Goal: Task Accomplishment & Management: Use online tool/utility

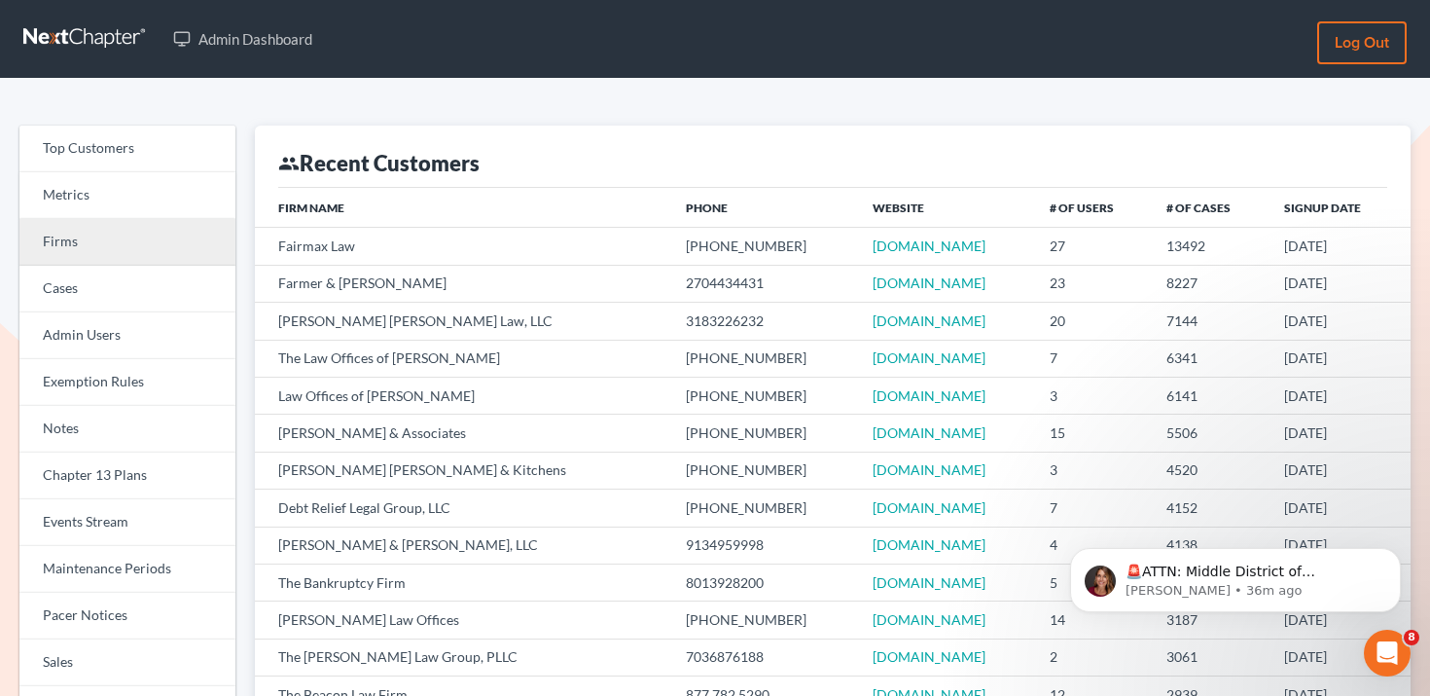
click at [126, 248] on link "Firms" at bounding box center [127, 242] width 216 height 47
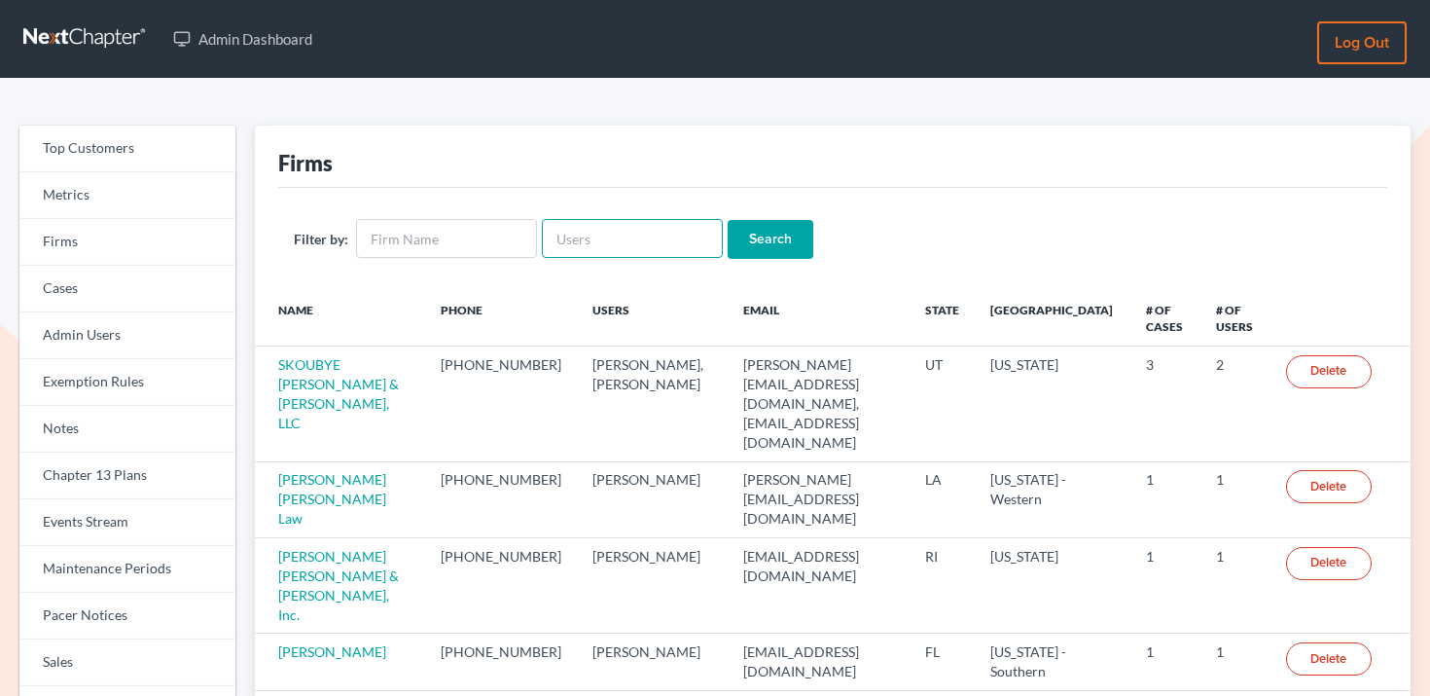
click at [586, 240] on input "text" at bounding box center [632, 238] width 181 height 39
paste input "[EMAIL_ADDRESS][DOMAIN_NAME]"
type input "[EMAIL_ADDRESS][DOMAIN_NAME]"
click at [765, 235] on input "Search" at bounding box center [771, 239] width 86 height 39
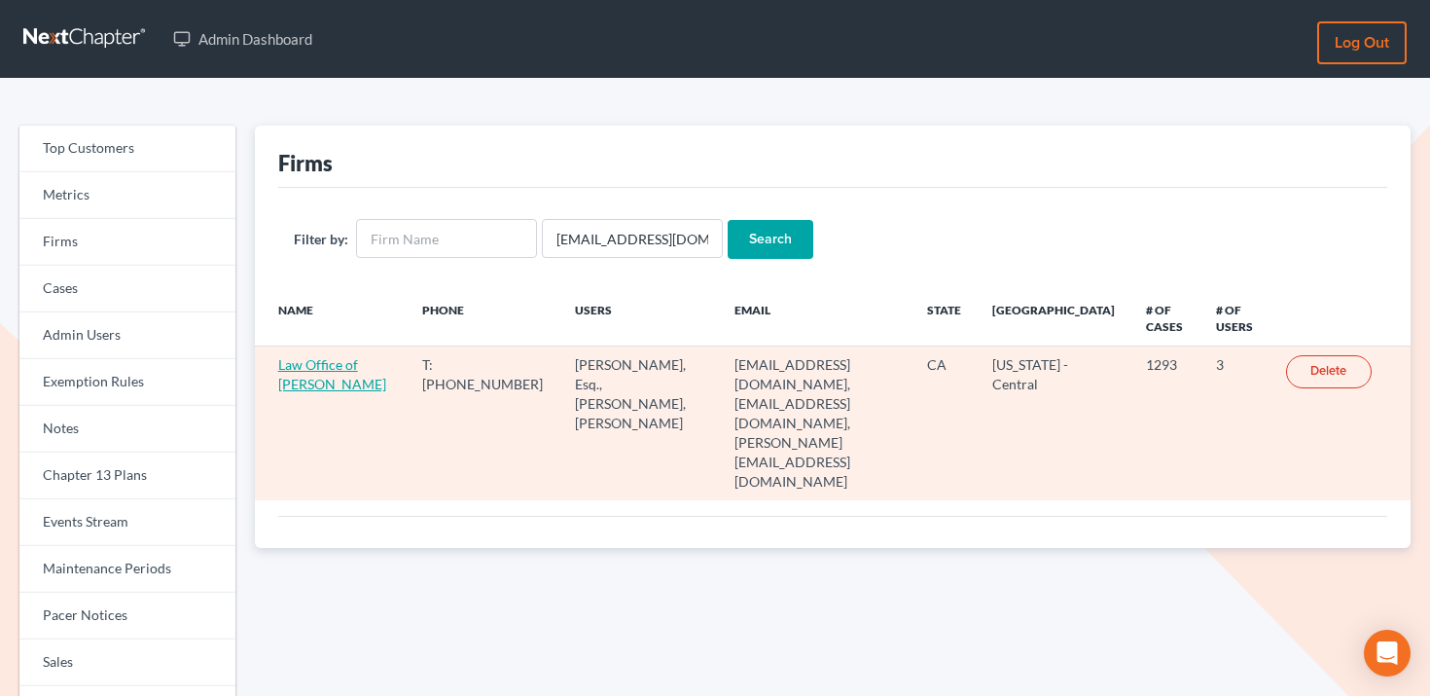
click at [335, 367] on link "Law Office of Sevan Gorginian" at bounding box center [332, 374] width 108 height 36
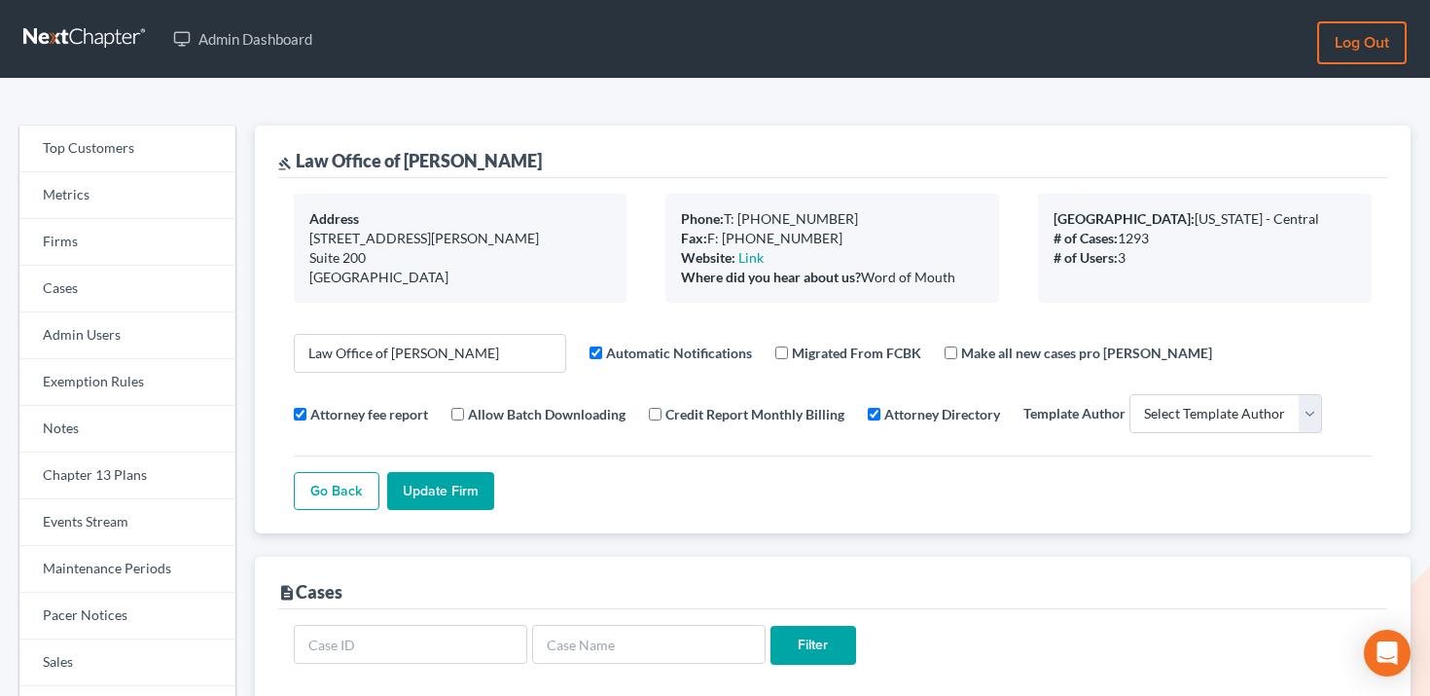
select select
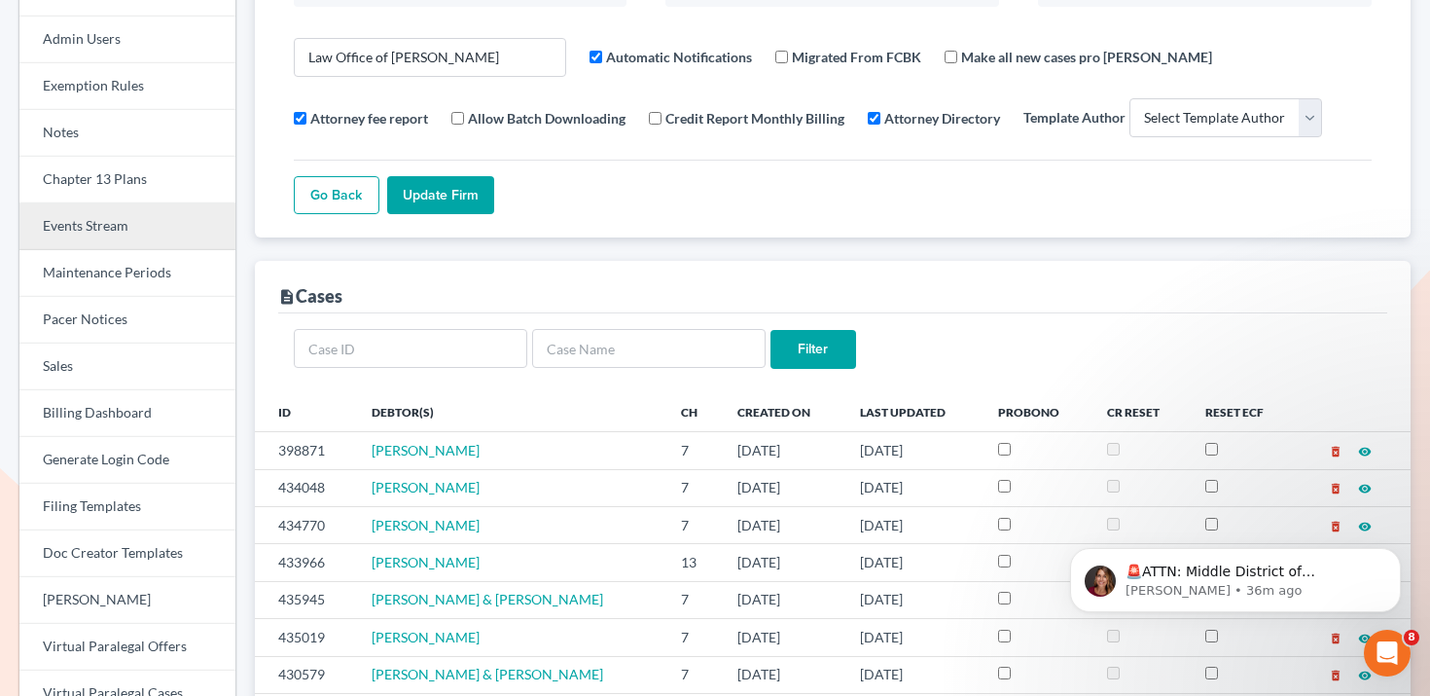
click at [108, 243] on link "Events Stream" at bounding box center [127, 226] width 216 height 47
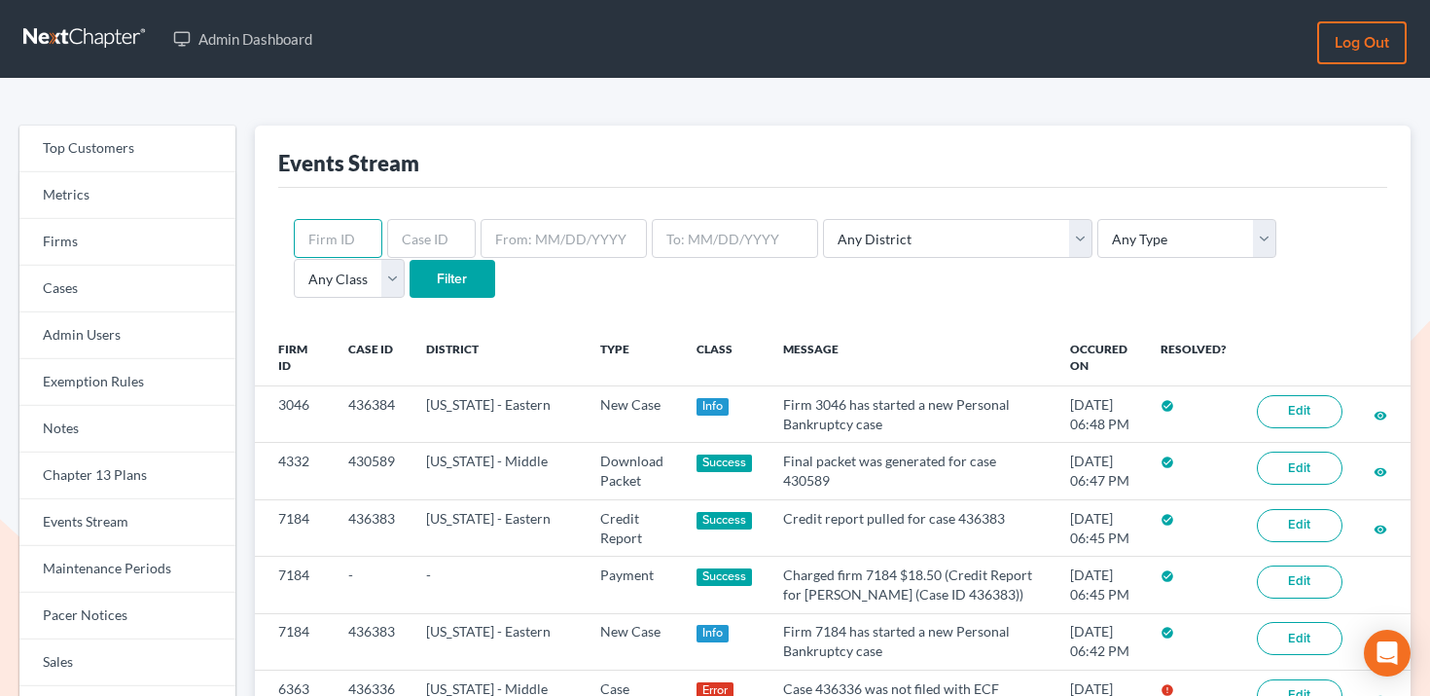
click at [334, 237] on input "text" at bounding box center [338, 238] width 89 height 39
paste input "1825"
type input "1825"
click at [907, 241] on select "Any District [US_STATE] - [GEOGRAPHIC_DATA] [US_STATE] - [GEOGRAPHIC_DATA] [US_…" at bounding box center [957, 238] width 269 height 39
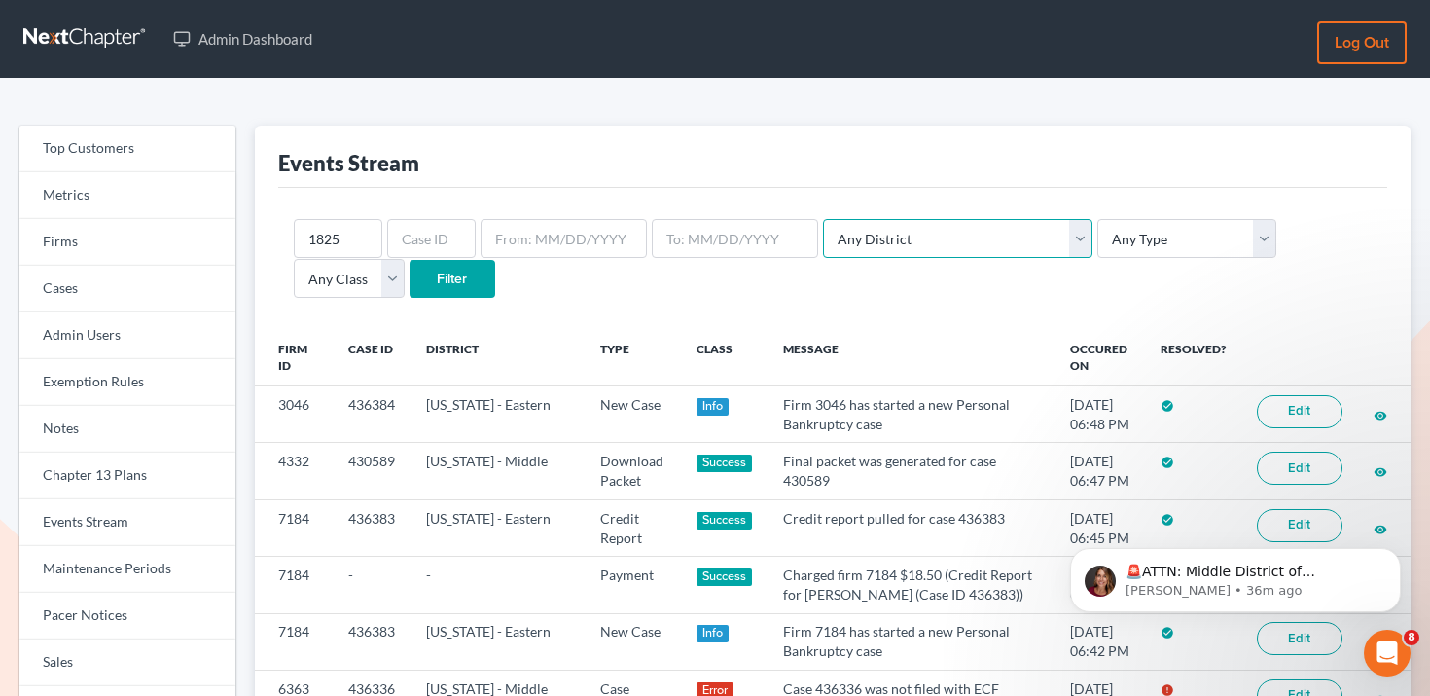
select select "9"
click at [823, 219] on select "Any District [US_STATE] - [GEOGRAPHIC_DATA] [US_STATE] - [GEOGRAPHIC_DATA] [US_…" at bounding box center [957, 238] width 269 height 39
click at [410, 284] on input "Filter" at bounding box center [453, 279] width 86 height 39
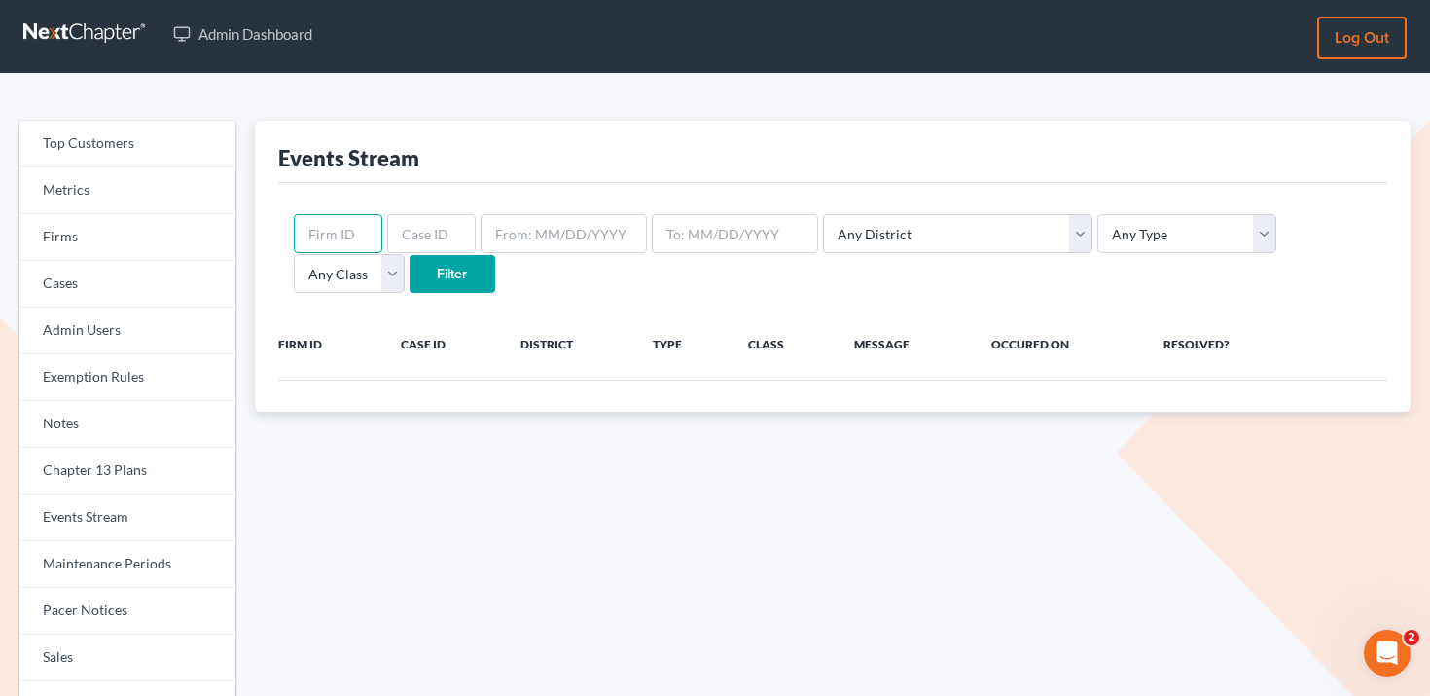
click at [361, 234] on input "text" at bounding box center [338, 233] width 89 height 39
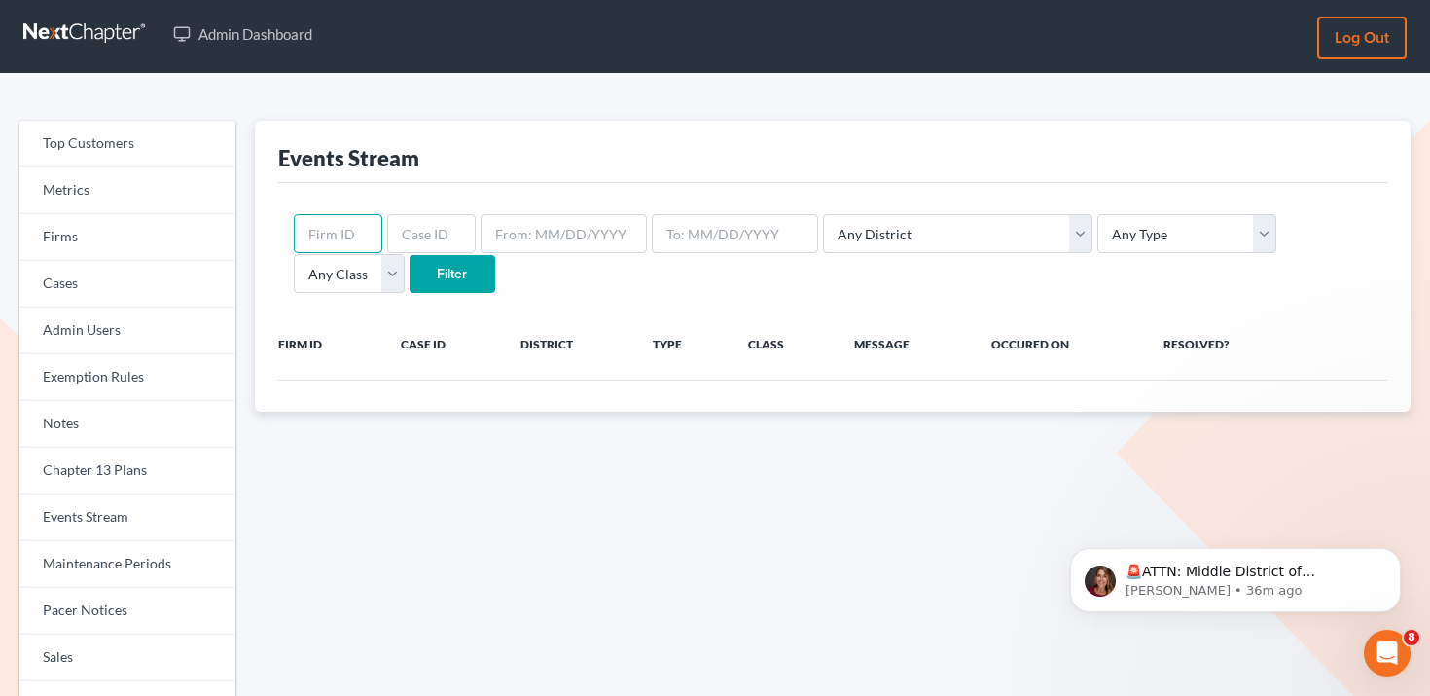
paste input "1825"
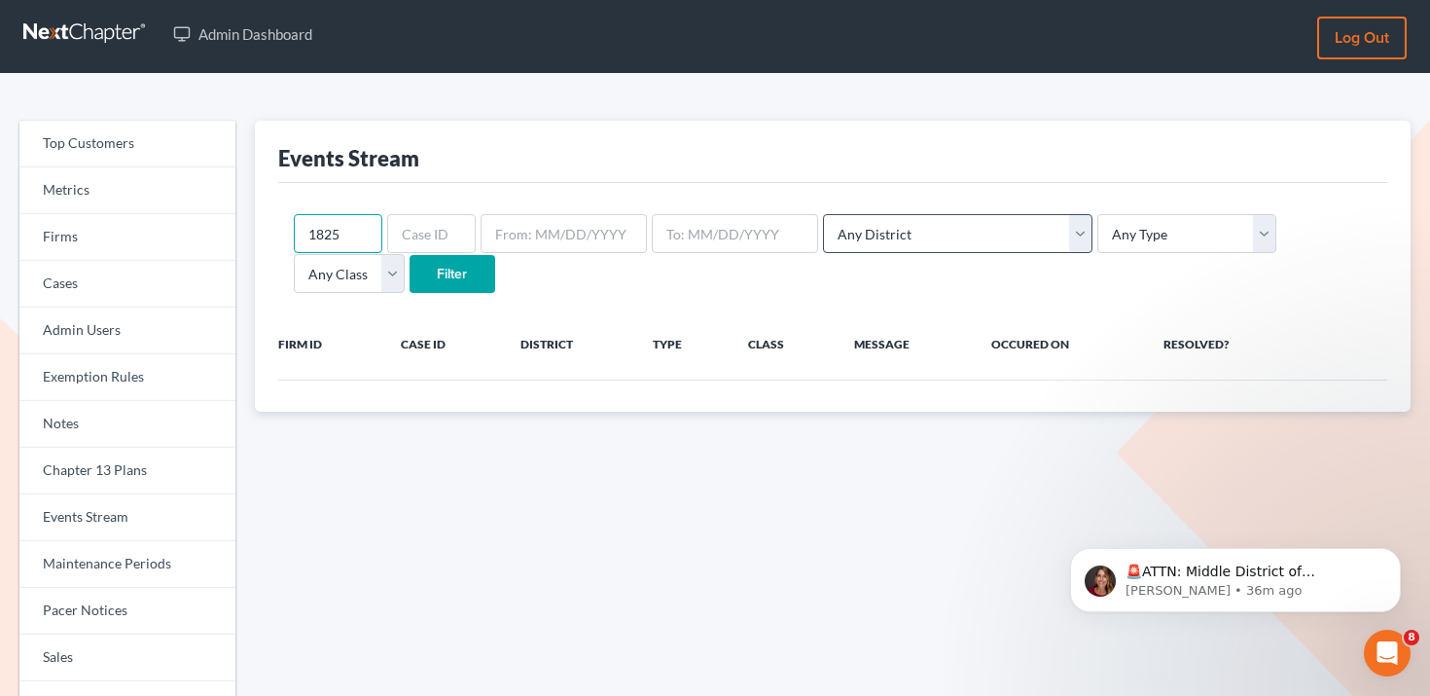
type input "1825"
click at [965, 232] on select "Any District [US_STATE] - [GEOGRAPHIC_DATA] [US_STATE] - [GEOGRAPHIC_DATA] [US_…" at bounding box center [957, 233] width 269 height 39
select select "11"
click at [823, 214] on select "Any District [US_STATE] - [GEOGRAPHIC_DATA] [US_STATE] - [GEOGRAPHIC_DATA] [US_…" at bounding box center [957, 233] width 269 height 39
click at [410, 279] on input "Filter" at bounding box center [453, 274] width 86 height 39
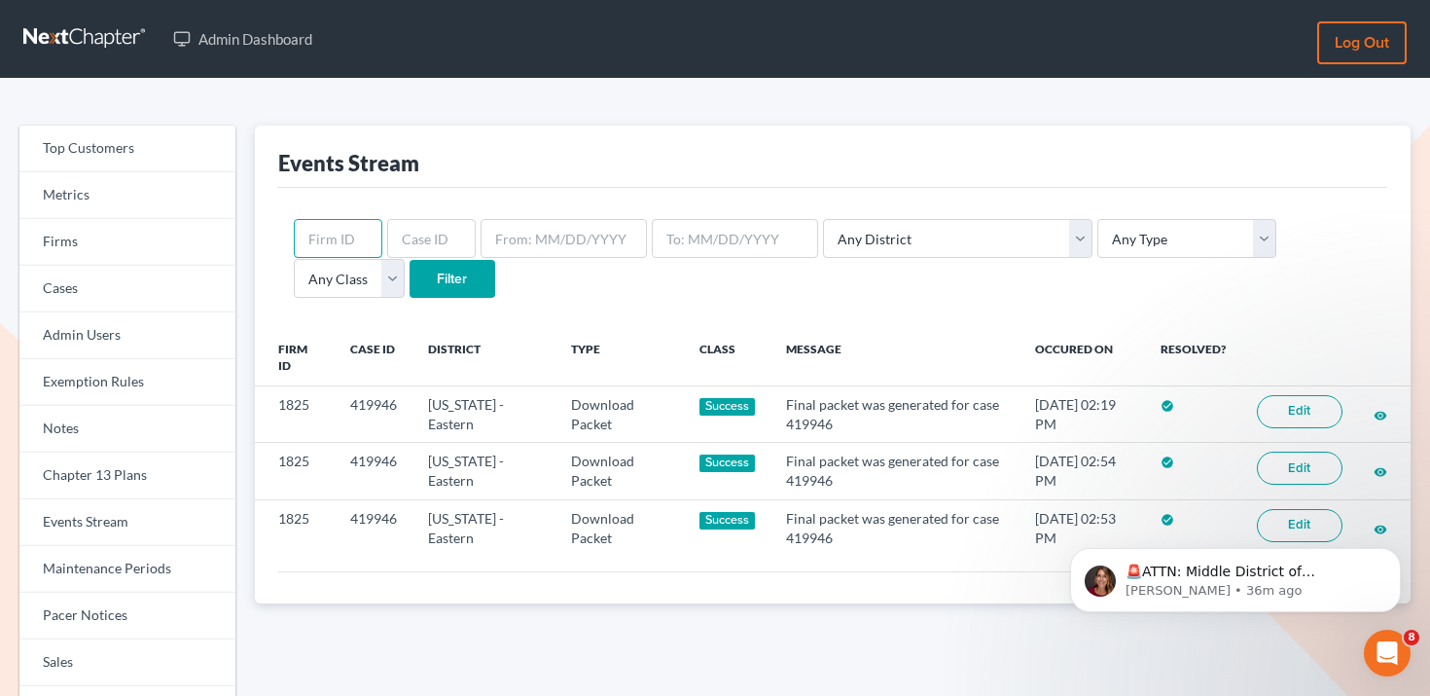
click at [356, 239] on input "text" at bounding box center [338, 238] width 89 height 39
paste input "1825"
type input "1825"
click at [914, 239] on select "Any District [US_STATE] - [GEOGRAPHIC_DATA] [US_STATE] - [GEOGRAPHIC_DATA] [US_…" at bounding box center [957, 238] width 269 height 39
select select "11"
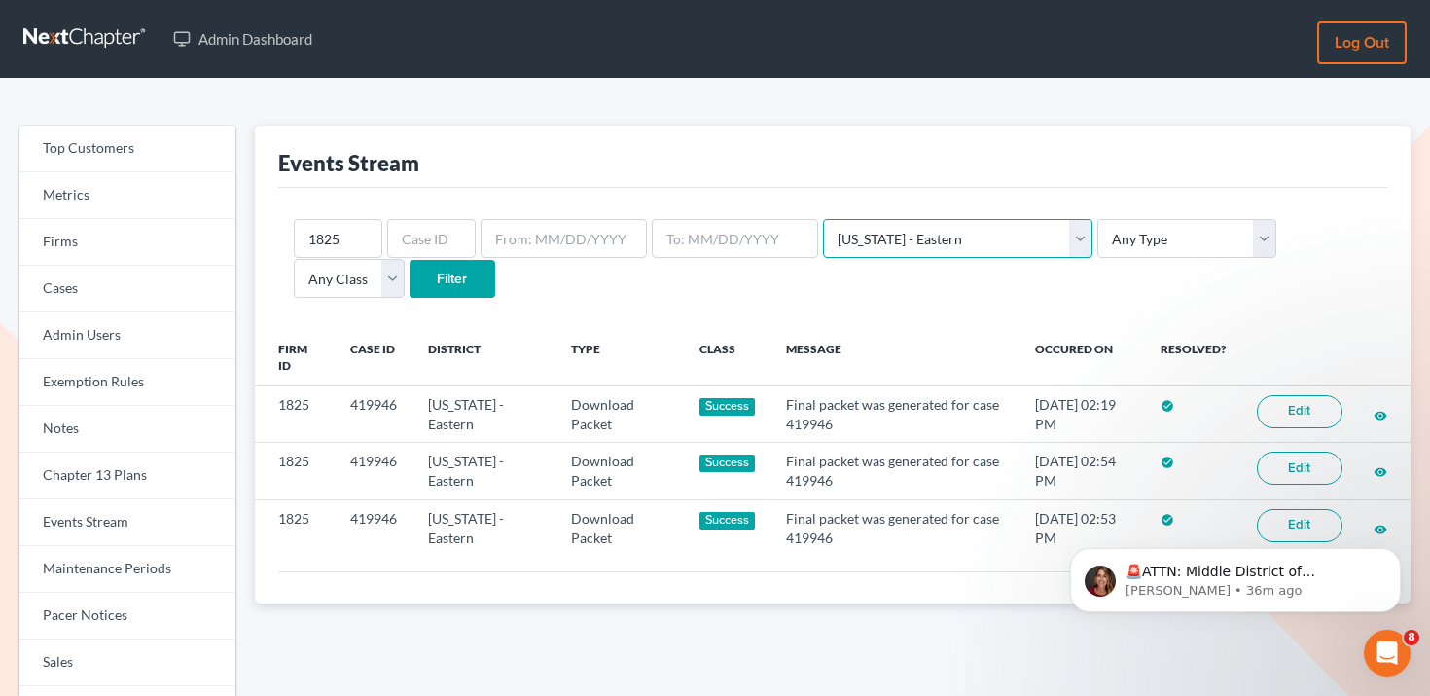
click at [823, 219] on select "Any District [US_STATE] - [GEOGRAPHIC_DATA] [US_STATE] - [GEOGRAPHIC_DATA] [US_…" at bounding box center [957, 238] width 269 height 39
click at [410, 286] on input "Filter" at bounding box center [453, 279] width 86 height 39
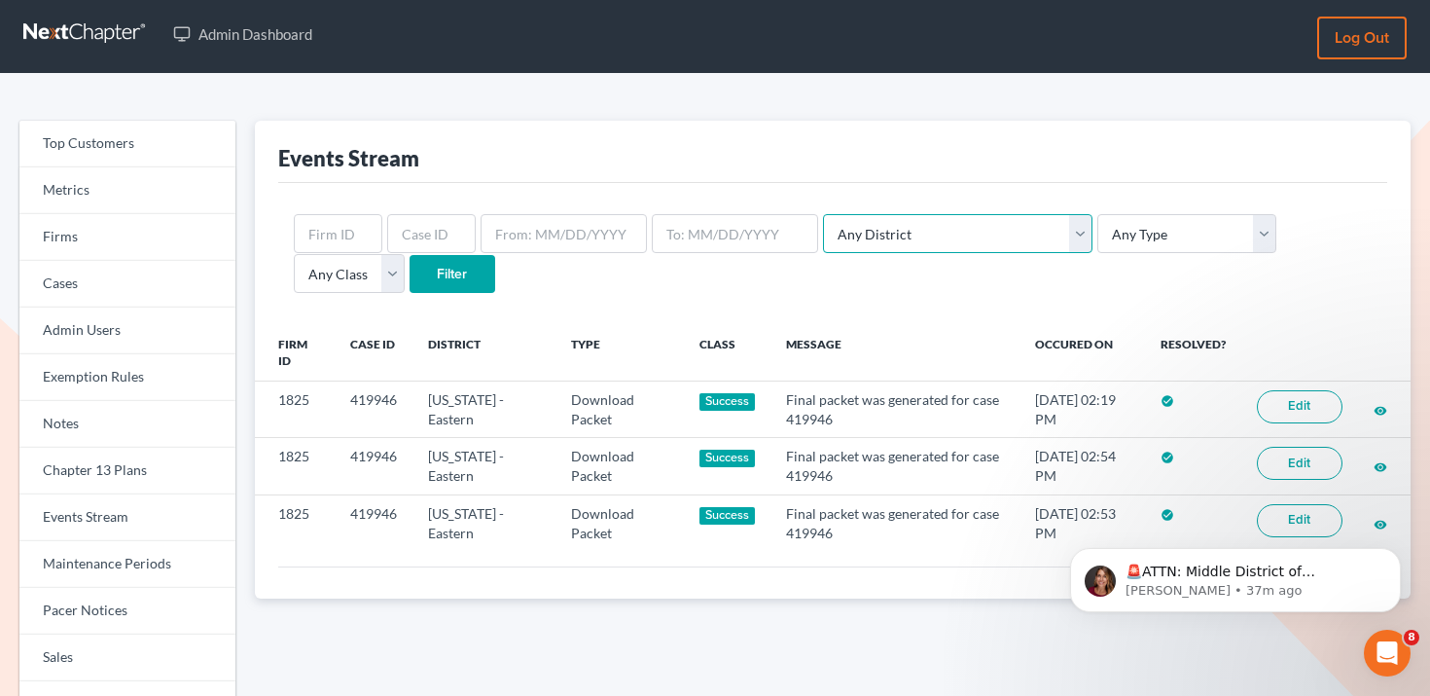
click at [885, 239] on select "Any District Alabama - Middle Alabama - Northern Alabama - Southern Alaska Ariz…" at bounding box center [957, 233] width 269 height 39
select select "11"
click at [823, 214] on select "Any District Alabama - Middle Alabama - Northern Alabama - Southern Alaska Ariz…" at bounding box center [957, 233] width 269 height 39
click at [410, 276] on input "Filter" at bounding box center [453, 274] width 86 height 39
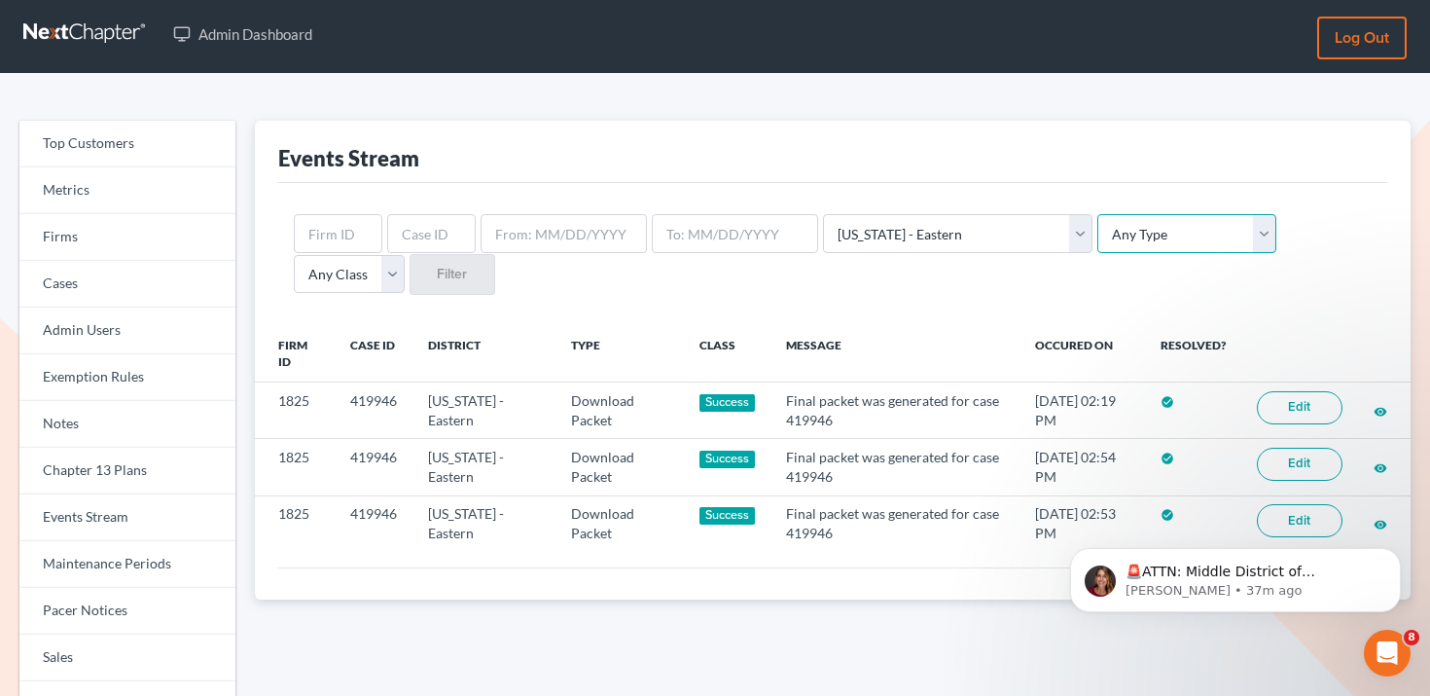
click at [1097, 229] on select "Any Type Case Applied To Plan Case Archive Case Duplicate Case Filing Chapter 1…" at bounding box center [1186, 233] width 179 height 39
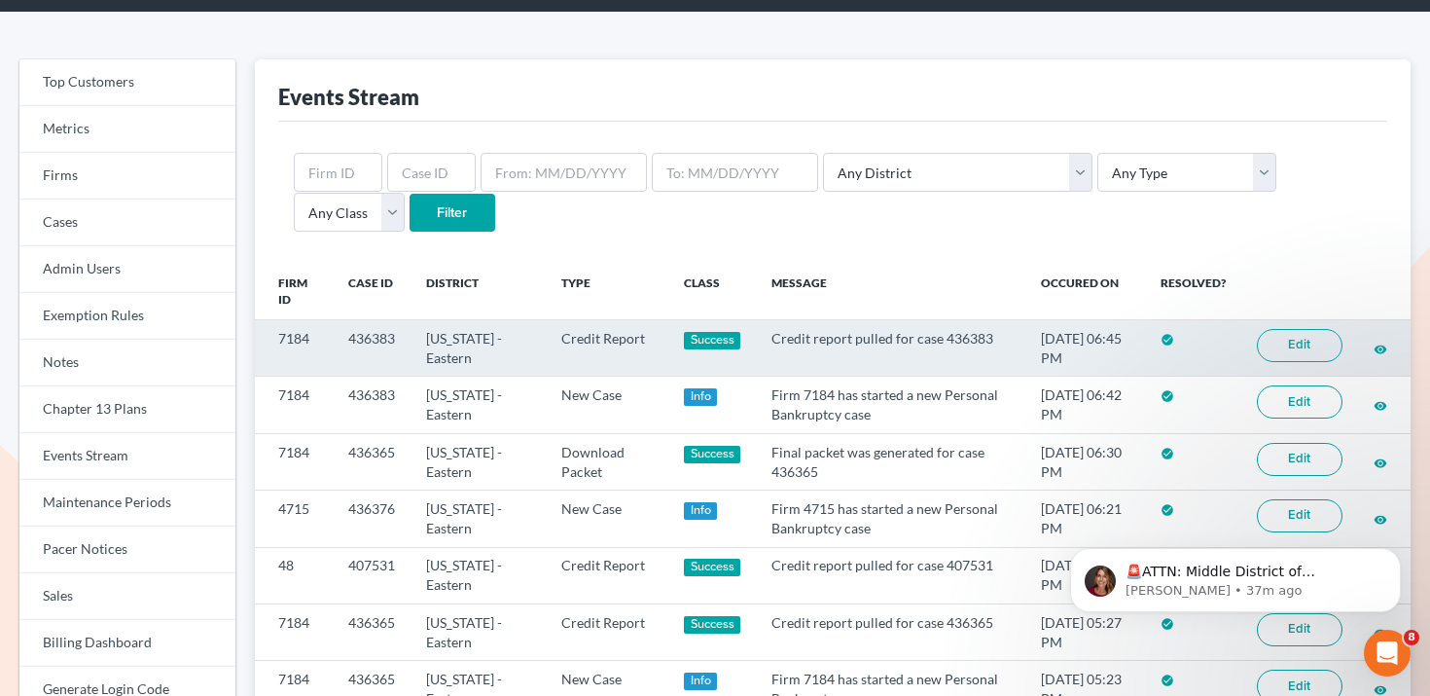
scroll to position [76, 0]
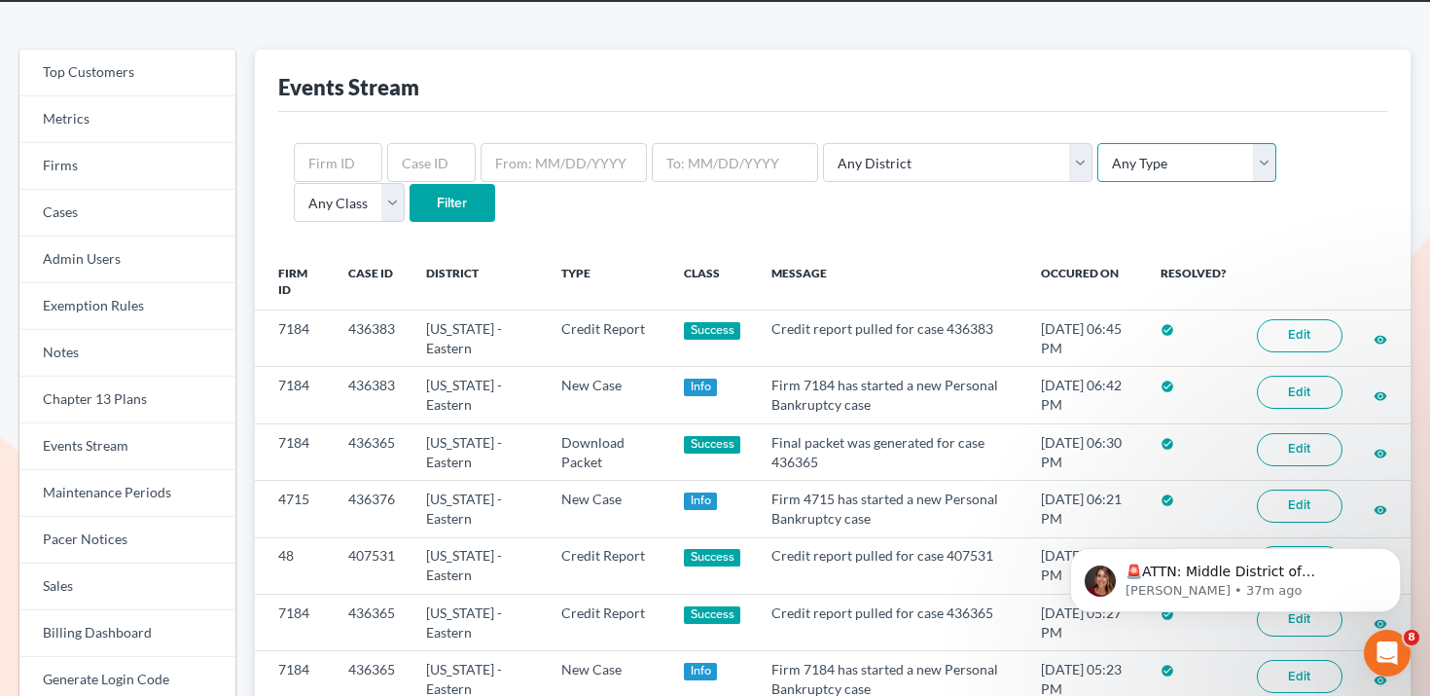
click at [1097, 161] on select "Any Type Case Applied To Plan Case Archive Case Duplicate Case Filing Chapter 1…" at bounding box center [1186, 162] width 179 height 39
select select "case_filing"
click at [1097, 143] on select "Any Type Case Applied To Plan Case Archive Case Duplicate Case Filing Chapter 1…" at bounding box center [1186, 162] width 179 height 39
click at [893, 183] on form "Any District Alabama - Middle Alabama - Northern Alabama - Southern Alaska Ariz…" at bounding box center [833, 183] width 1078 height 80
click at [894, 178] on select "Any District [US_STATE] - [GEOGRAPHIC_DATA] [US_STATE] - [GEOGRAPHIC_DATA] [US_…" at bounding box center [957, 162] width 269 height 39
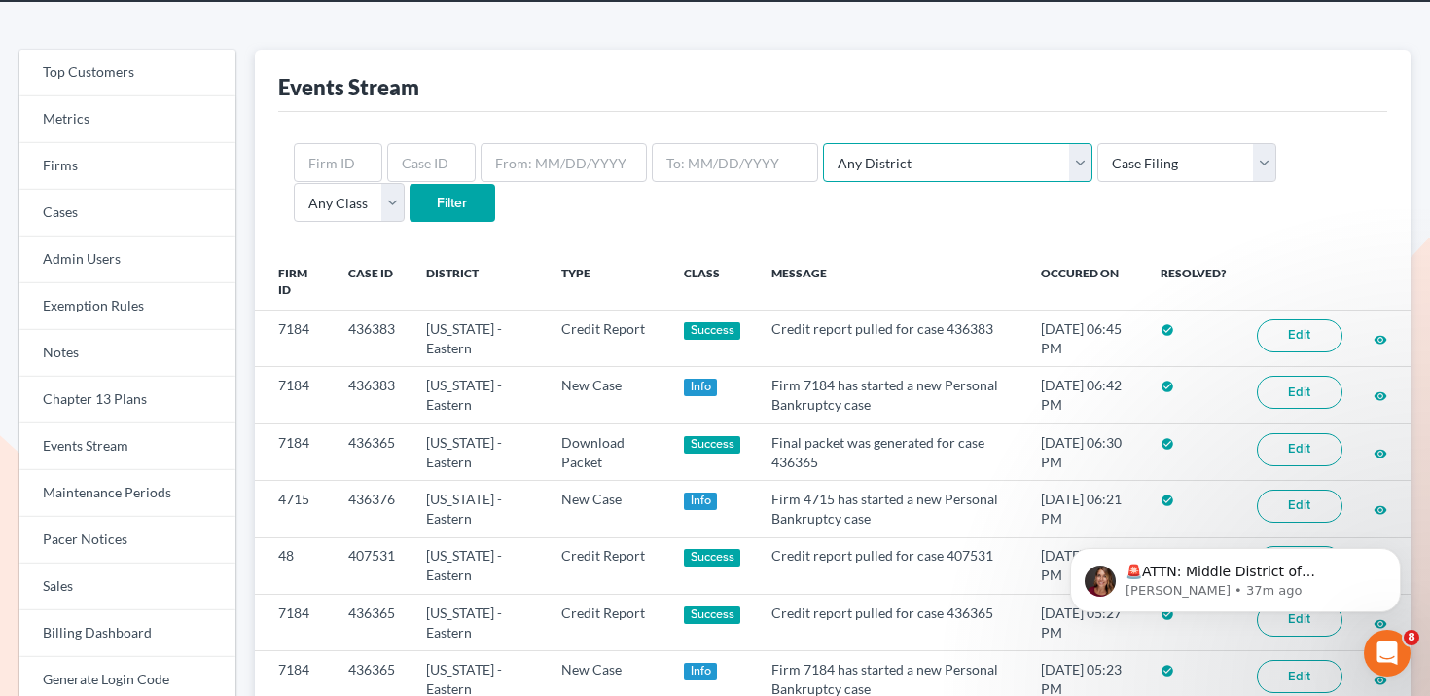
select select "11"
click at [823, 143] on select "Any District [US_STATE] - [GEOGRAPHIC_DATA] [US_STATE] - [GEOGRAPHIC_DATA] [US_…" at bounding box center [957, 162] width 269 height 39
click at [410, 187] on input "Filter" at bounding box center [453, 203] width 86 height 39
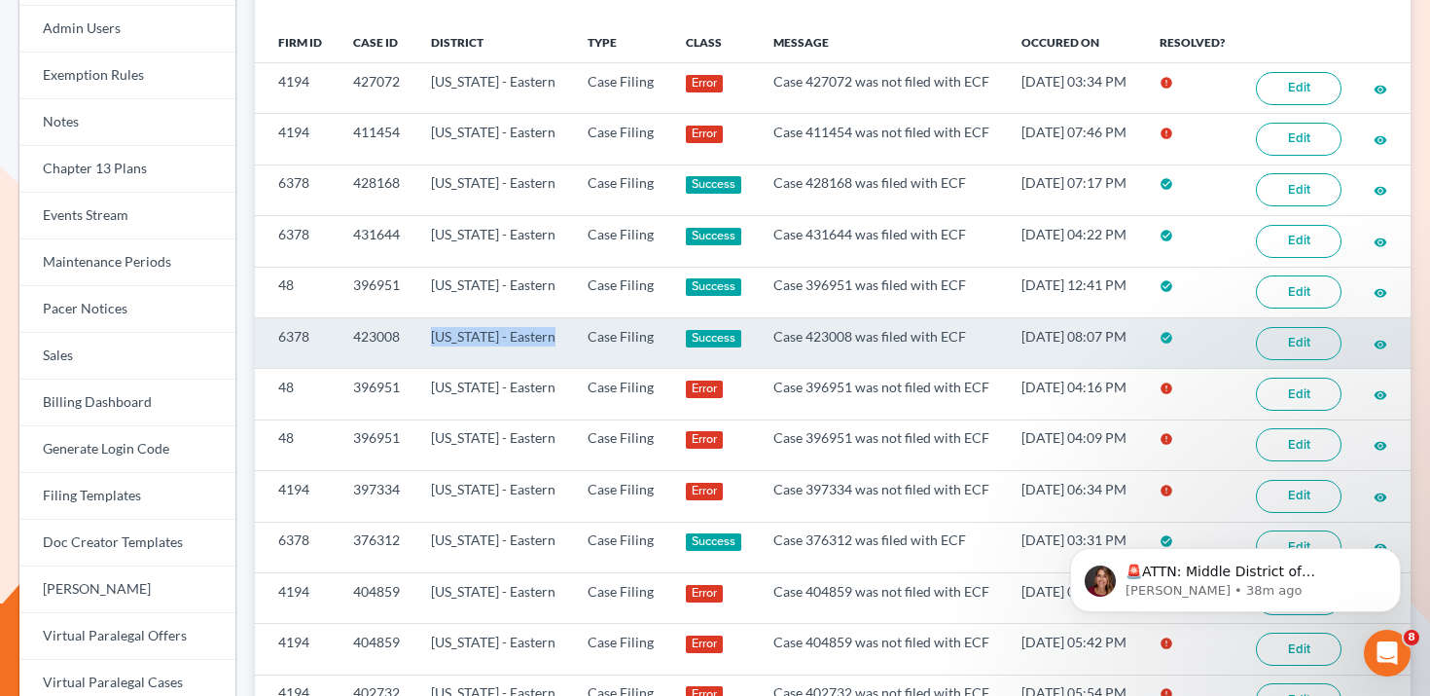
drag, startPoint x: 431, startPoint y: 377, endPoint x: 482, endPoint y: 399, distance: 54.9
click at [482, 368] on td "California - Eastern" at bounding box center [493, 342] width 157 height 51
copy td "California - Eastern"
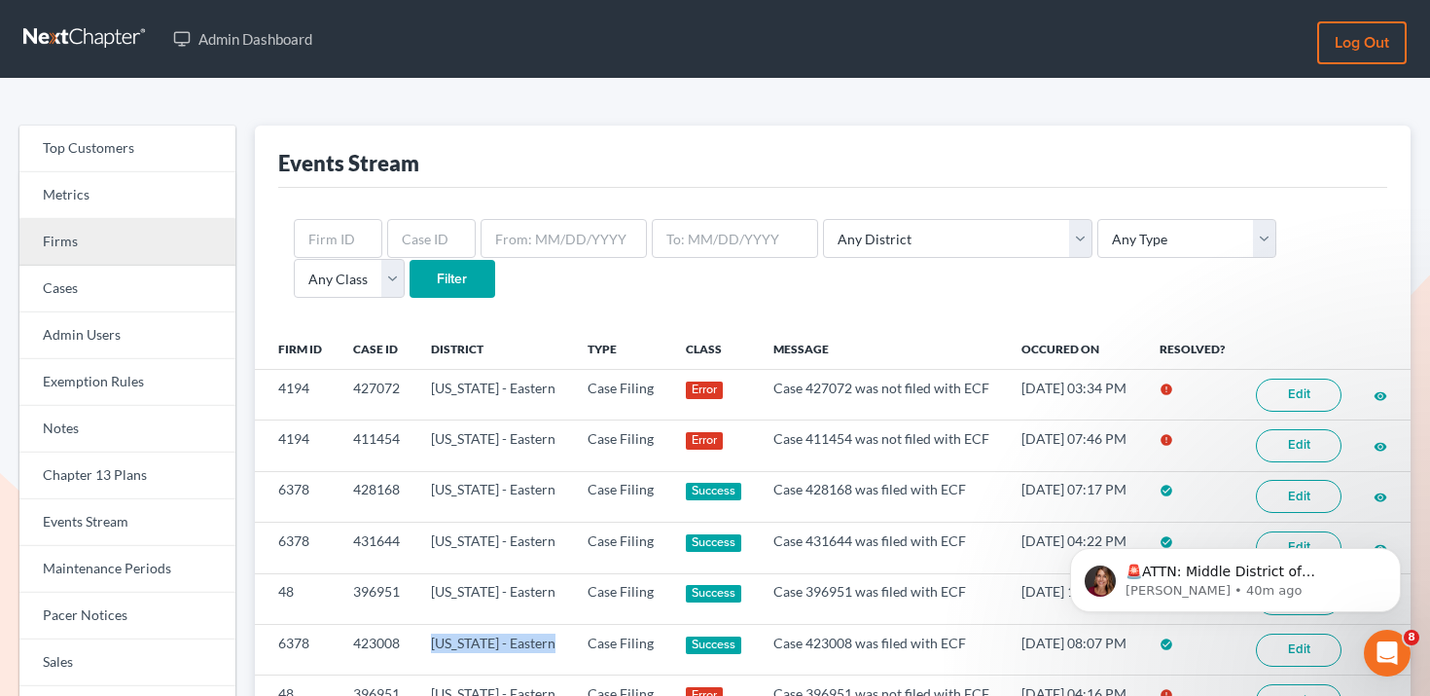
click at [143, 235] on link "Firms" at bounding box center [127, 242] width 216 height 47
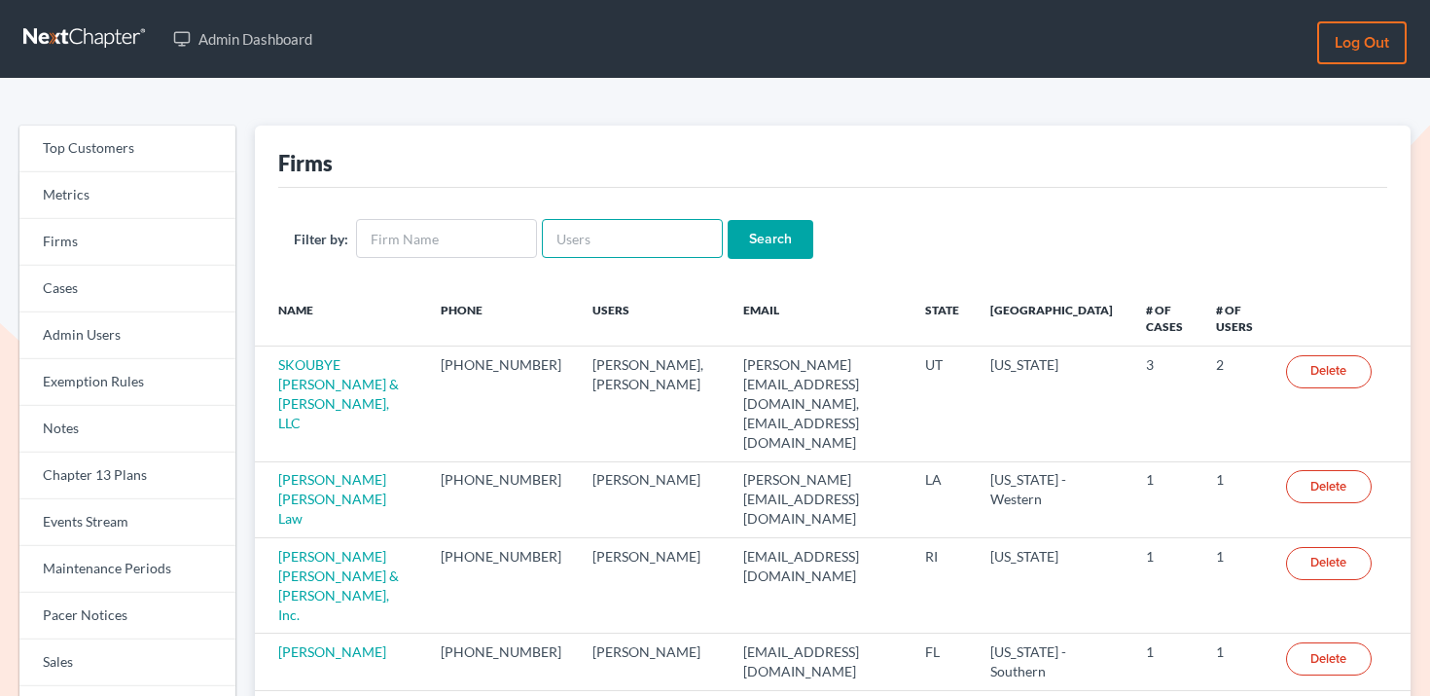
click at [704, 248] on input "text" at bounding box center [632, 238] width 181 height 39
paste input "[PERSON_NAME][EMAIL_ADDRESS][DOMAIN_NAME]"
type input "[PERSON_NAME][EMAIL_ADDRESS][DOMAIN_NAME]"
click at [777, 214] on div "Filter by: [PERSON_NAME][EMAIL_ADDRESS][DOMAIN_NAME] Search" at bounding box center [832, 239] width 1109 height 102
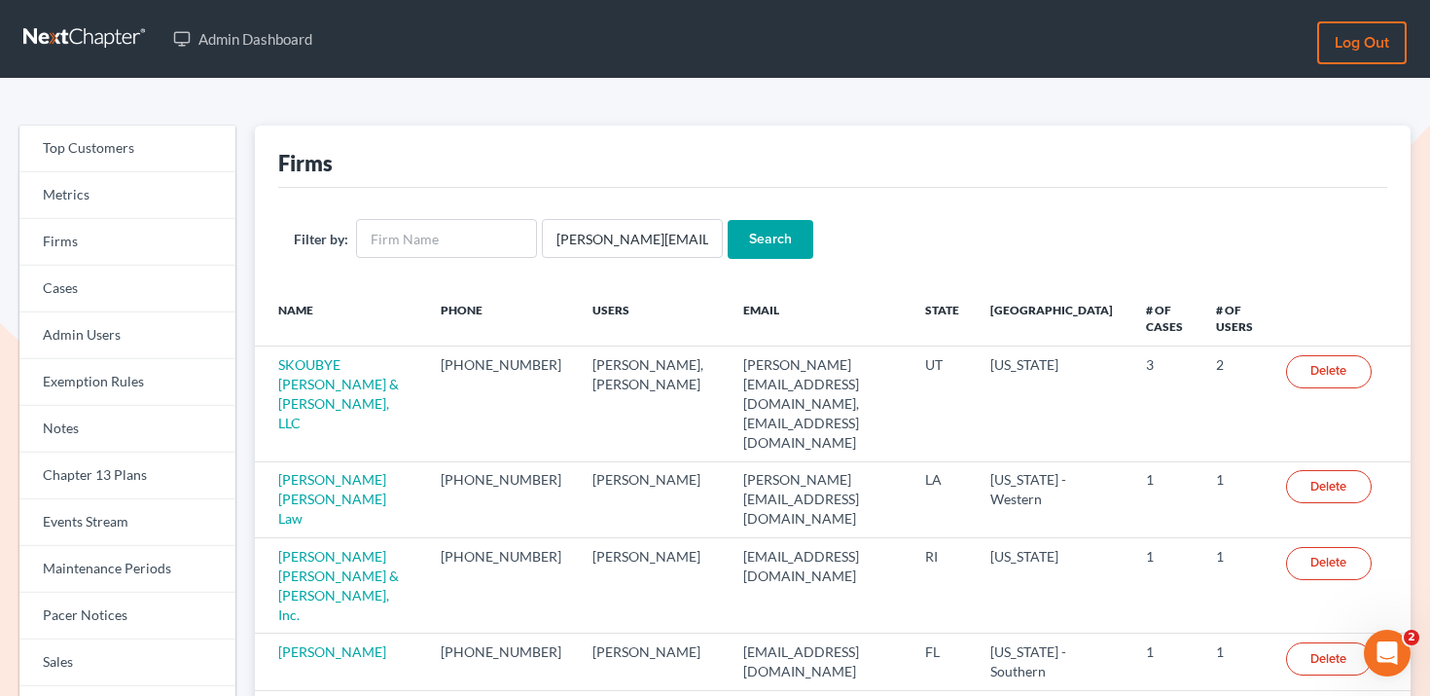
scroll to position [0, 0]
click at [769, 228] on input "Search" at bounding box center [771, 239] width 86 height 39
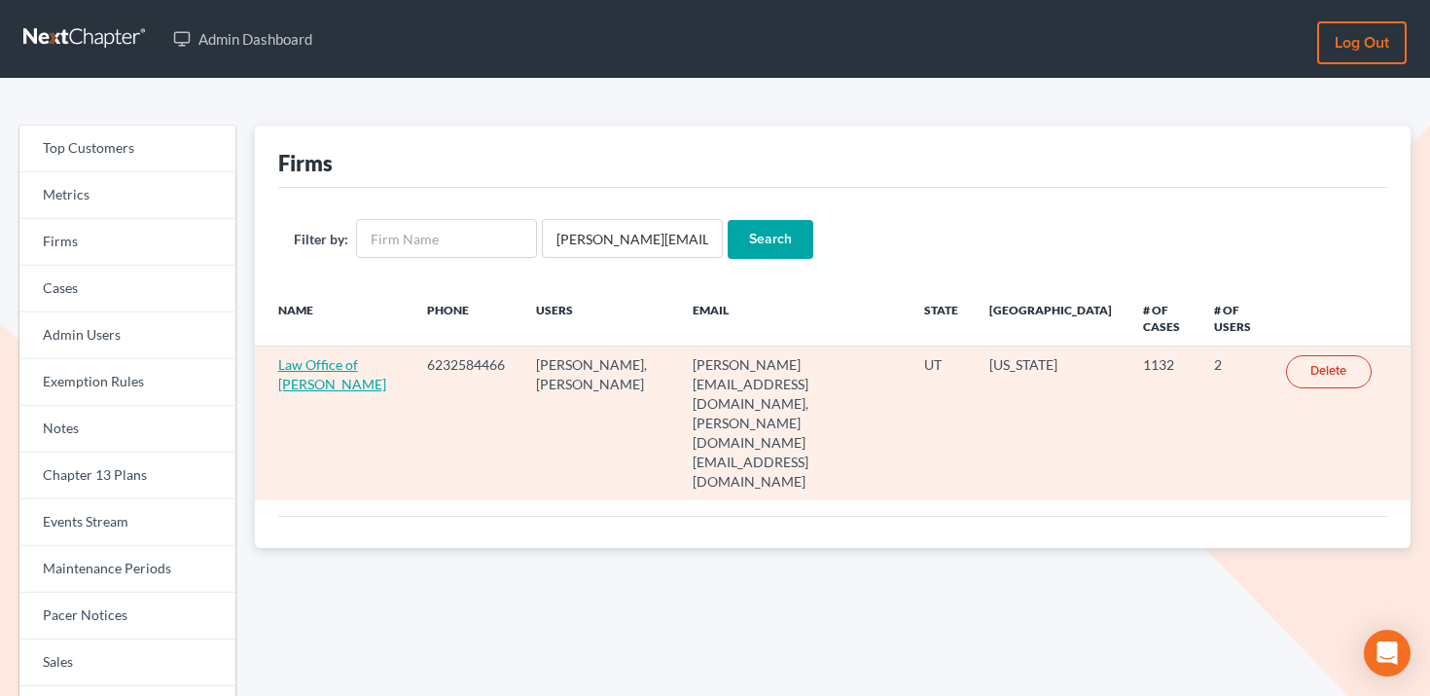
click at [325, 366] on link "Law Office of [PERSON_NAME]" at bounding box center [332, 374] width 108 height 36
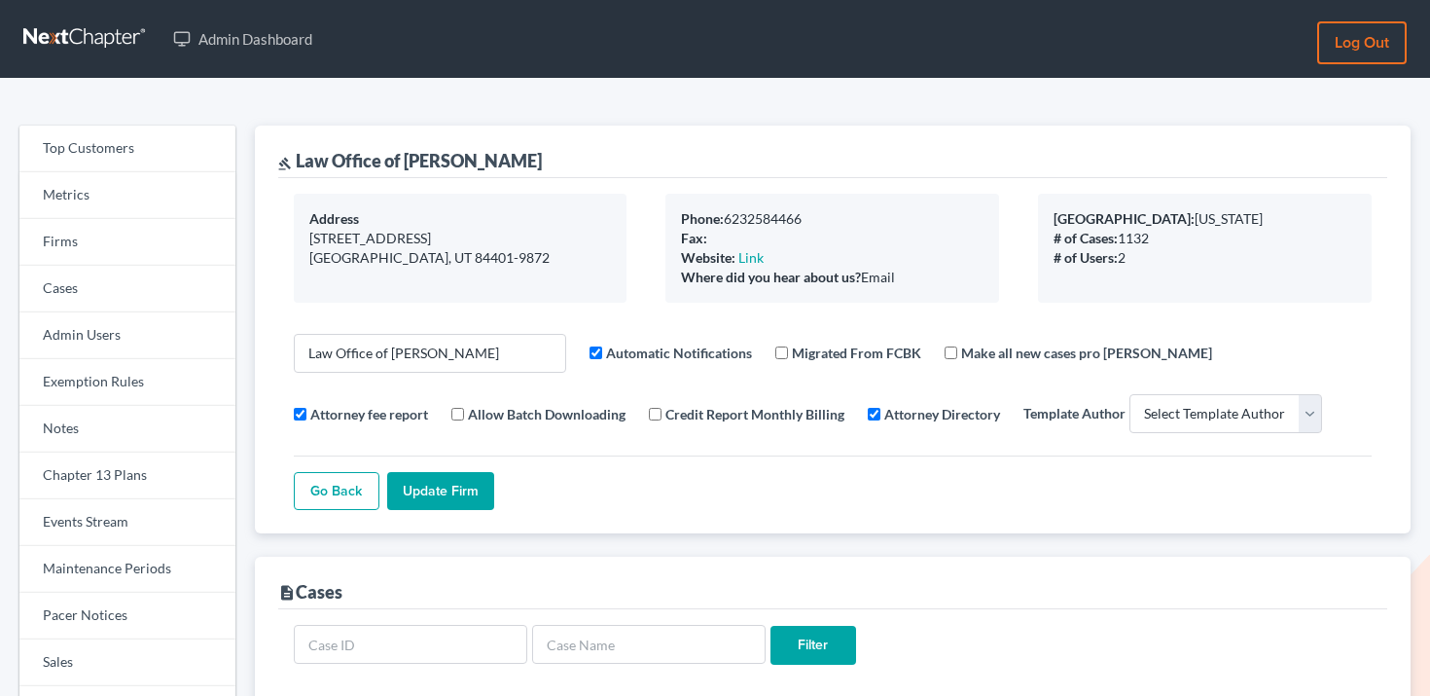
select select
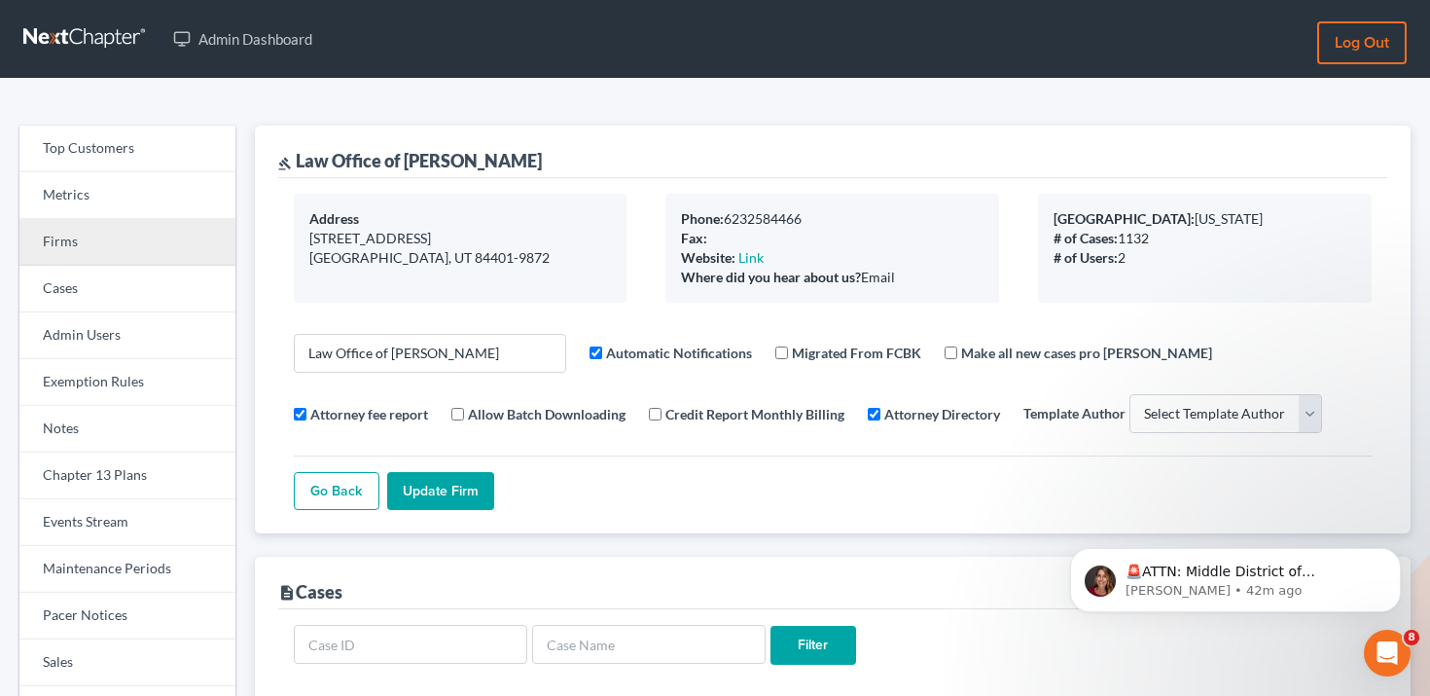
click at [137, 232] on link "Firms" at bounding box center [127, 242] width 216 height 47
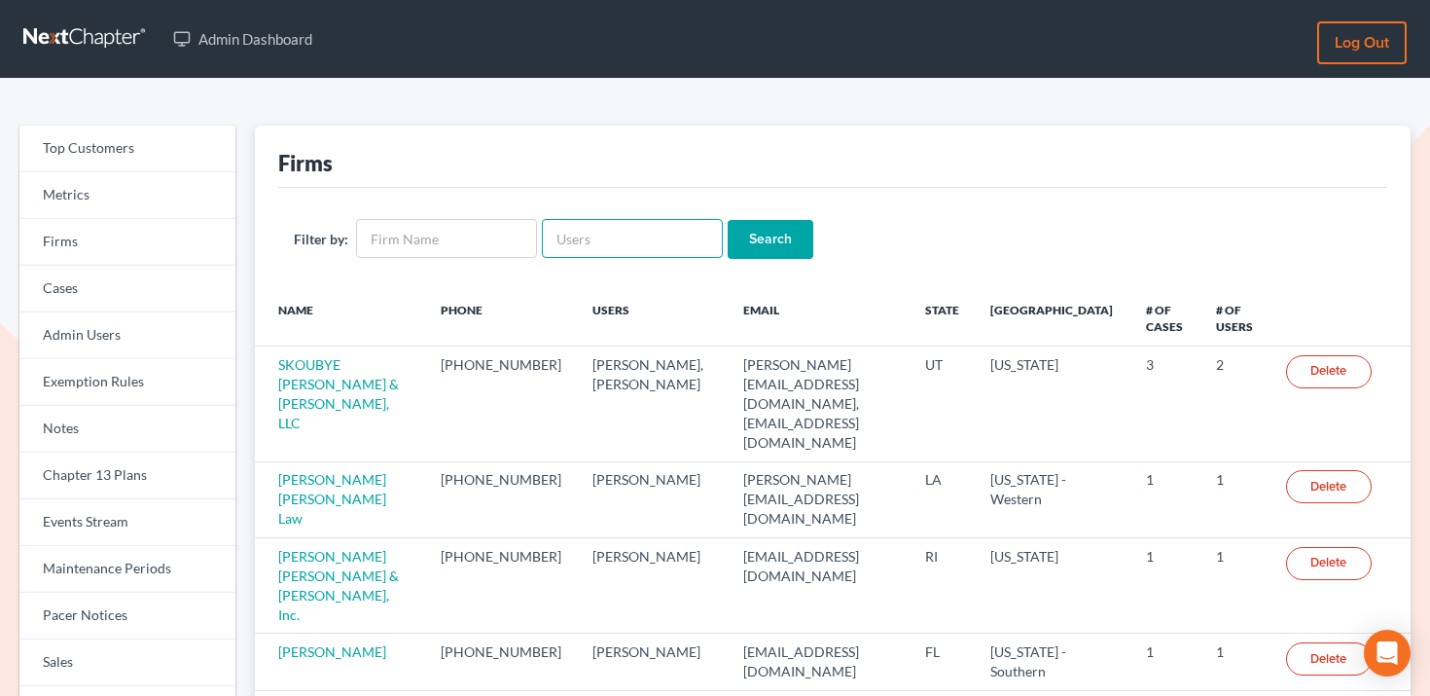
click at [691, 248] on input "text" at bounding box center [632, 238] width 181 height 39
paste input "[EMAIL_ADDRESS][DOMAIN_NAME]"
type input "[EMAIL_ADDRESS][DOMAIN_NAME]"
click at [766, 244] on input "Search" at bounding box center [771, 239] width 86 height 39
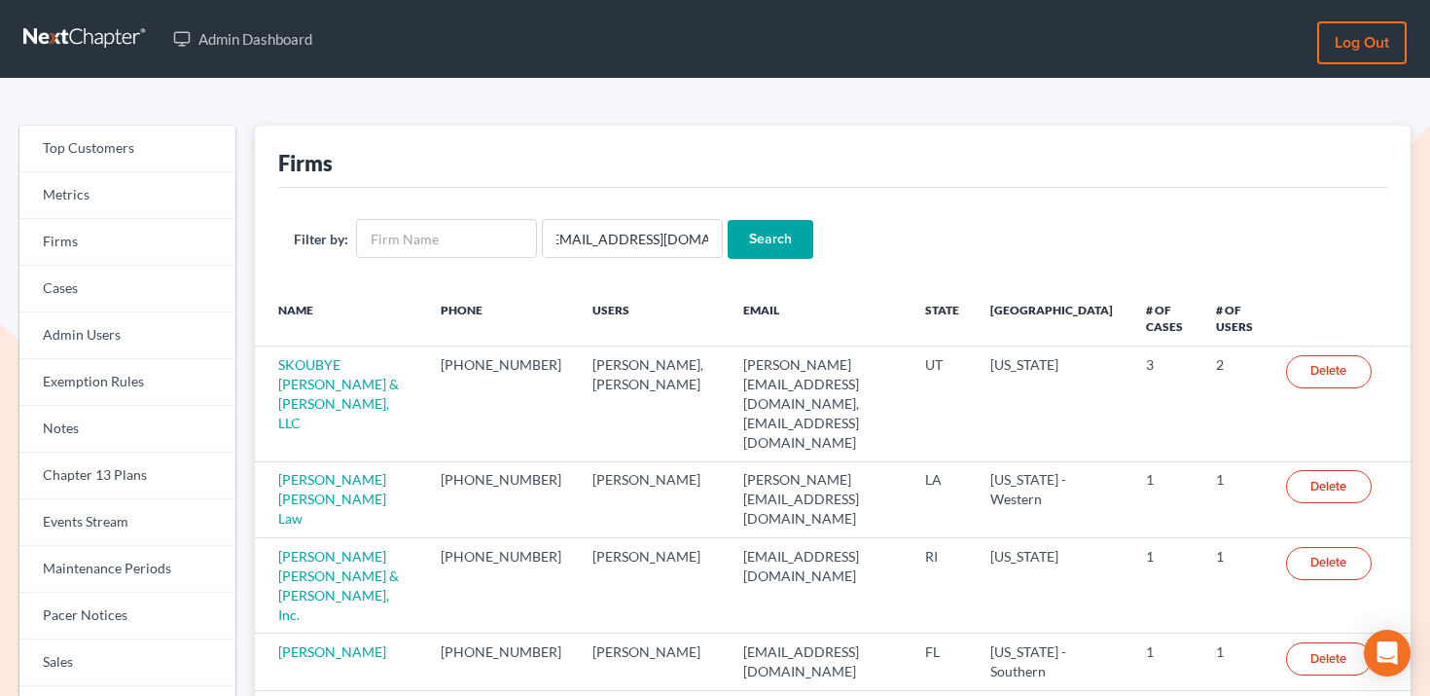
scroll to position [0, 0]
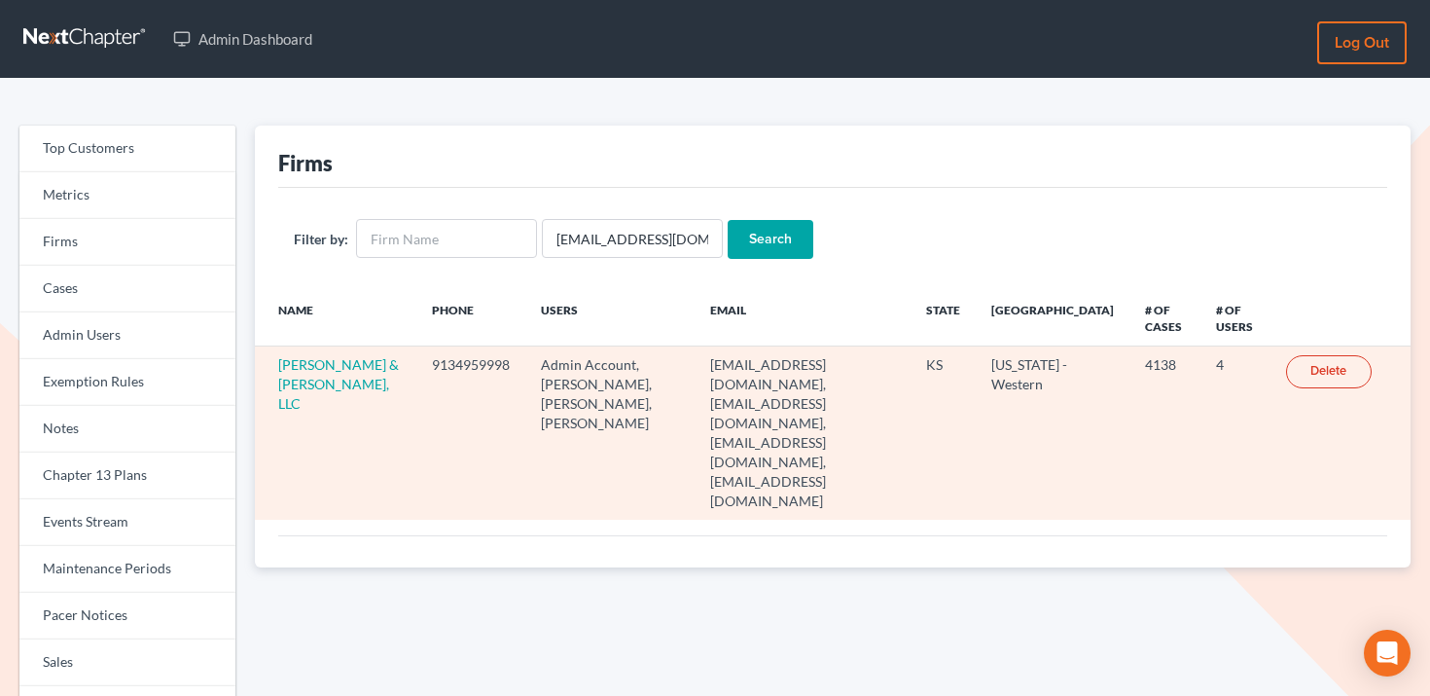
click at [320, 374] on td "[PERSON_NAME] & [PERSON_NAME], LLC" at bounding box center [336, 432] width 162 height 173
click at [320, 366] on link "[PERSON_NAME] & [PERSON_NAME], LLC" at bounding box center [338, 383] width 121 height 55
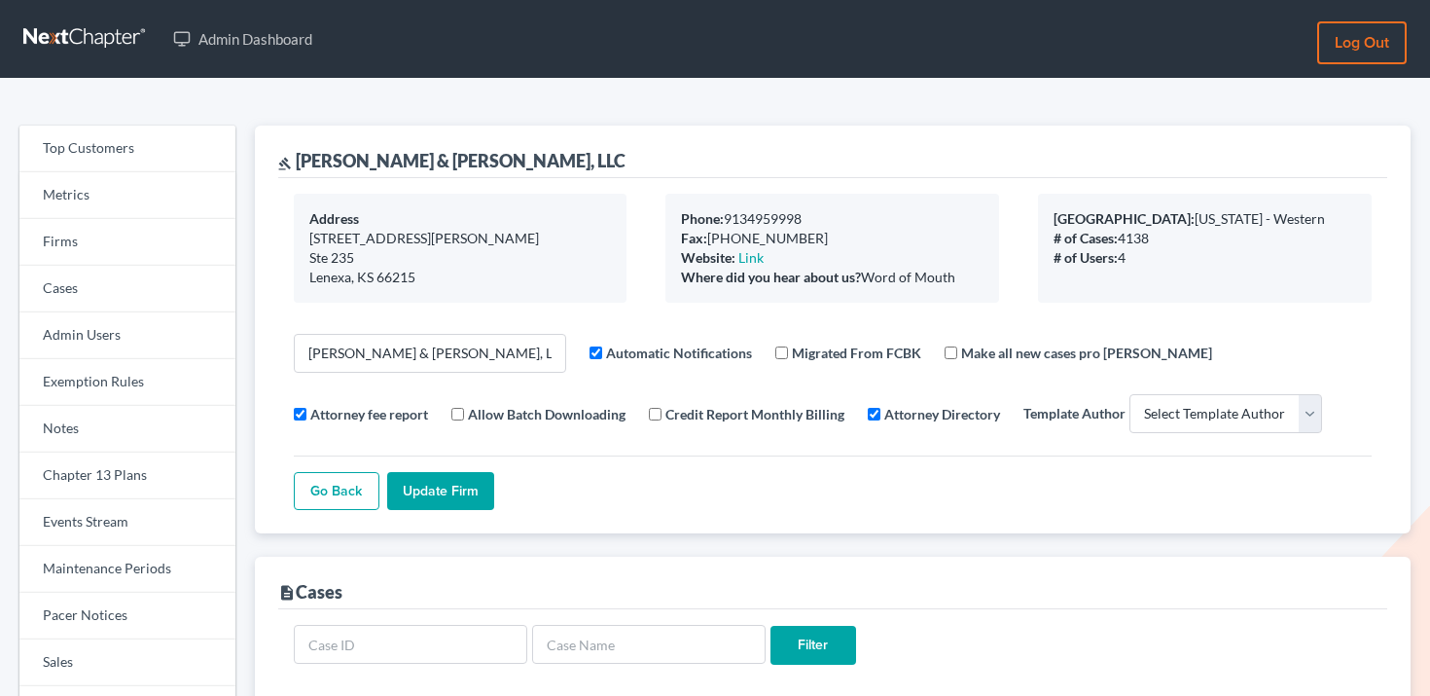
select select
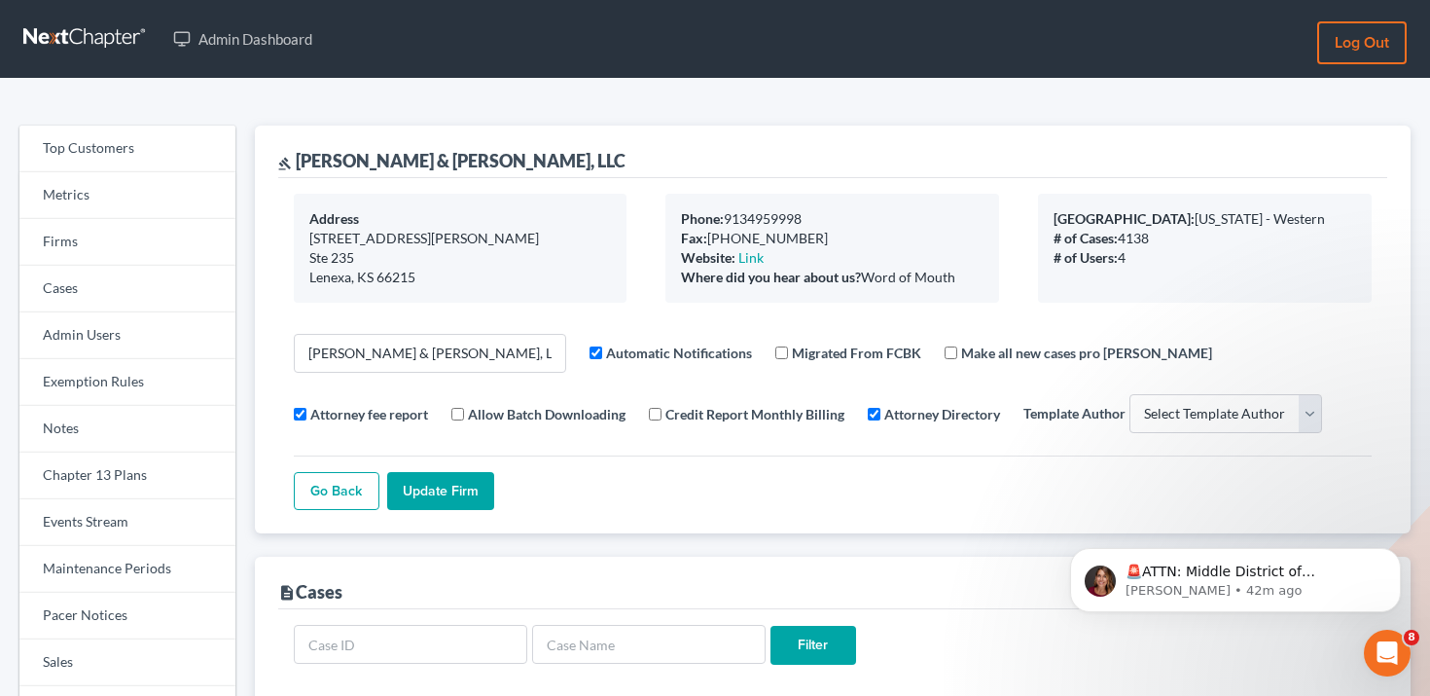
click at [595, 621] on div "Filter" at bounding box center [832, 648] width 1109 height 79
click at [600, 639] on input "text" at bounding box center [648, 643] width 233 height 39
paste input "[PERSON_NAME]"
type input "[PERSON_NAME]"
click at [814, 635] on input "Filter" at bounding box center [813, 644] width 86 height 39
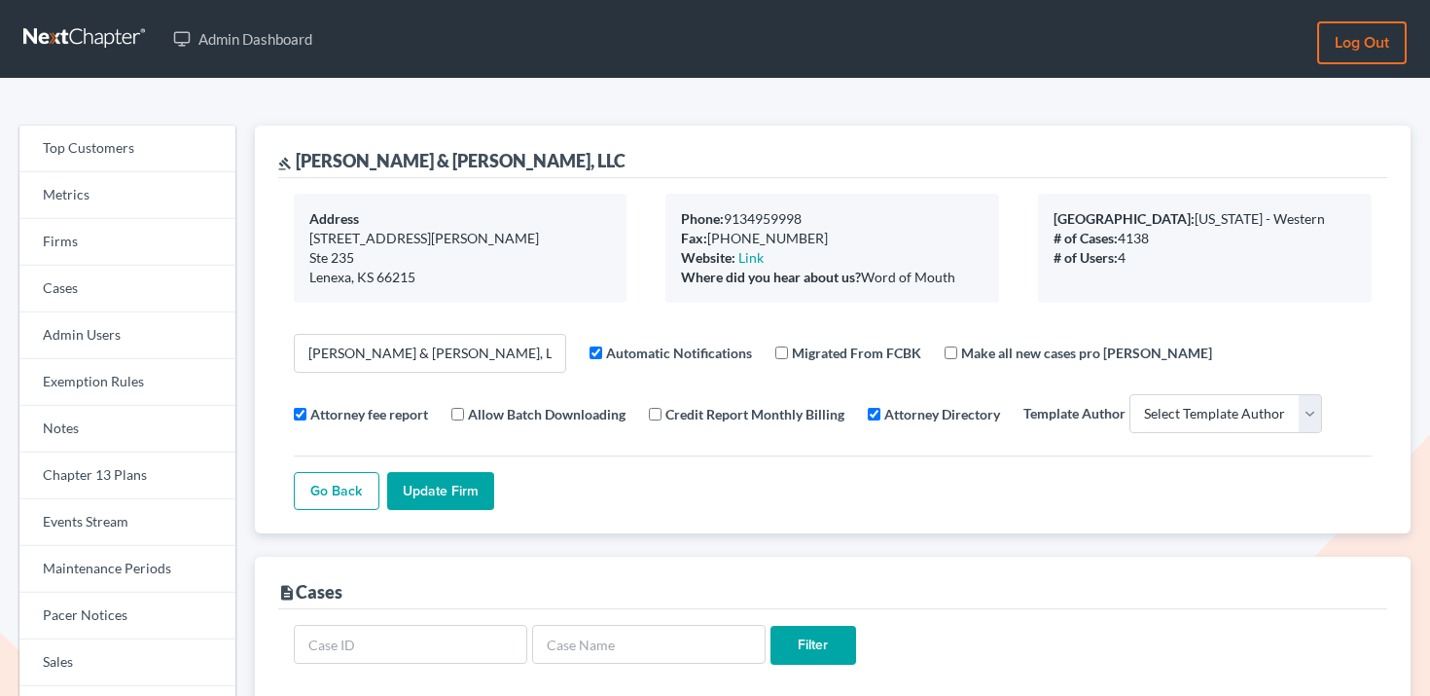
select select
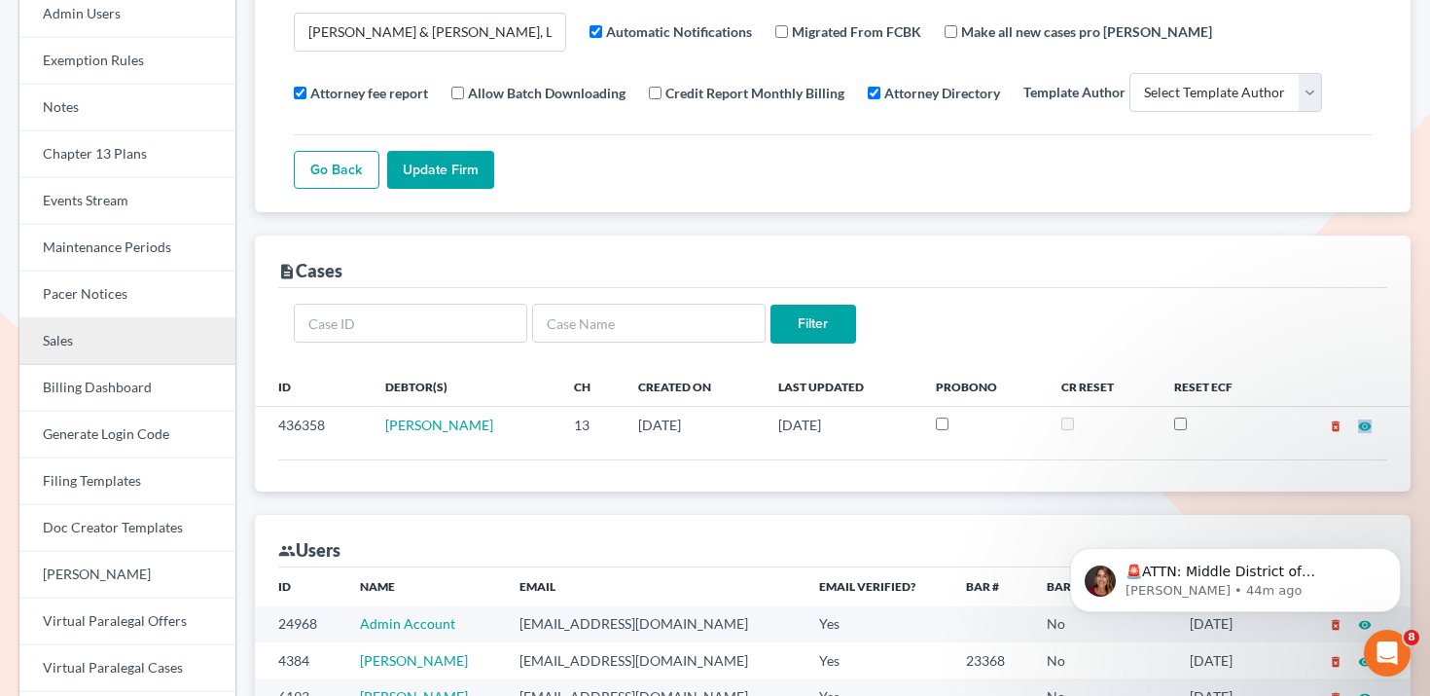
scroll to position [138, 0]
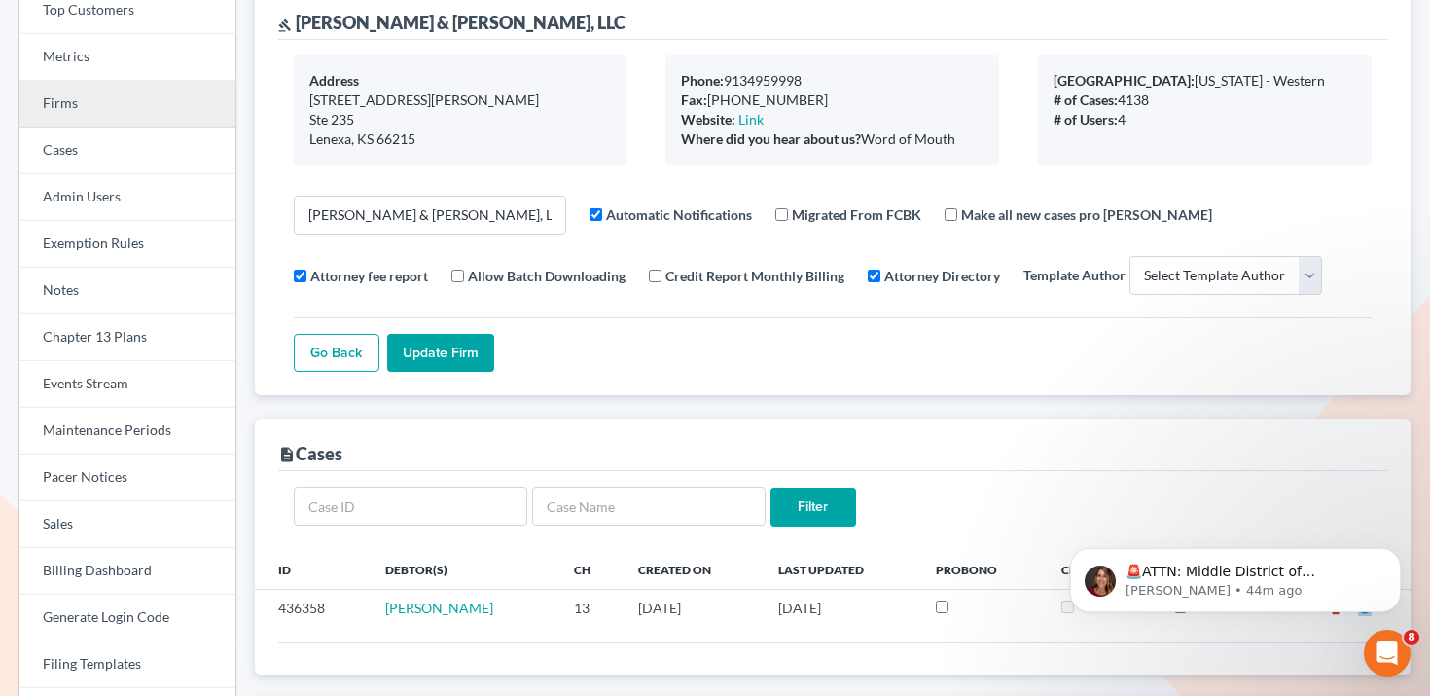
click at [126, 103] on link "Firms" at bounding box center [127, 104] width 216 height 47
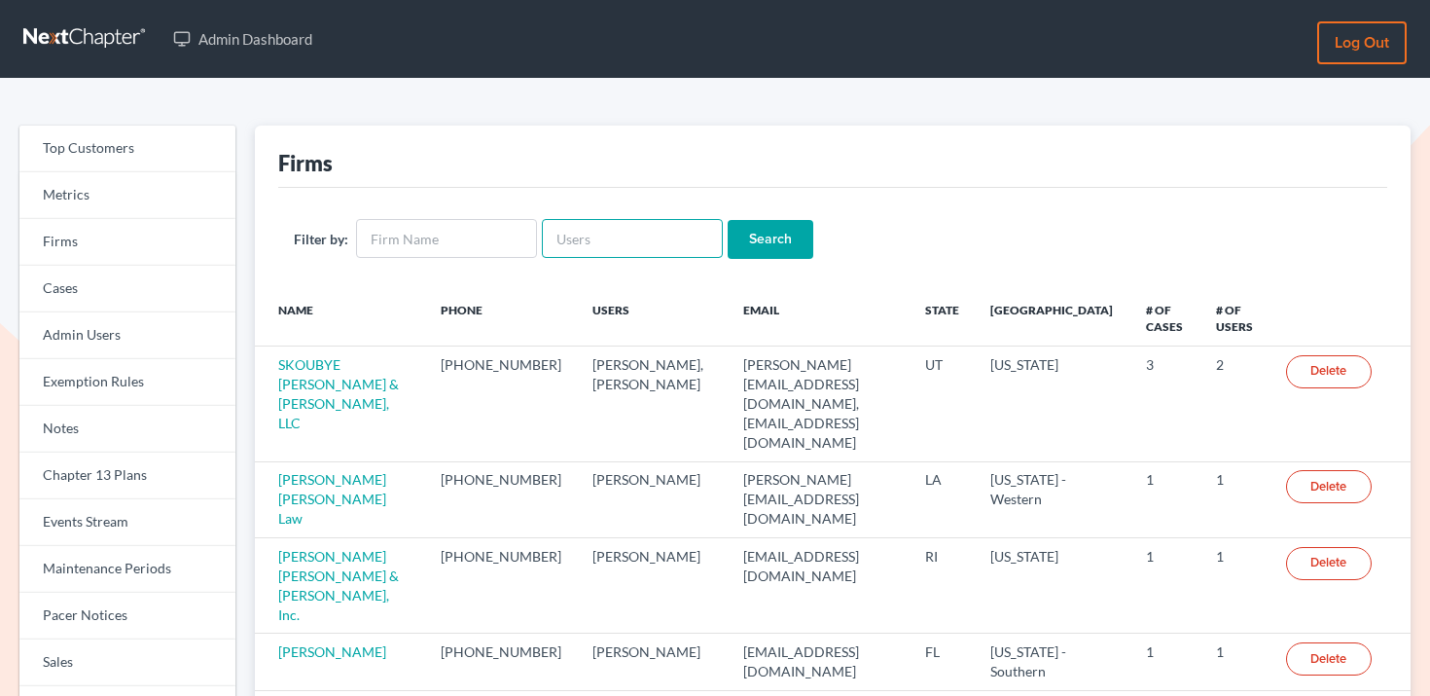
click at [622, 230] on input "text" at bounding box center [632, 238] width 181 height 39
paste input "[PERSON_NAME][EMAIL_ADDRESS][DOMAIN_NAME]"
type input "[PERSON_NAME][EMAIL_ADDRESS][DOMAIN_NAME]"
click at [748, 239] on input "Search" at bounding box center [771, 239] width 86 height 39
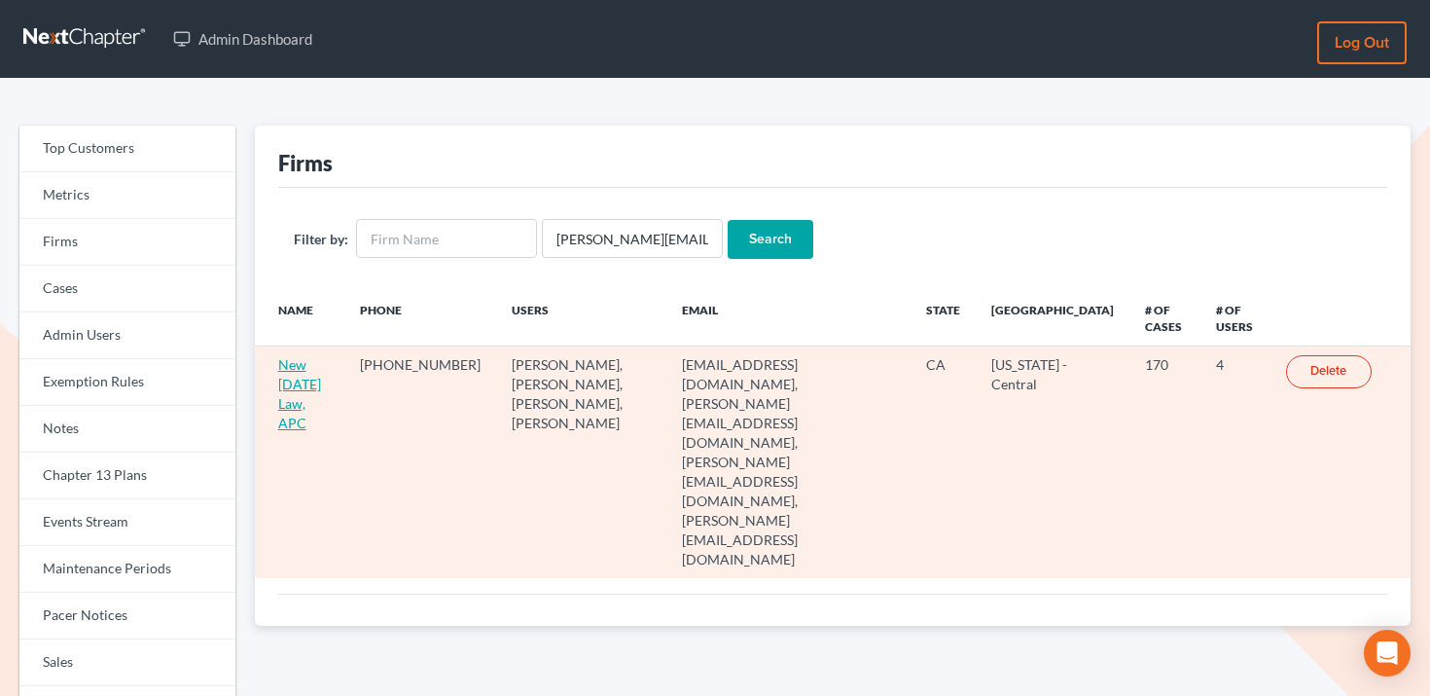
click at [304, 382] on link "New [DATE] Law, APC" at bounding box center [299, 393] width 43 height 75
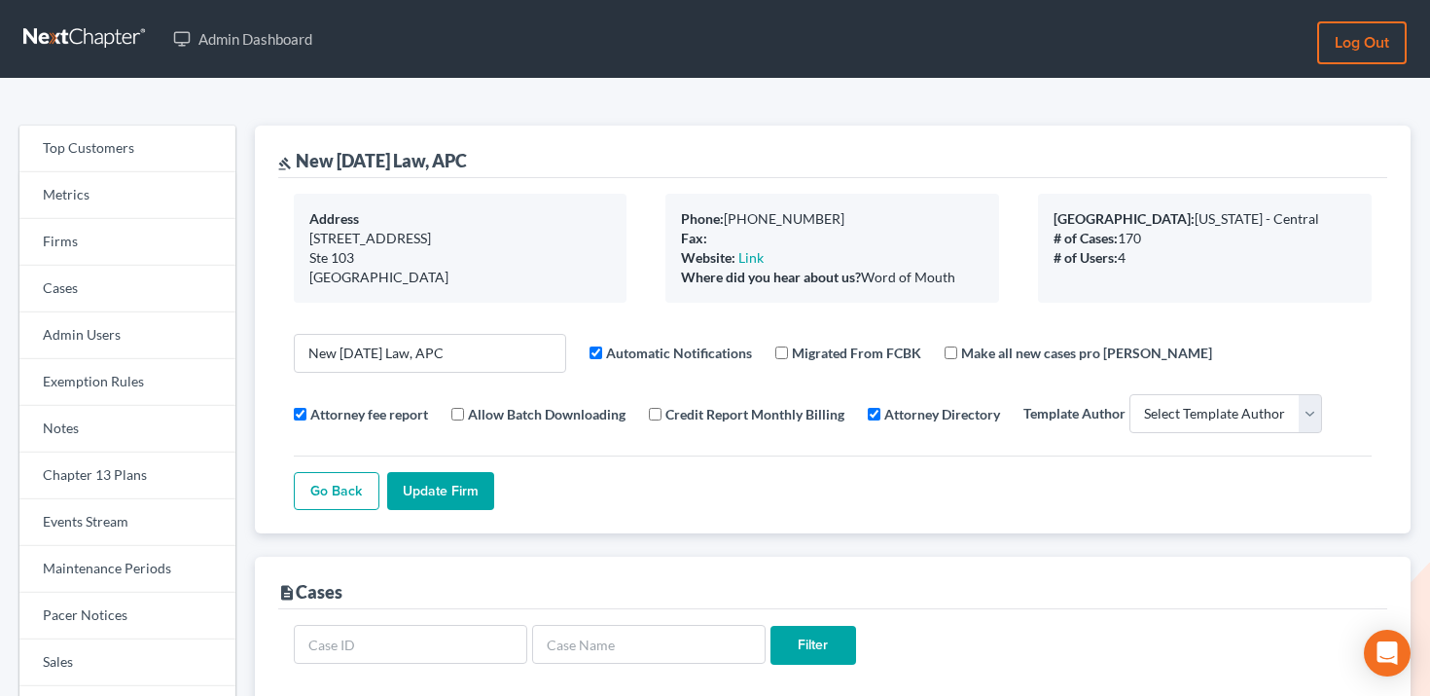
select select
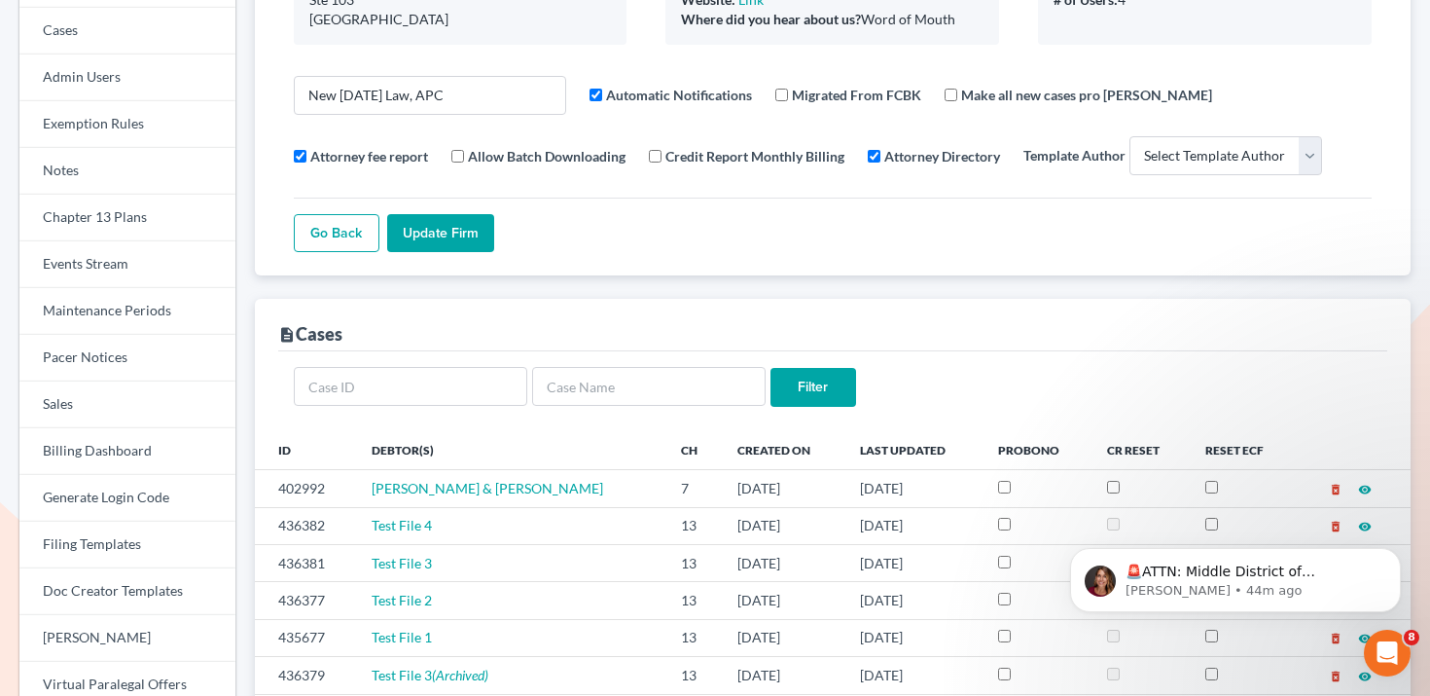
scroll to position [36, 0]
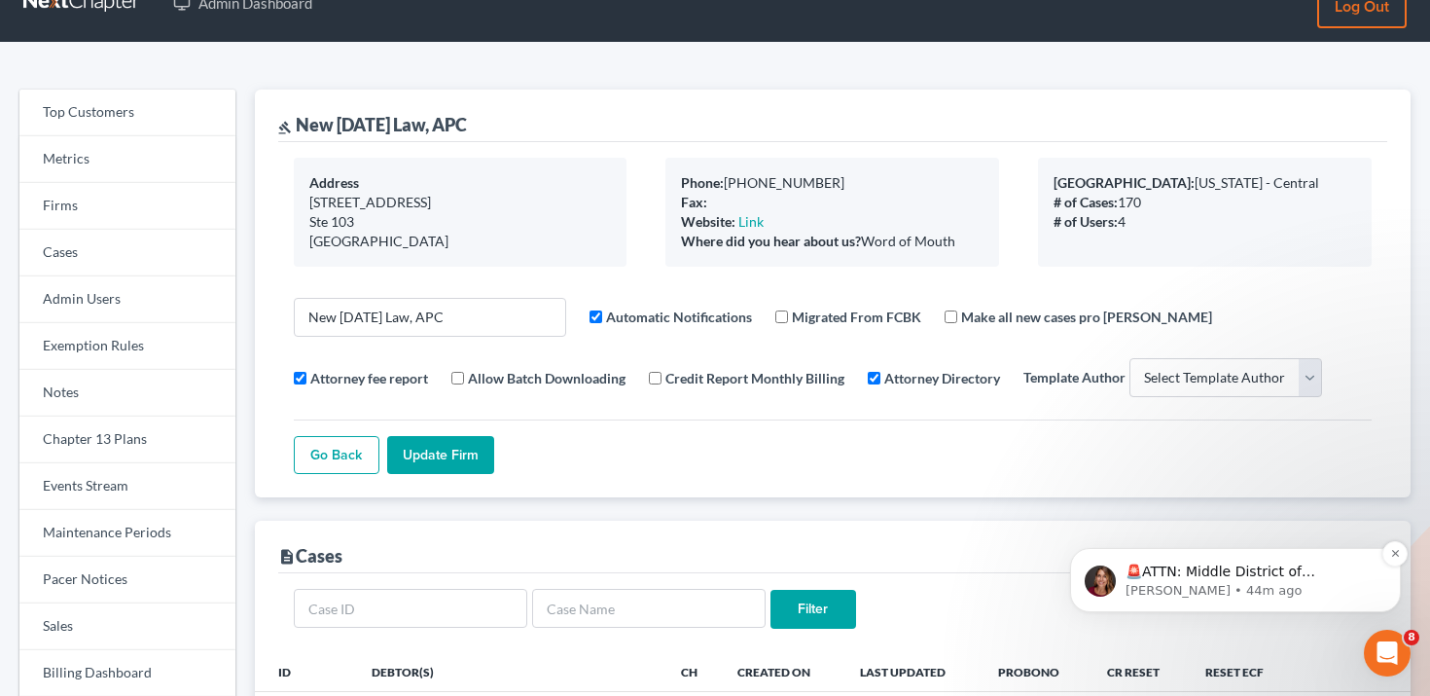
click at [1212, 599] on p "[PERSON_NAME] • 44m ago" at bounding box center [1250, 591] width 251 height 18
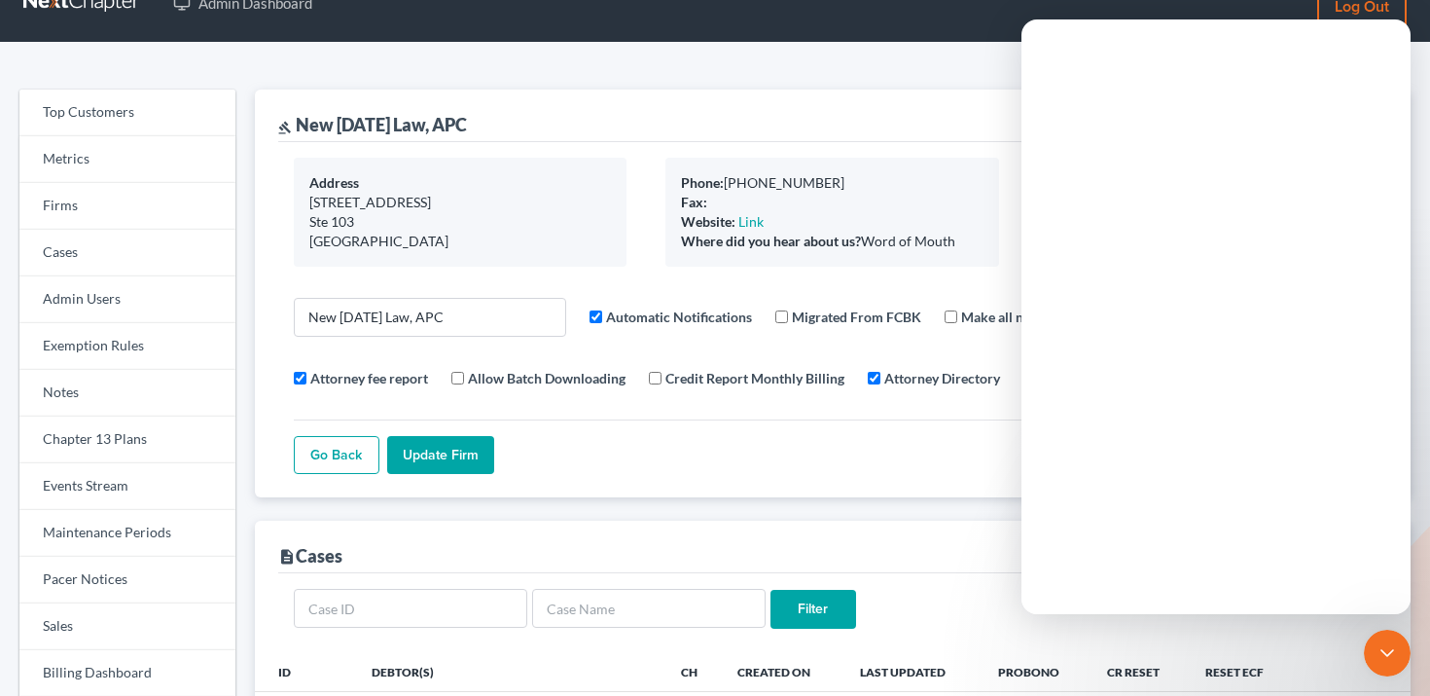
scroll to position [0, 0]
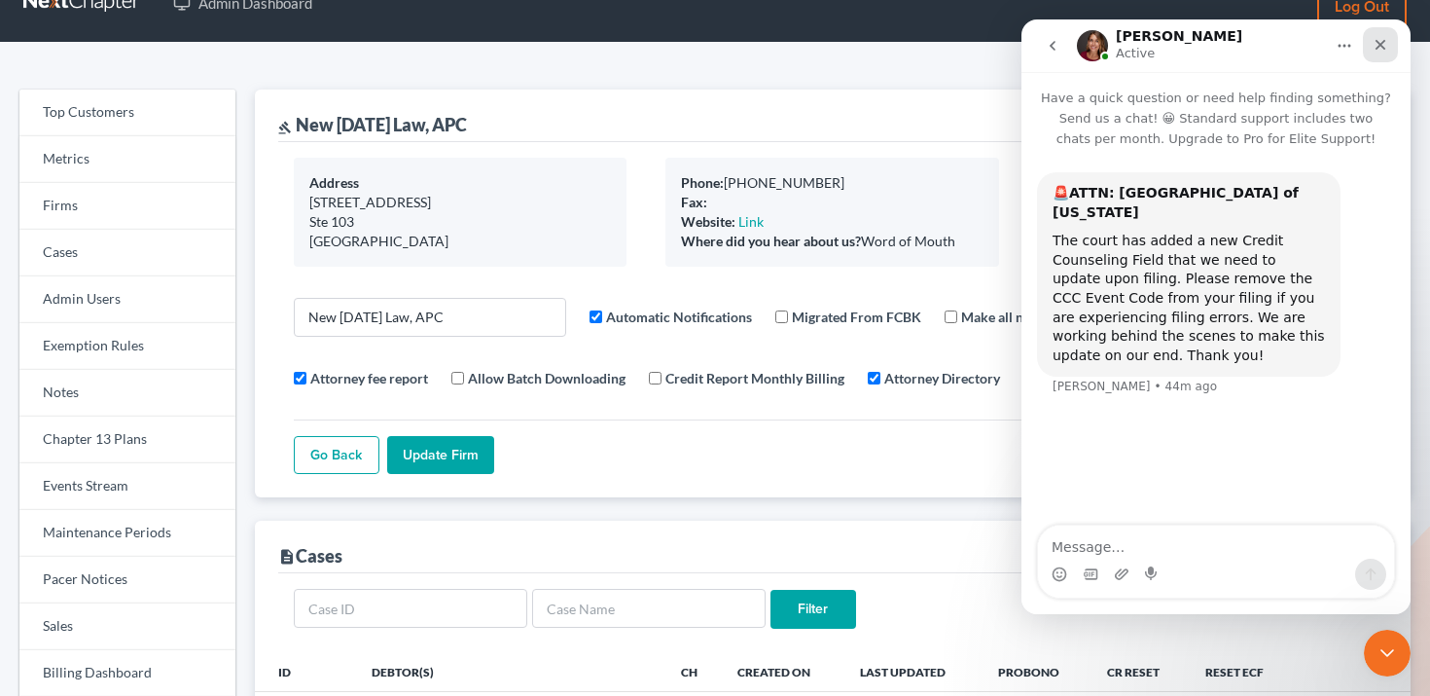
click at [1373, 53] on div "Close" at bounding box center [1380, 44] width 35 height 35
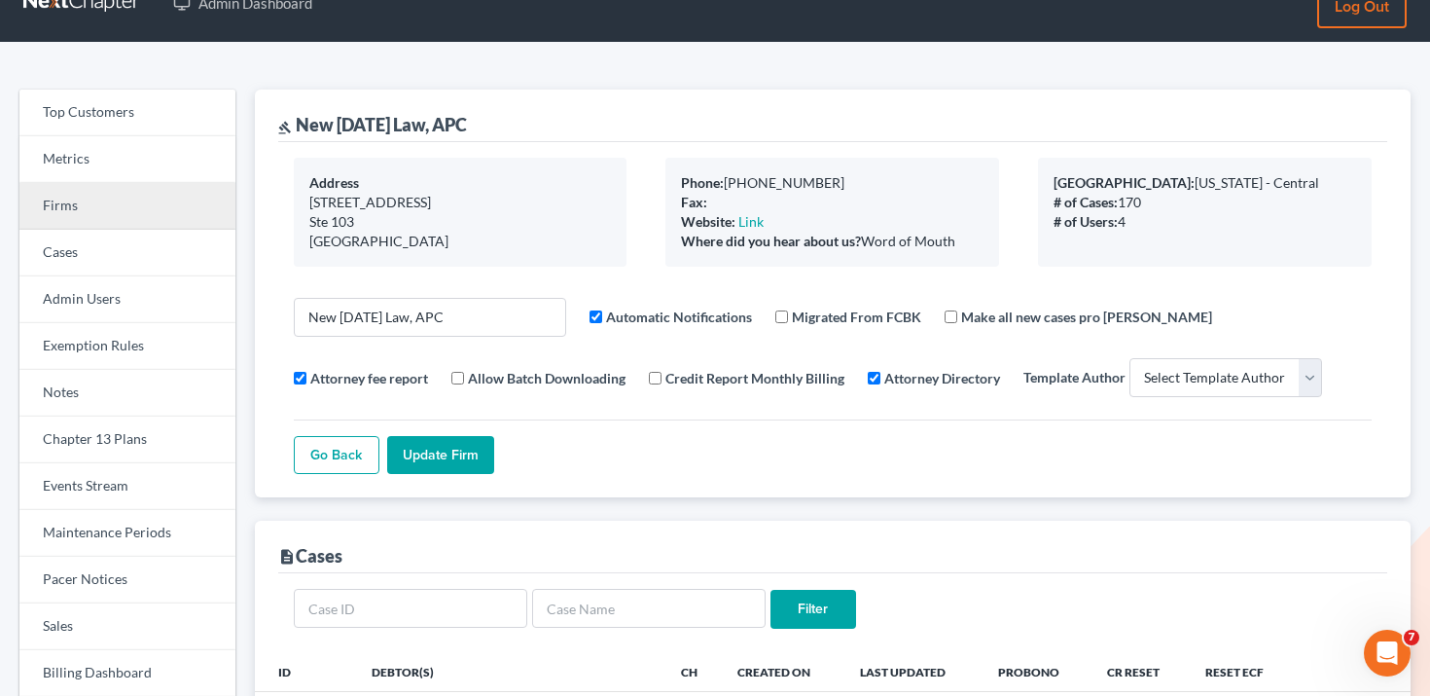
click at [175, 197] on link "Firms" at bounding box center [127, 206] width 216 height 47
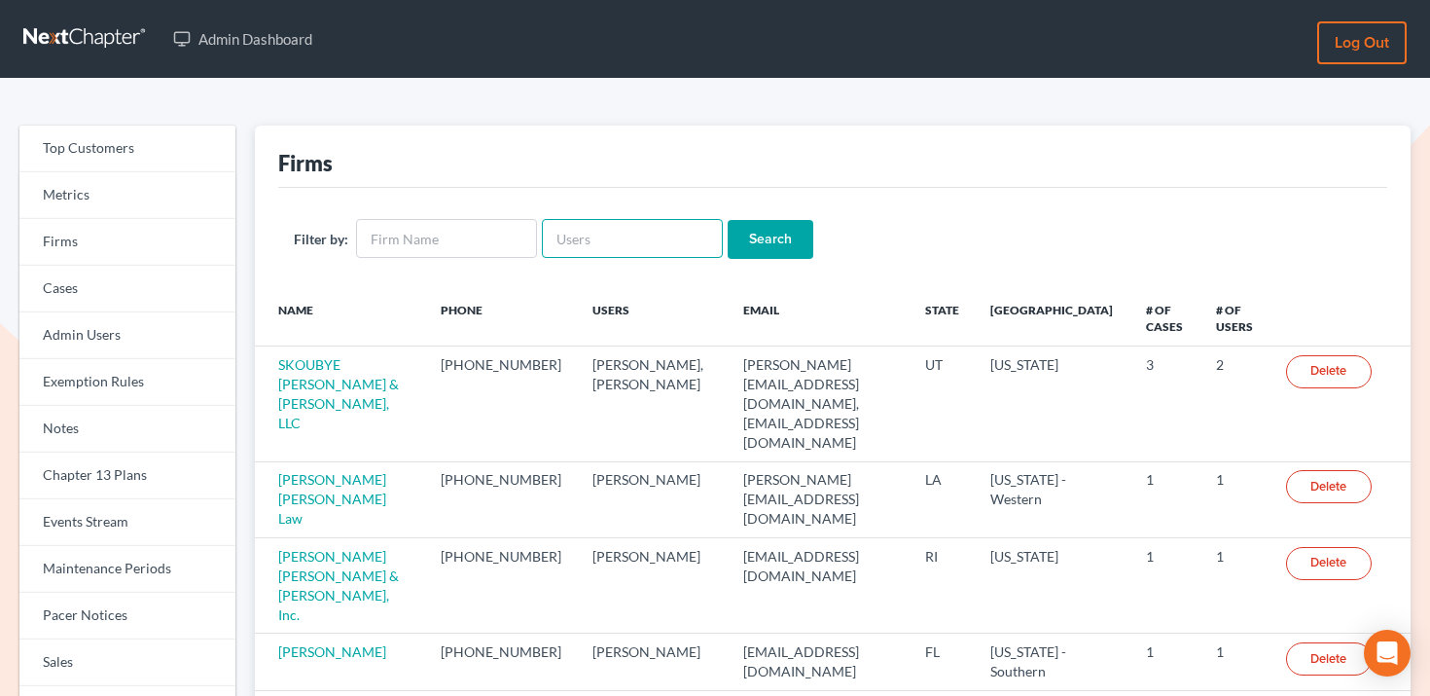
click at [641, 238] on input "text" at bounding box center [632, 238] width 181 height 39
paste input "6715"
type input "6715"
click at [146, 517] on link "Events Stream" at bounding box center [127, 522] width 216 height 47
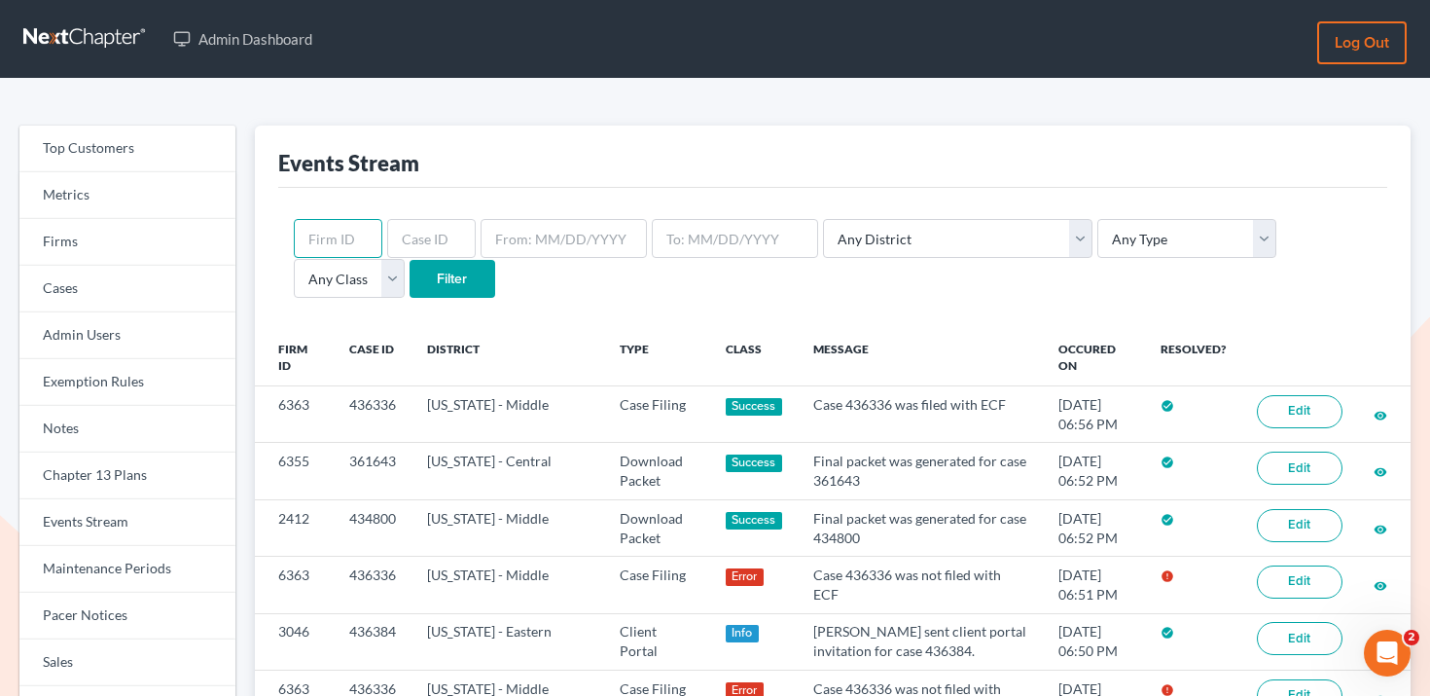
click at [347, 228] on input "text" at bounding box center [338, 238] width 89 height 39
paste input "6715"
type input "6715"
click at [410, 285] on input "Filter" at bounding box center [453, 279] width 86 height 39
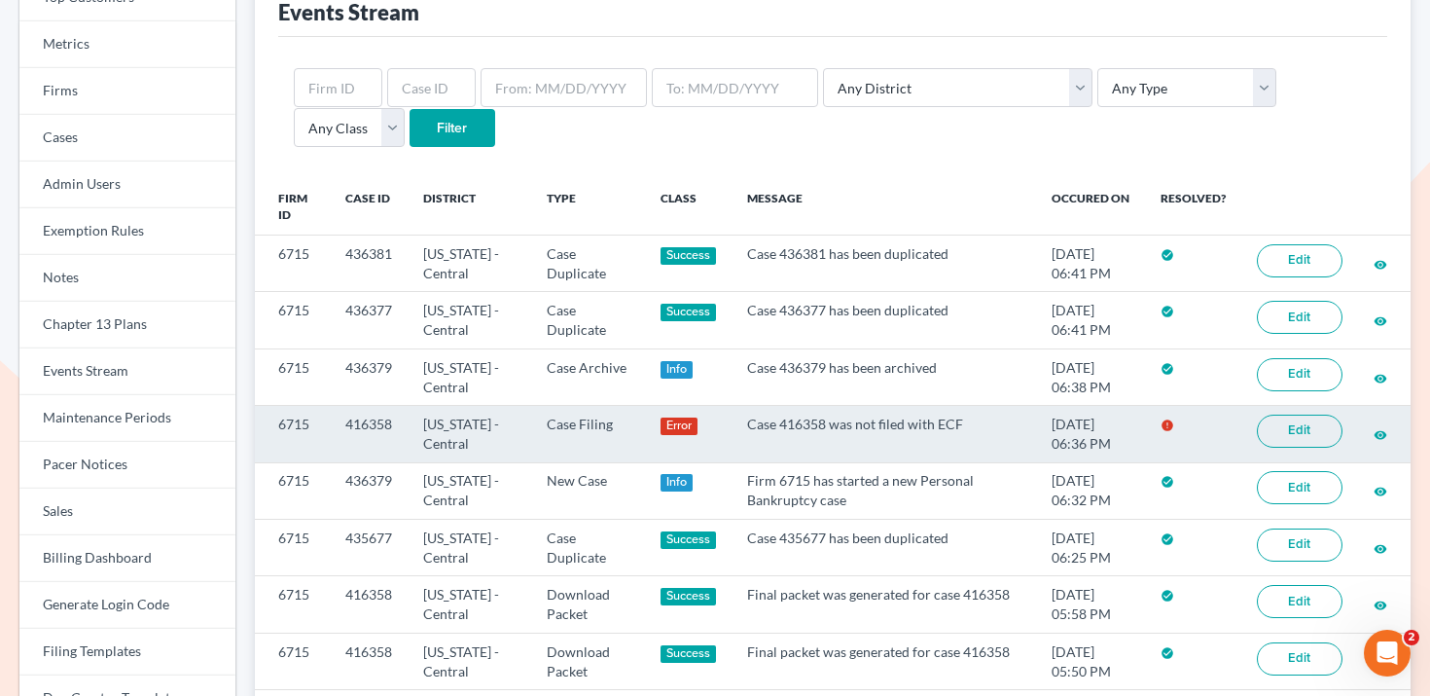
scroll to position [152, 0]
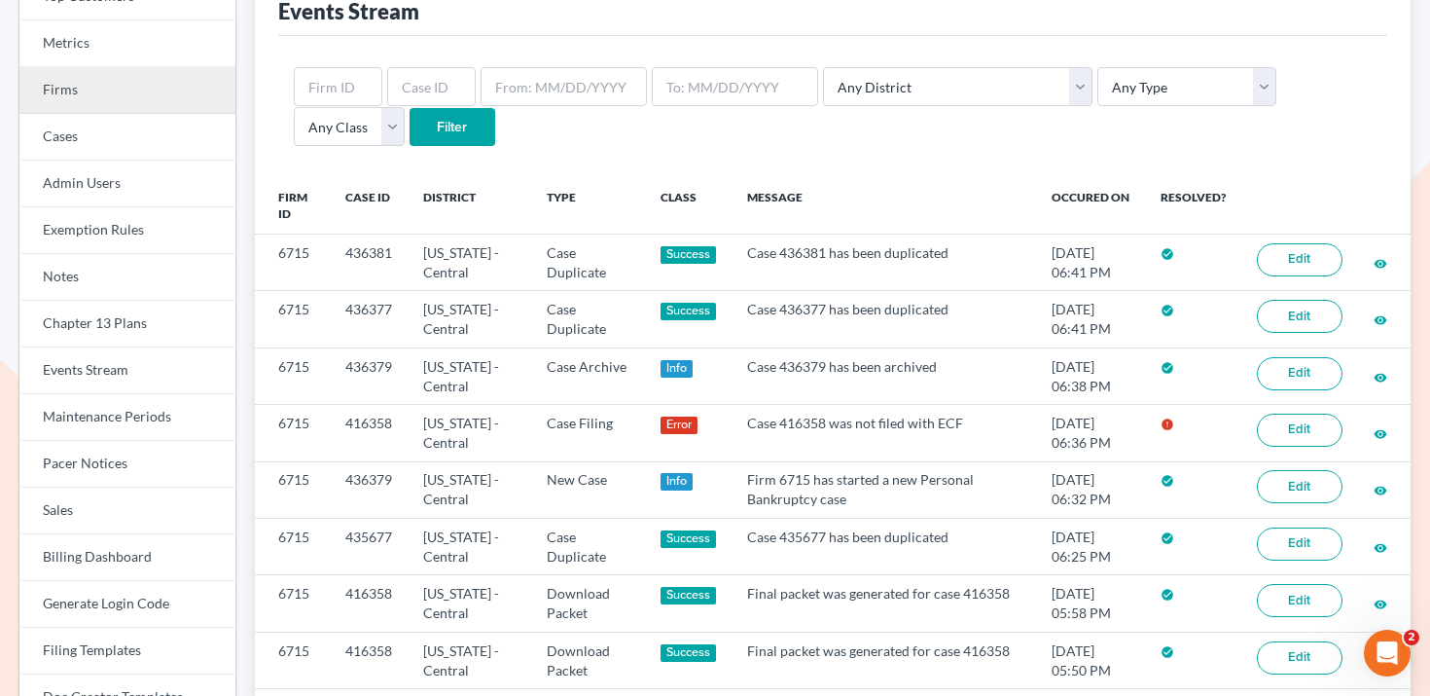
click at [128, 107] on link "Firms" at bounding box center [127, 90] width 216 height 47
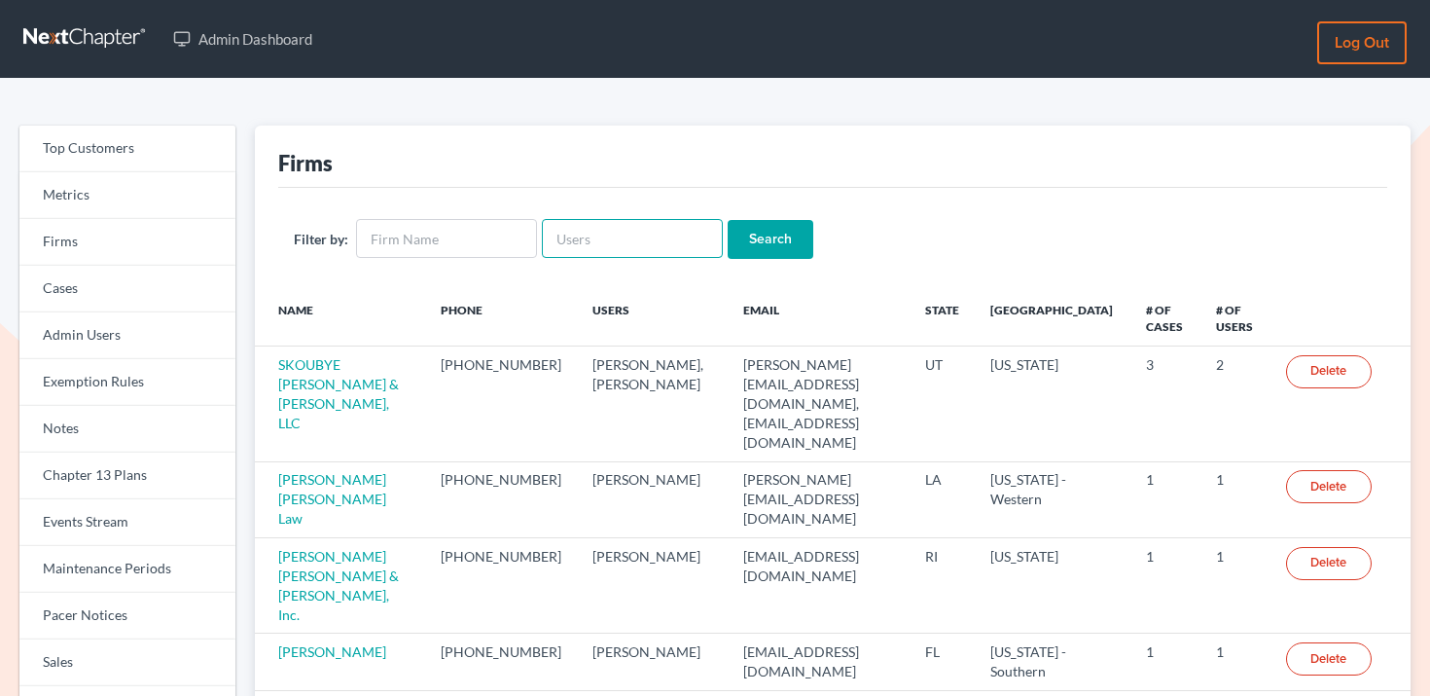
click at [550, 242] on input "text" at bounding box center [632, 238] width 181 height 39
paste input "ani@gorginianlaw.com"
type input "ani@gorginianlaw.com"
click at [748, 232] on input "Search" at bounding box center [771, 239] width 86 height 39
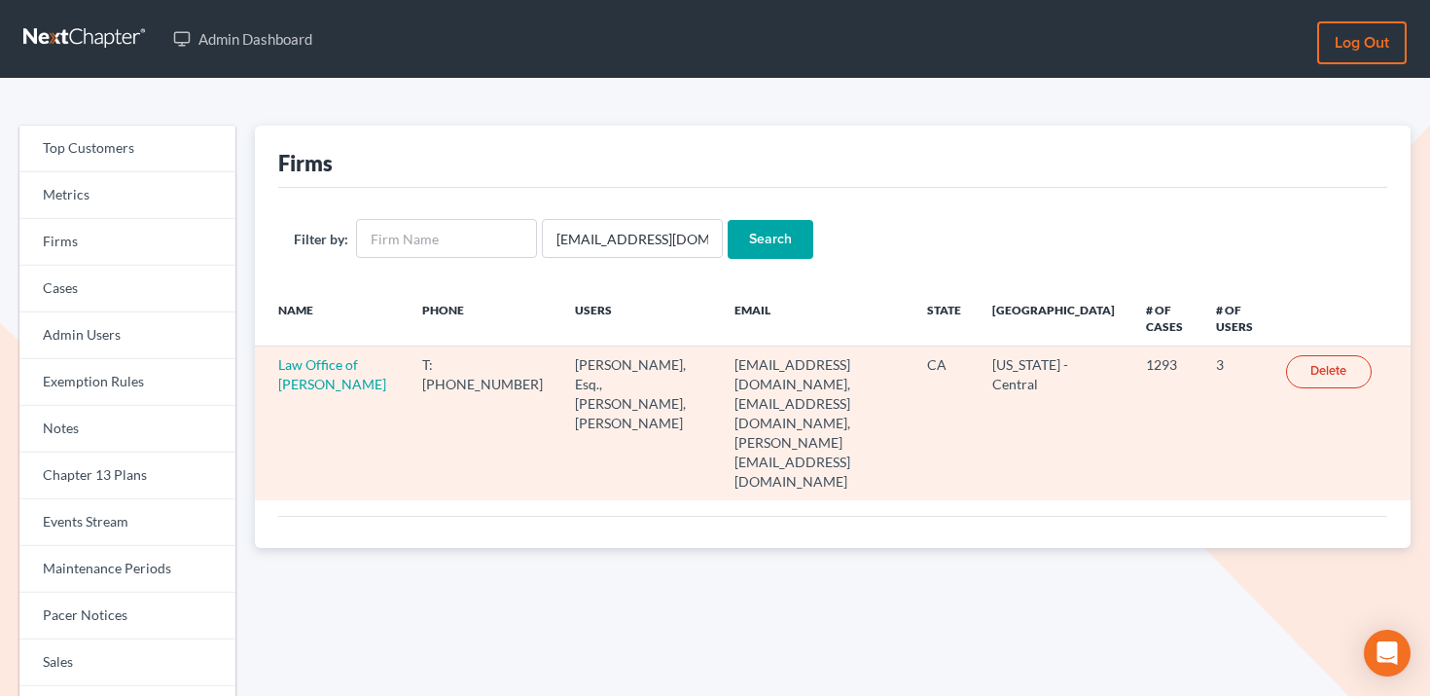
click at [315, 375] on td "Law Office of Sevan Gorginian" at bounding box center [331, 423] width 153 height 154
click at [327, 381] on link "Law Office of Sevan Gorginian" at bounding box center [332, 374] width 108 height 36
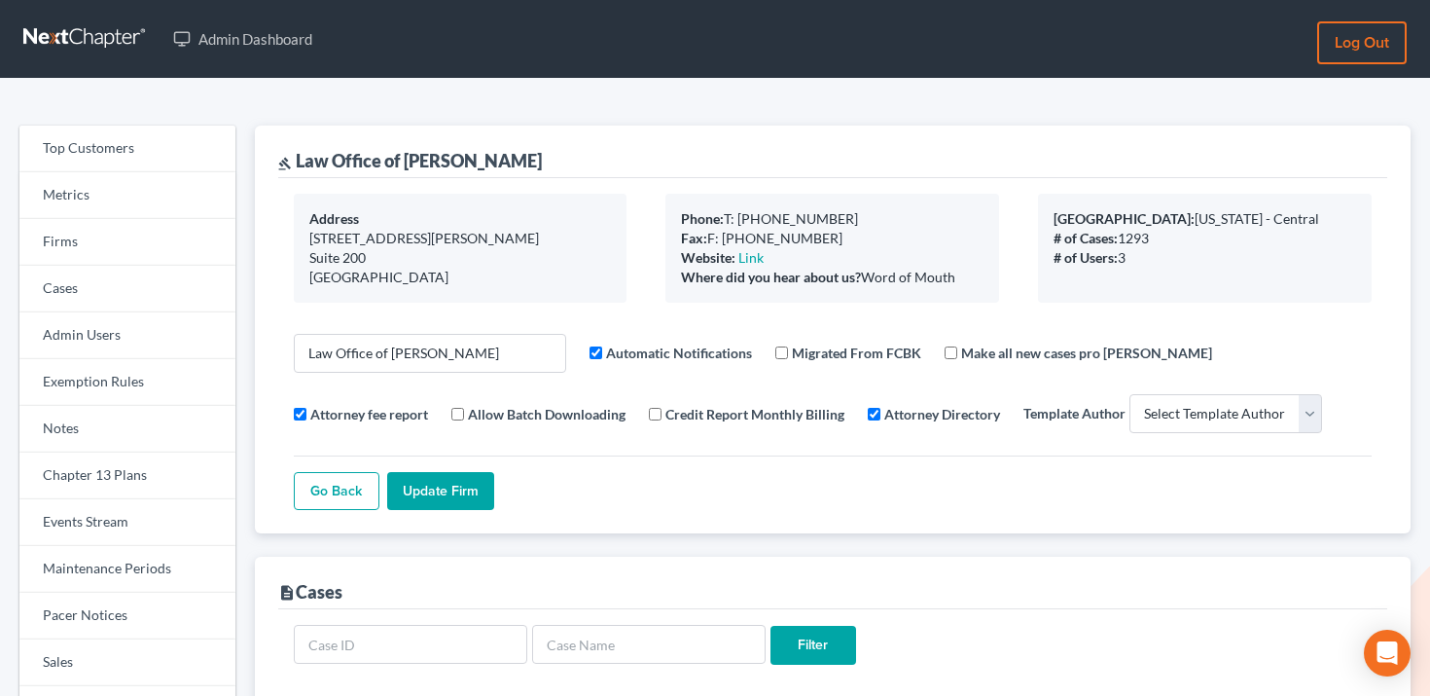
select select
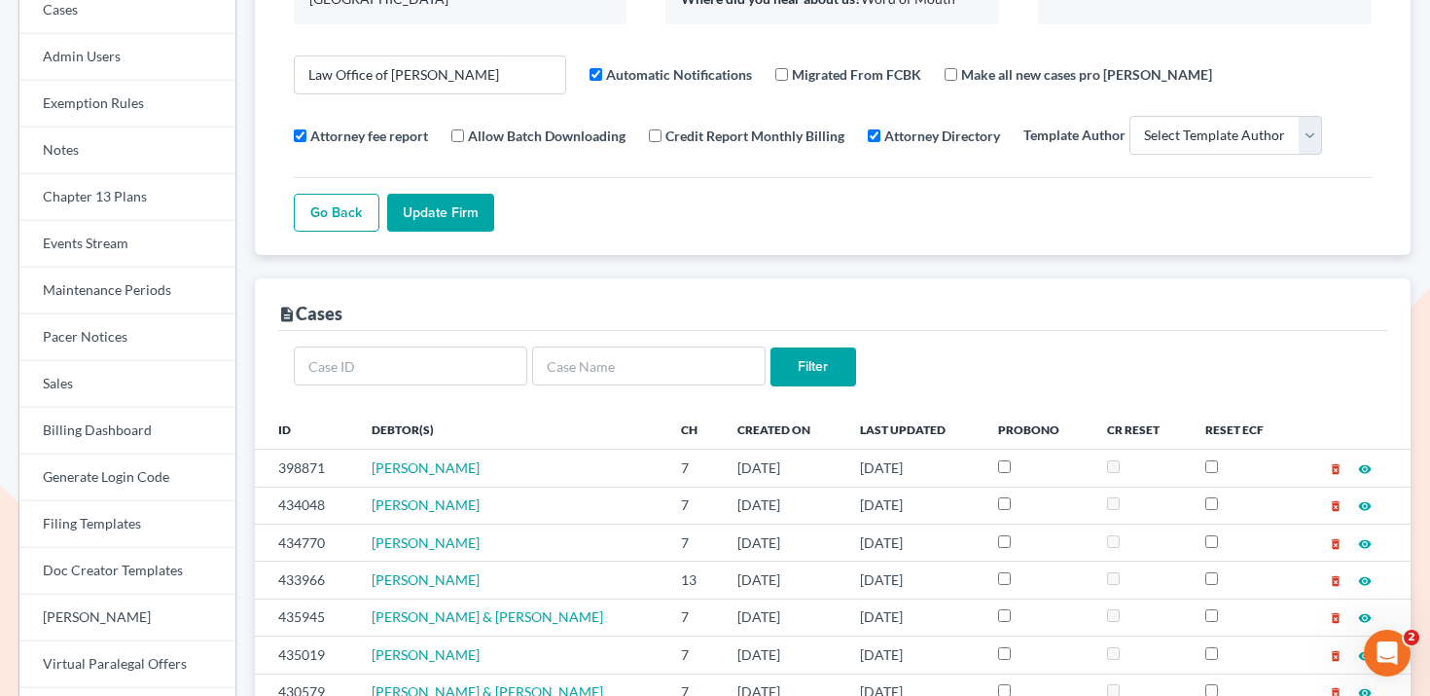
scroll to position [20, 0]
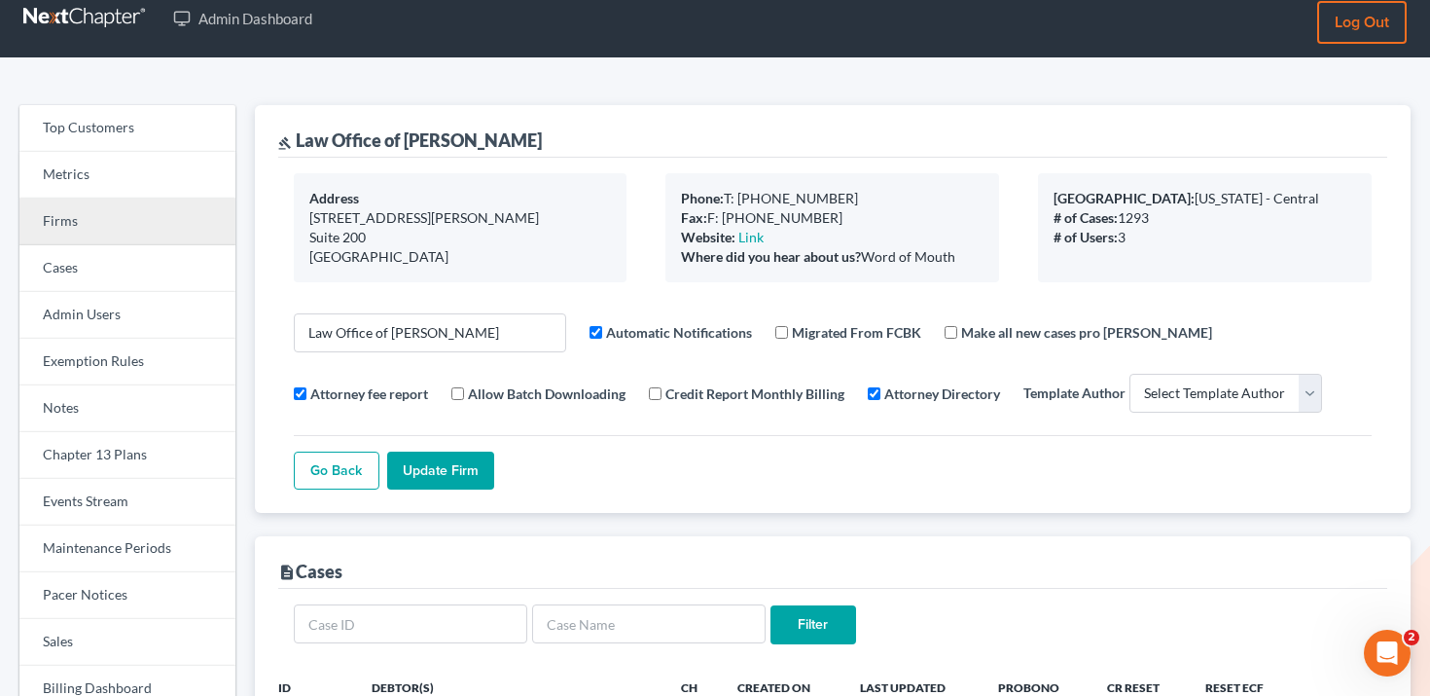
click at [123, 207] on link "Firms" at bounding box center [127, 221] width 216 height 47
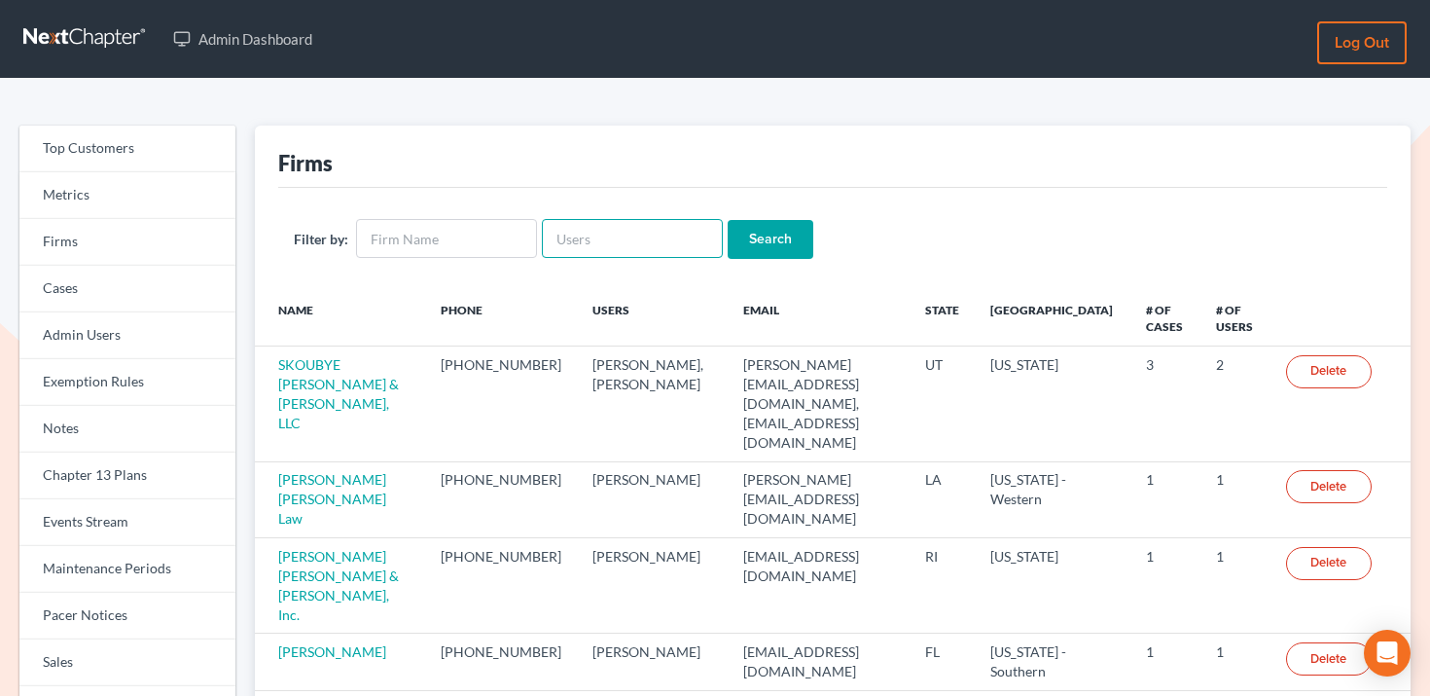
click at [632, 222] on input "text" at bounding box center [632, 238] width 181 height 39
paste input "[PERSON_NAME][EMAIL_ADDRESS][DOMAIN_NAME]"
type input "[PERSON_NAME][EMAIL_ADDRESS][DOMAIN_NAME]"
click at [742, 242] on input "Search" at bounding box center [771, 239] width 86 height 39
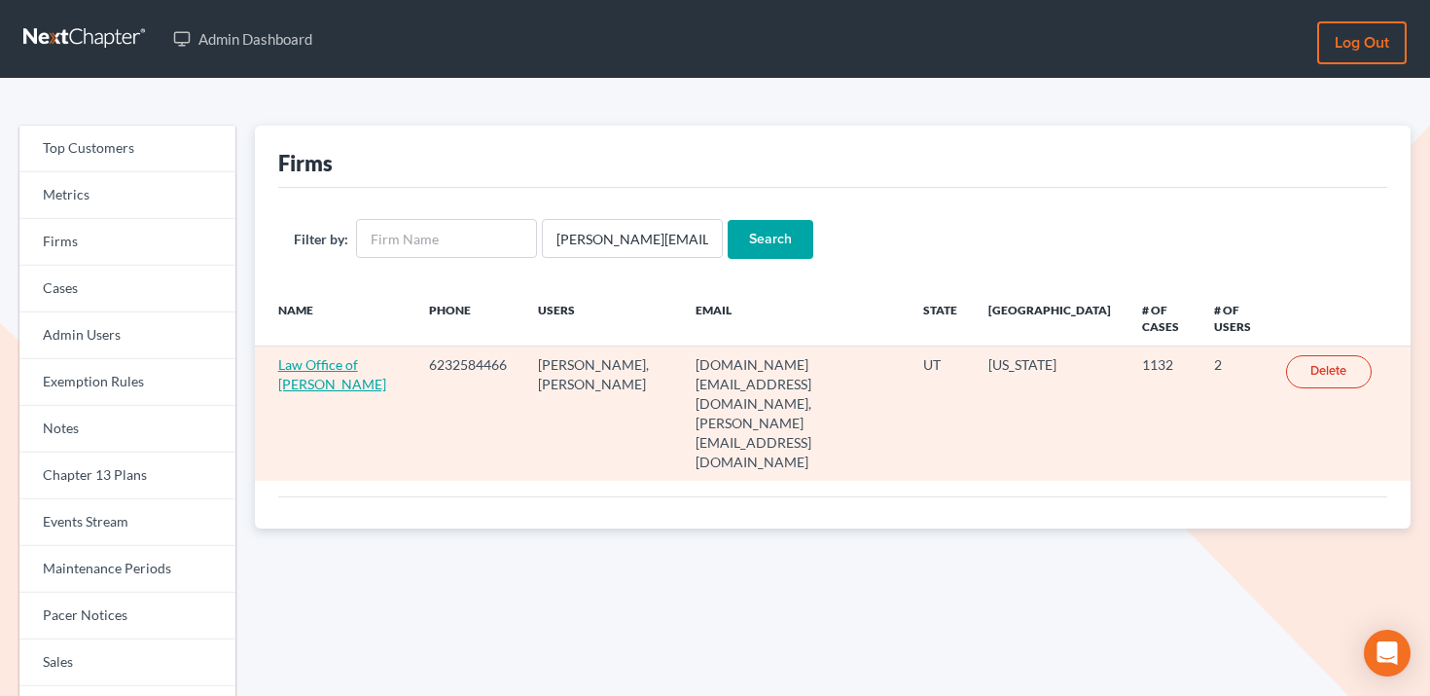
click at [332, 379] on link "Law Office of [PERSON_NAME]" at bounding box center [332, 374] width 108 height 36
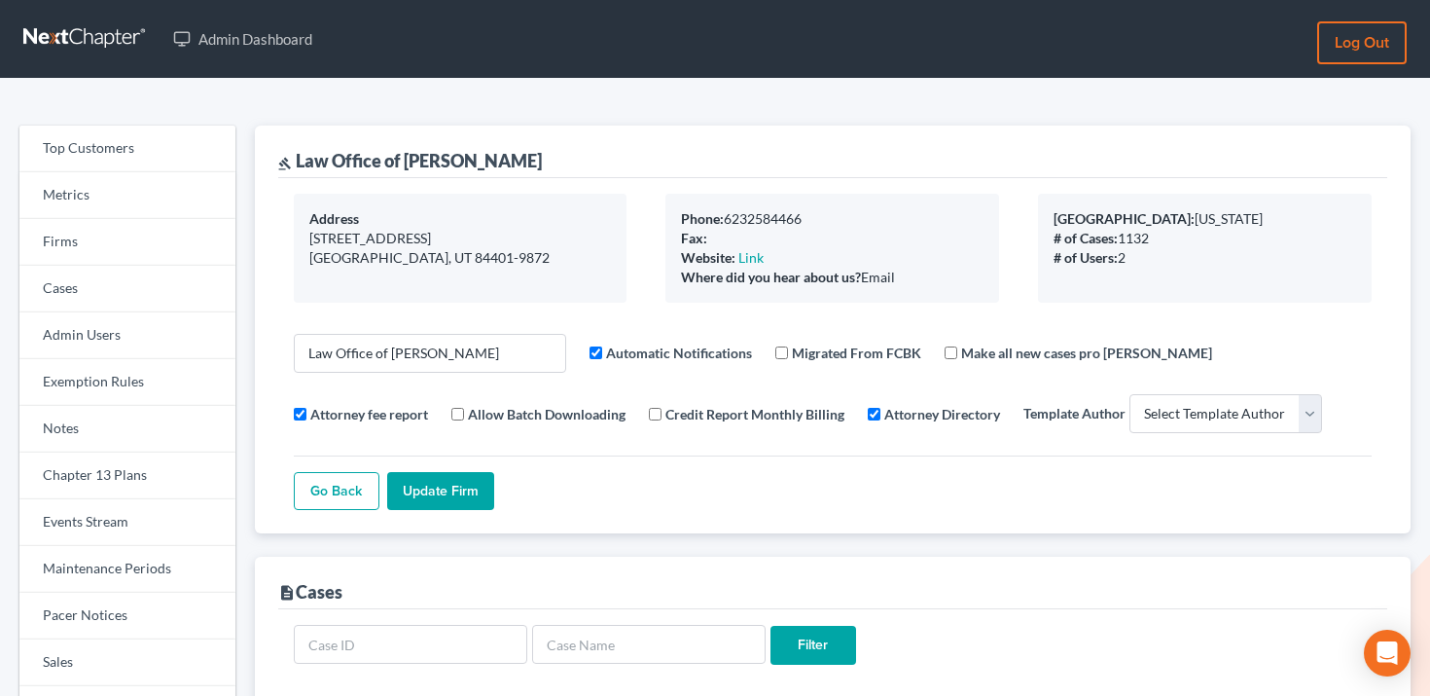
select select
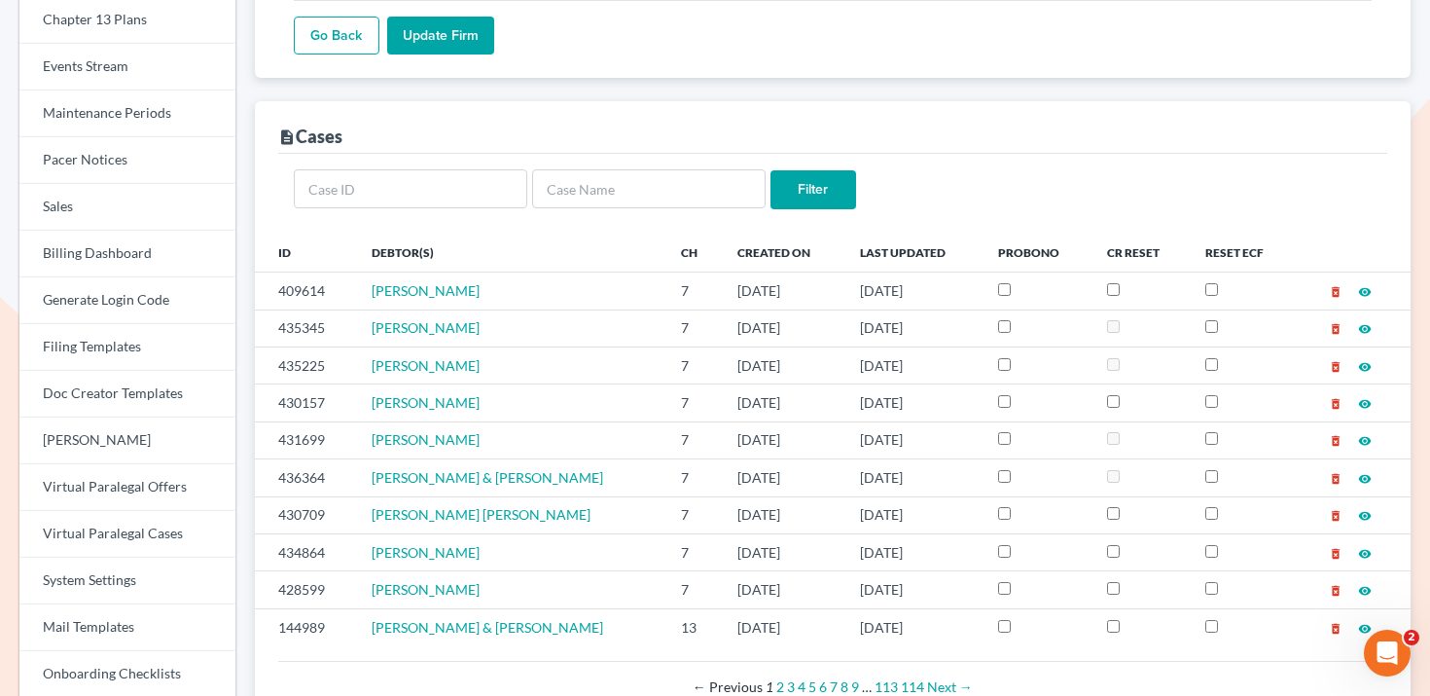
scroll to position [560, 0]
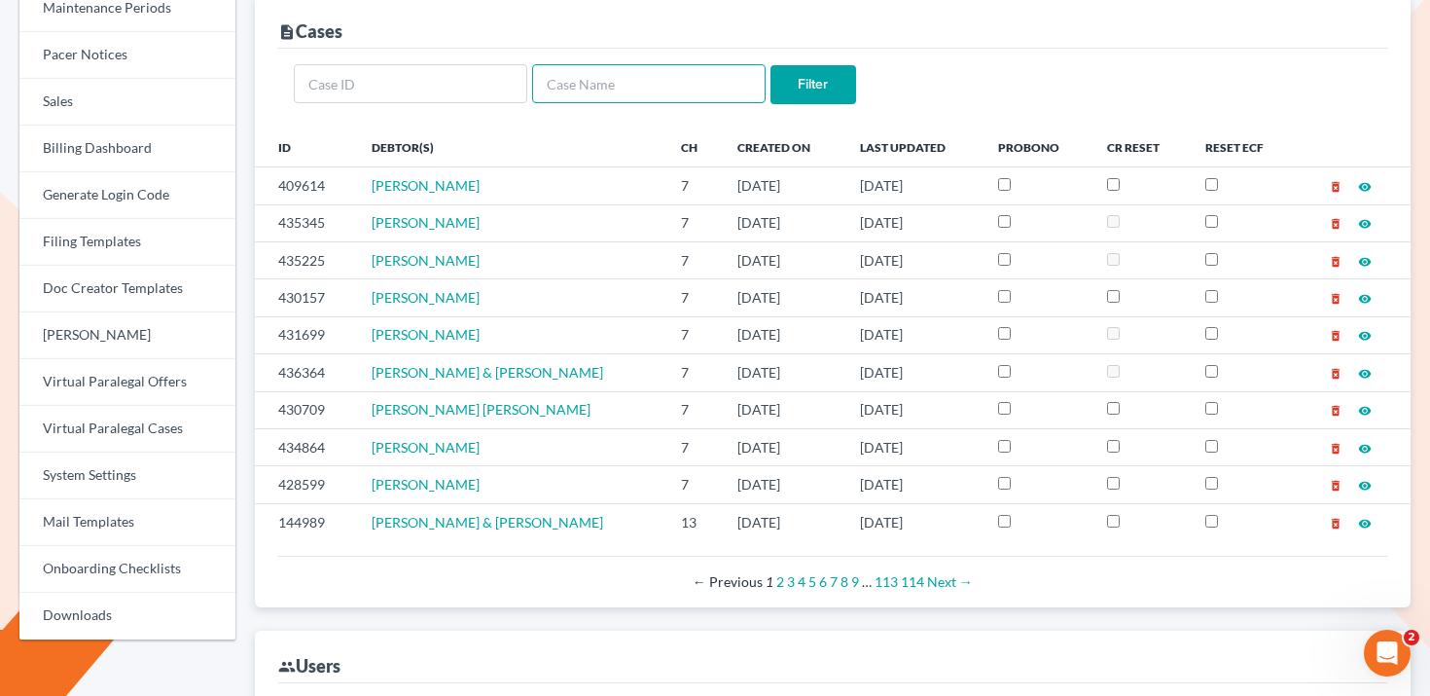
click at [608, 100] on input "text" at bounding box center [648, 83] width 233 height 39
paste input "Kienast"
type input "Kienast"
click at [856, 91] on form "Kienast Filter" at bounding box center [833, 84] width 1078 height 40
click at [830, 89] on input "Filter" at bounding box center [813, 84] width 86 height 39
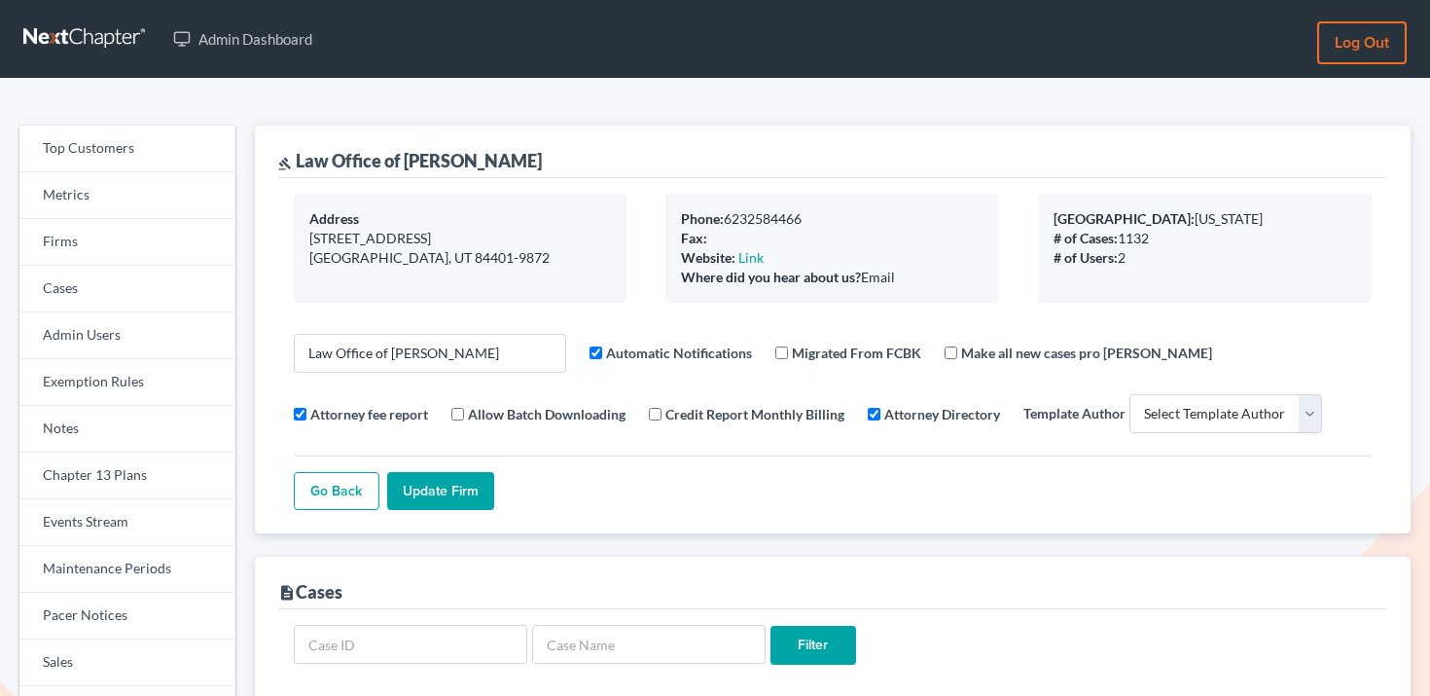
select select
click at [164, 244] on link "Firms" at bounding box center [127, 242] width 216 height 47
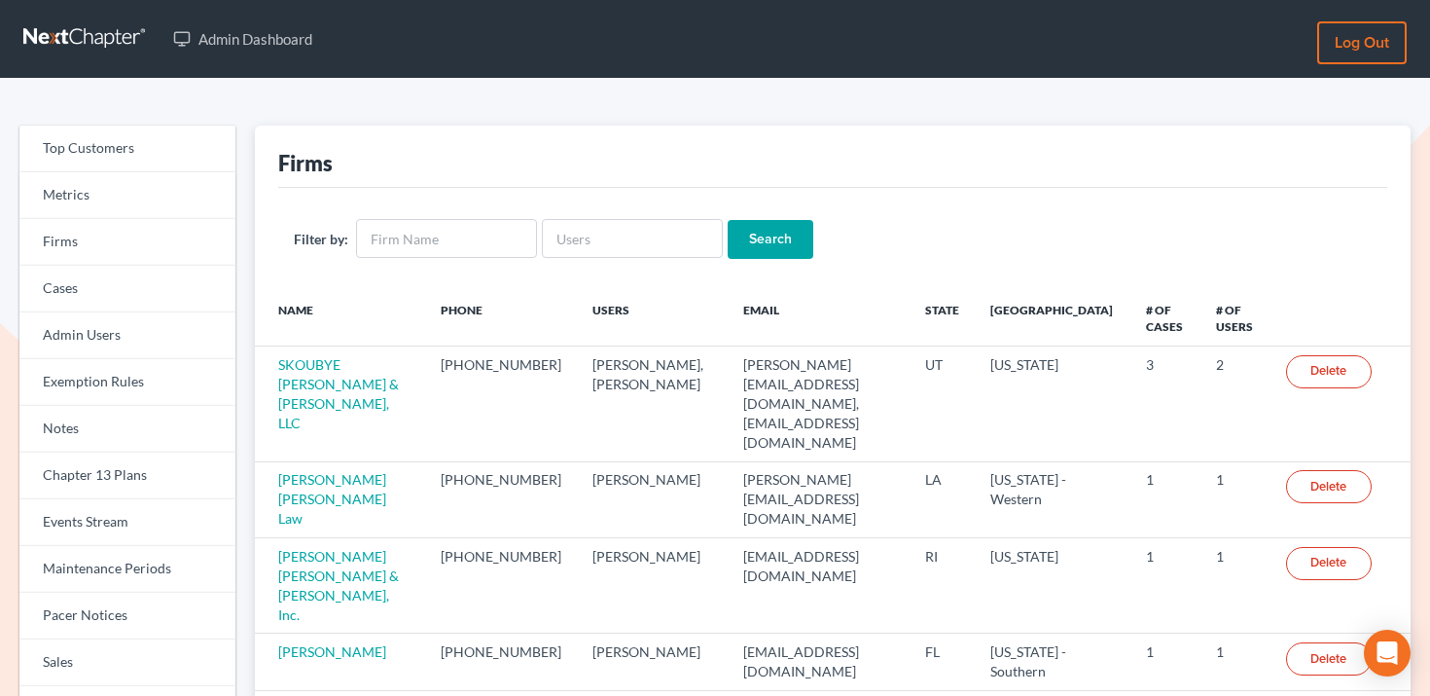
click at [624, 261] on div "Filter by: Search" at bounding box center [832, 239] width 1109 height 102
click at [635, 255] on input "text" at bounding box center [632, 238] width 181 height 39
paste input "[PERSON_NAME][EMAIL_ADDRESS][DOMAIN_NAME]"
type input "[PERSON_NAME][EMAIL_ADDRESS][DOMAIN_NAME]"
click at [728, 243] on input "Search" at bounding box center [771, 239] width 86 height 39
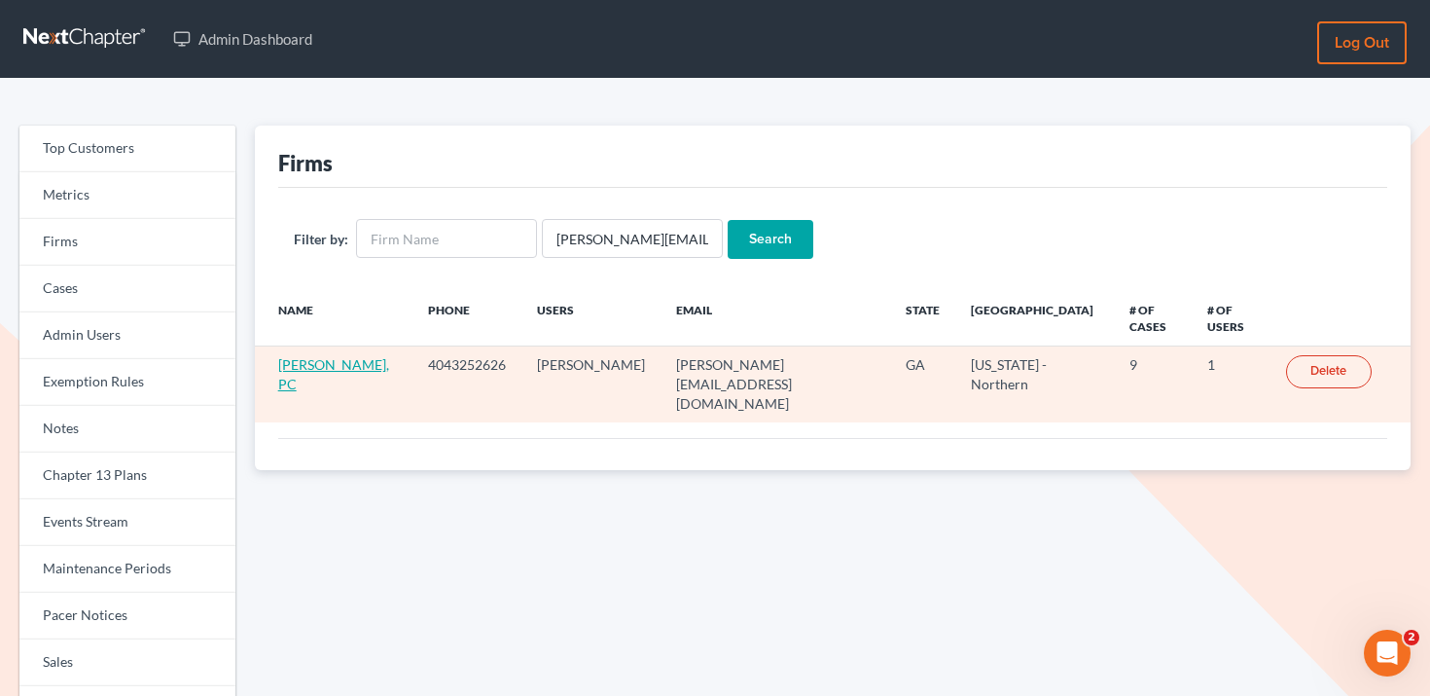
click at [346, 356] on link "[PERSON_NAME], PC" at bounding box center [333, 374] width 111 height 36
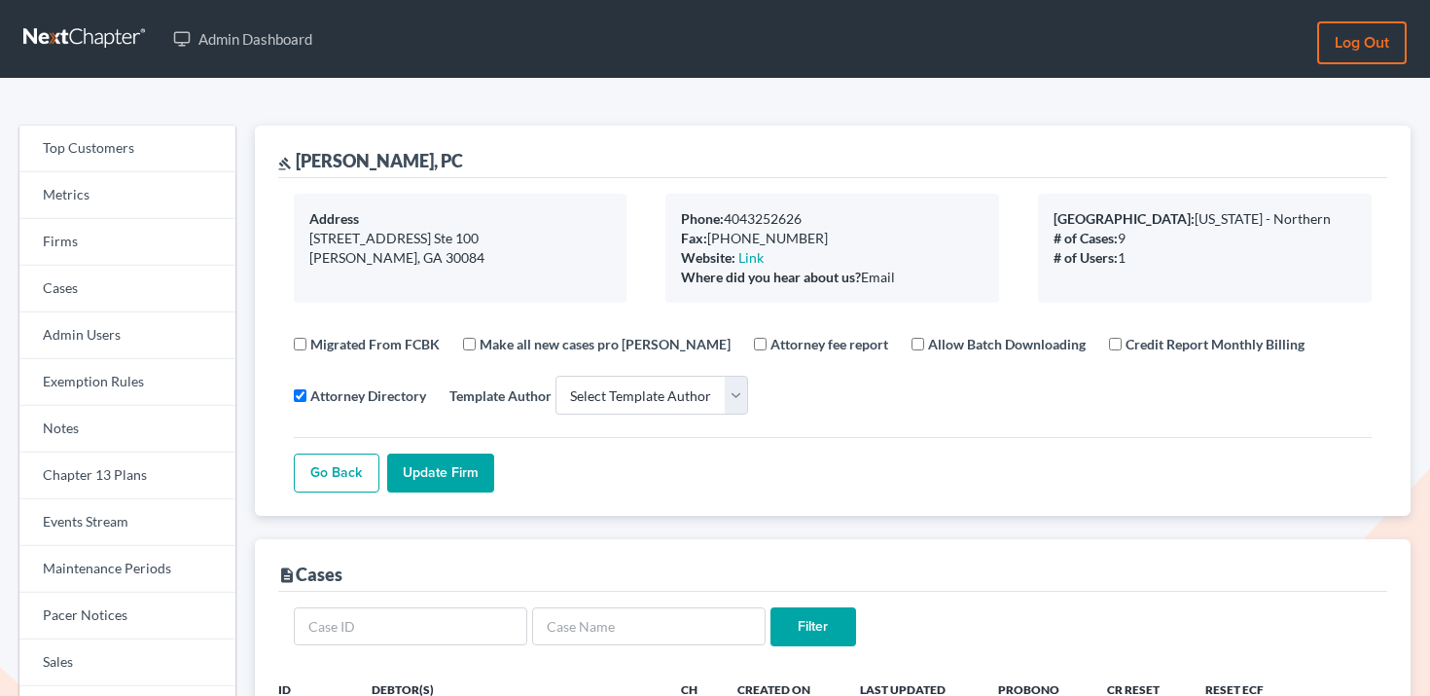
select select
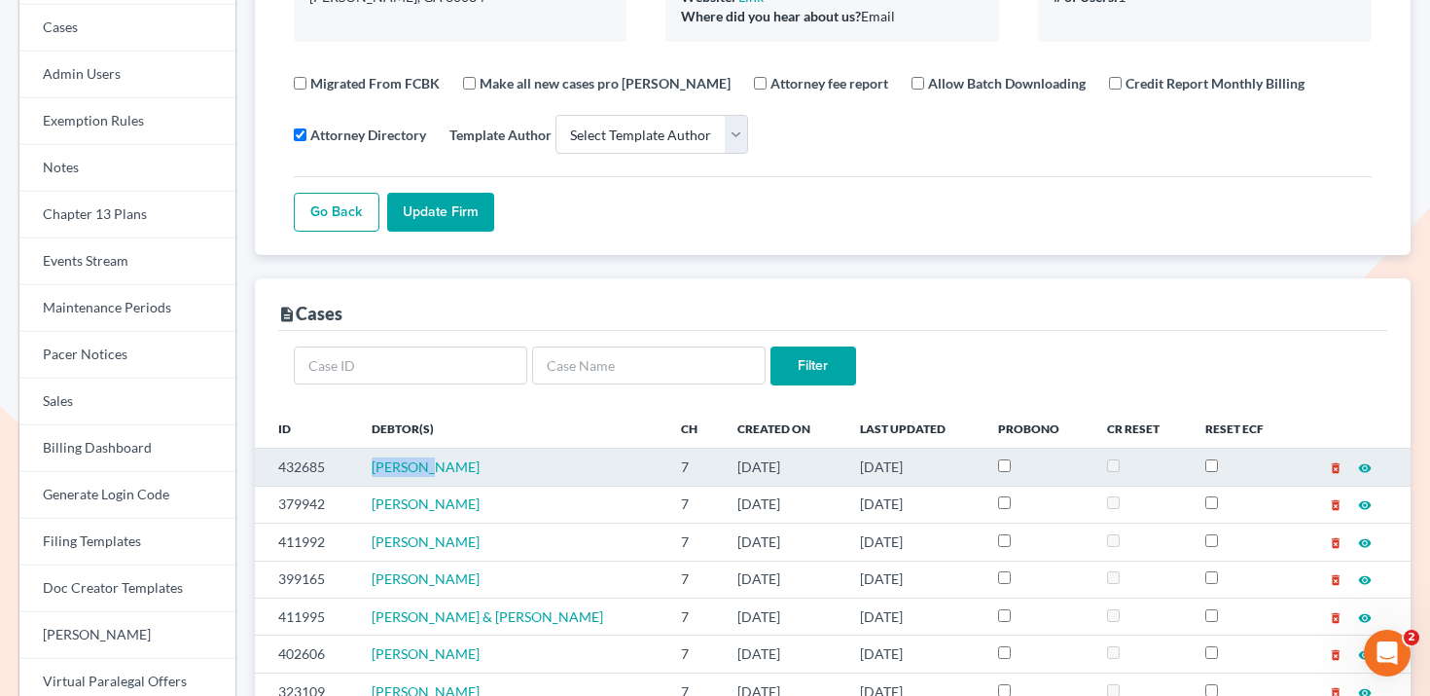
drag, startPoint x: 479, startPoint y: 468, endPoint x: 377, endPoint y: 468, distance: 101.2
click at [377, 468] on td "[PERSON_NAME]" at bounding box center [511, 466] width 310 height 37
copy span "Hae Jung"
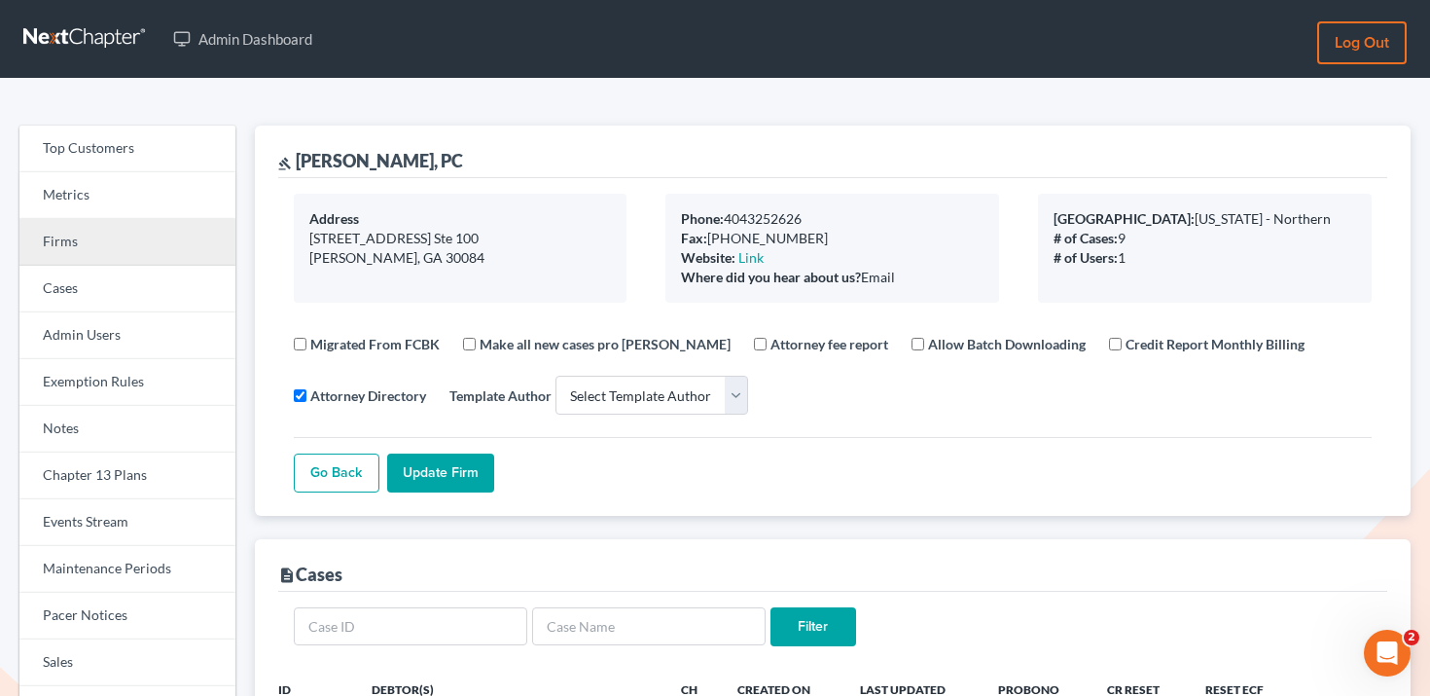
click at [111, 245] on link "Firms" at bounding box center [127, 242] width 216 height 47
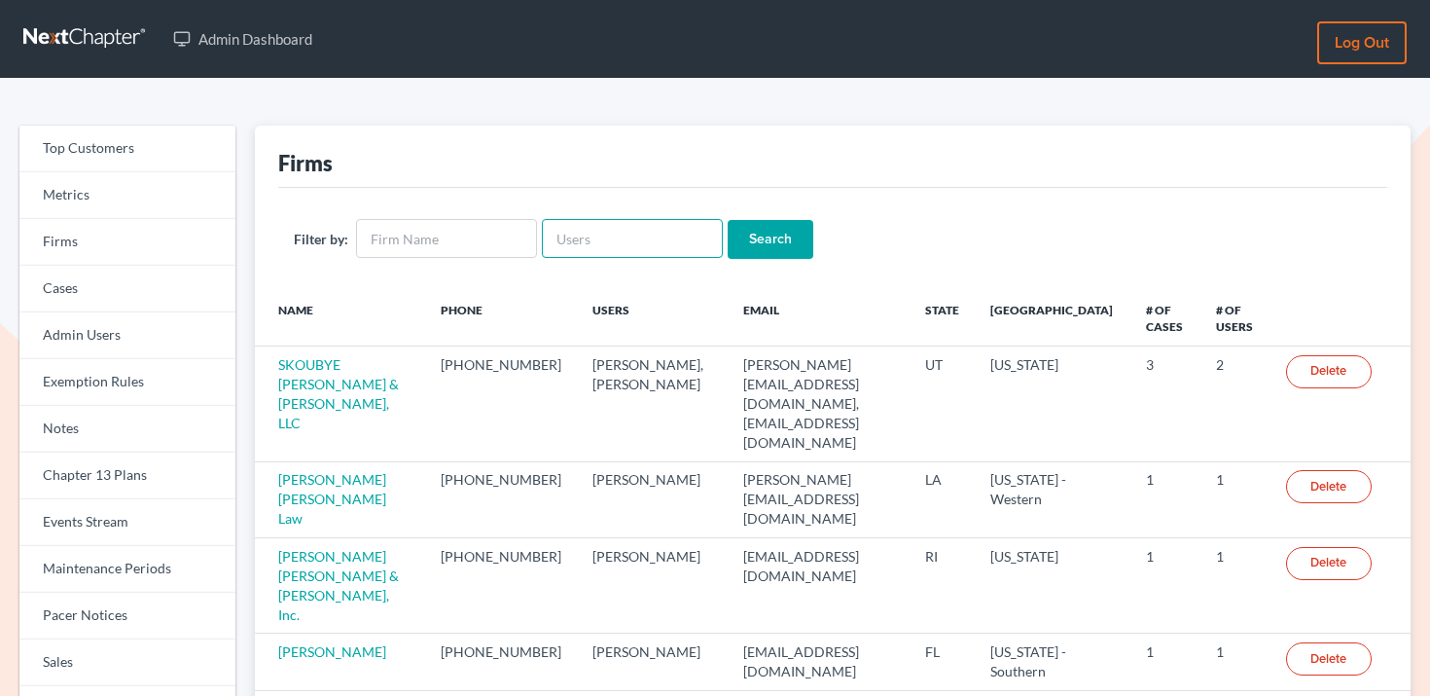
click at [588, 235] on input "text" at bounding box center [632, 238] width 181 height 39
paste input "[EMAIL_ADDRESS][DOMAIN_NAME]"
click at [613, 235] on input "[EMAIL_ADDRESS][DOMAIN_NAME]" at bounding box center [632, 238] width 181 height 39
type input "[EMAIL_ADDRESS][DOMAIN_NAME]"
click at [763, 238] on input "Search" at bounding box center [771, 239] width 86 height 39
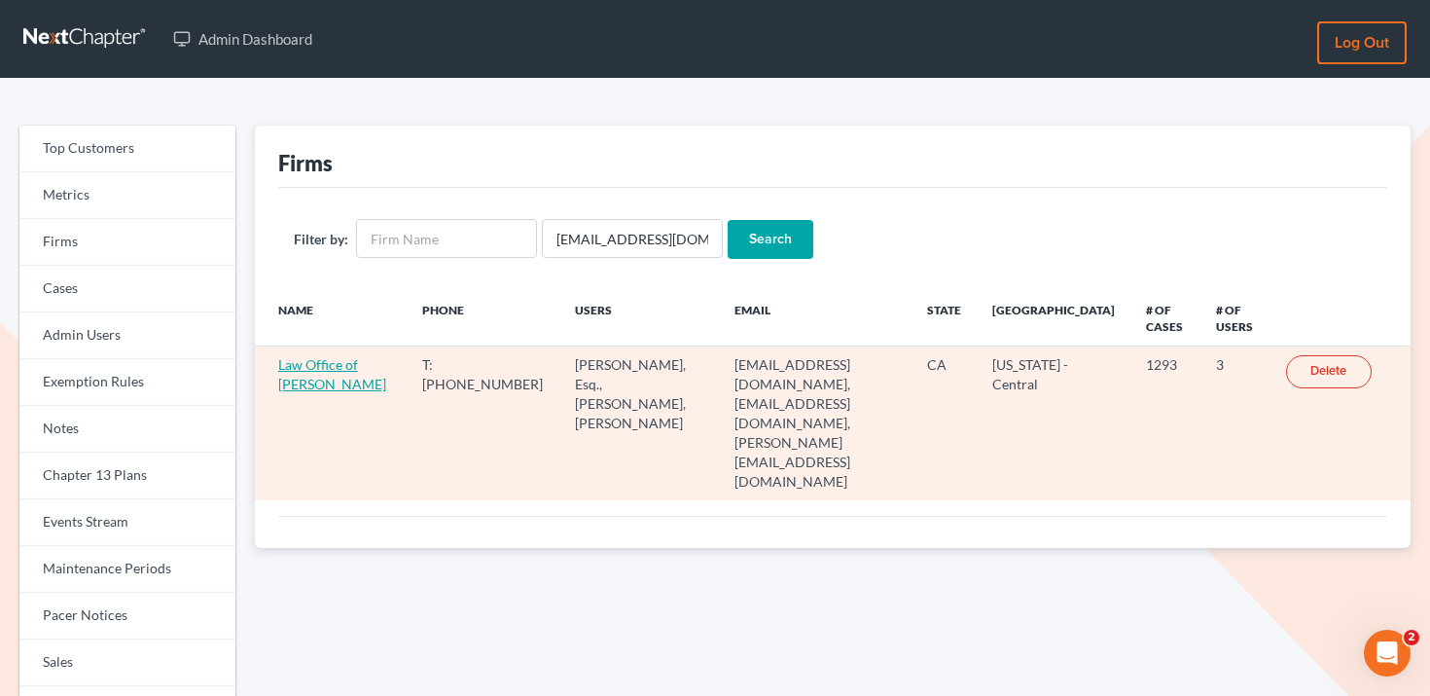
click at [326, 384] on link "Law Office of Sevan Gorginian" at bounding box center [332, 374] width 108 height 36
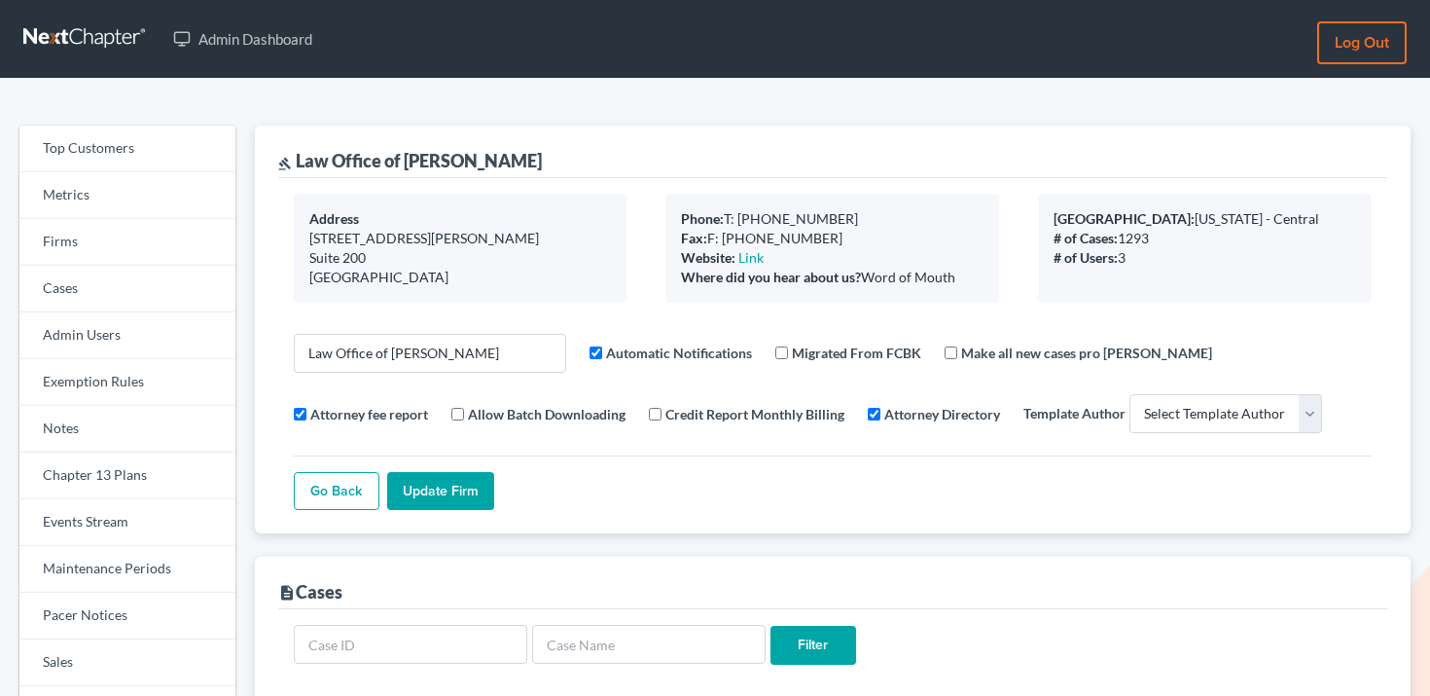
select select
click at [131, 255] on link "Firms" at bounding box center [127, 242] width 216 height 47
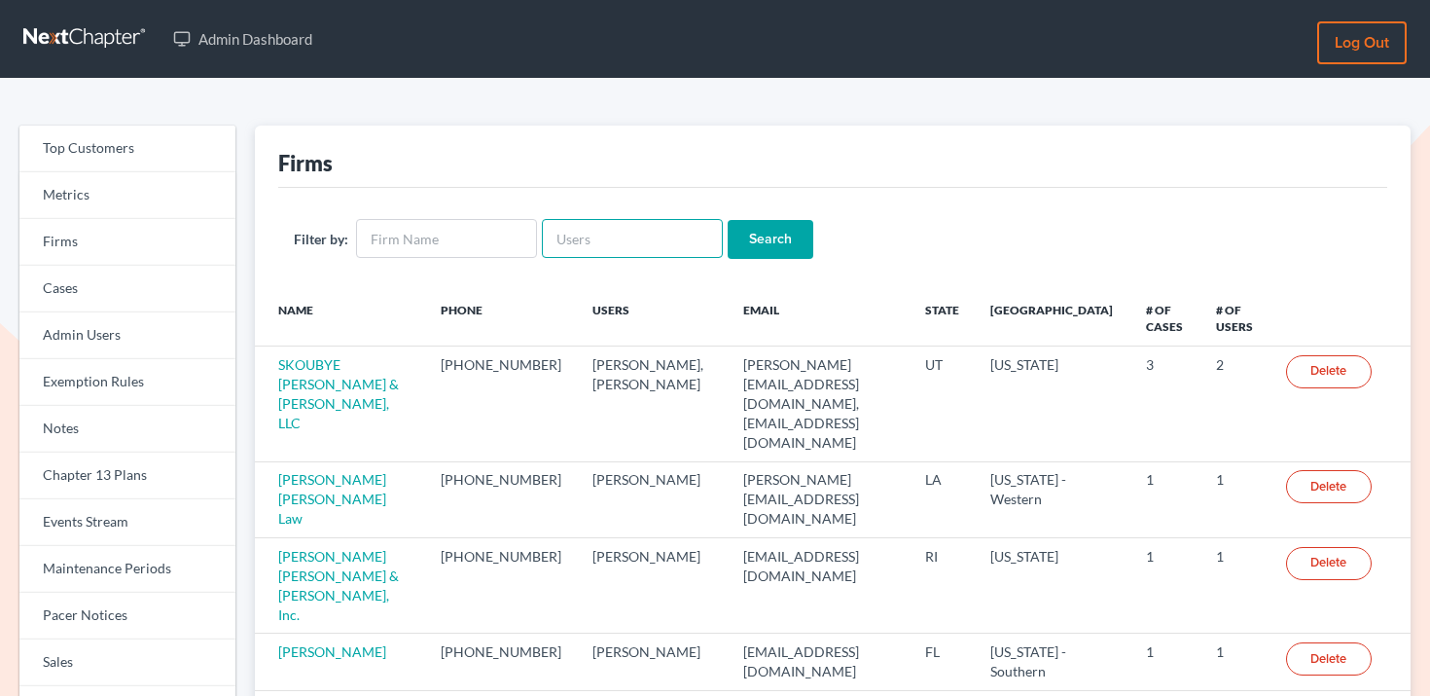
click at [642, 256] on input "text" at bounding box center [632, 238] width 181 height 39
paste input "[PERSON_NAME][EMAIL_ADDRESS][DOMAIN_NAME]"
type input "[PERSON_NAME][EMAIL_ADDRESS][DOMAIN_NAME]"
click at [747, 242] on input "Search" at bounding box center [771, 239] width 86 height 39
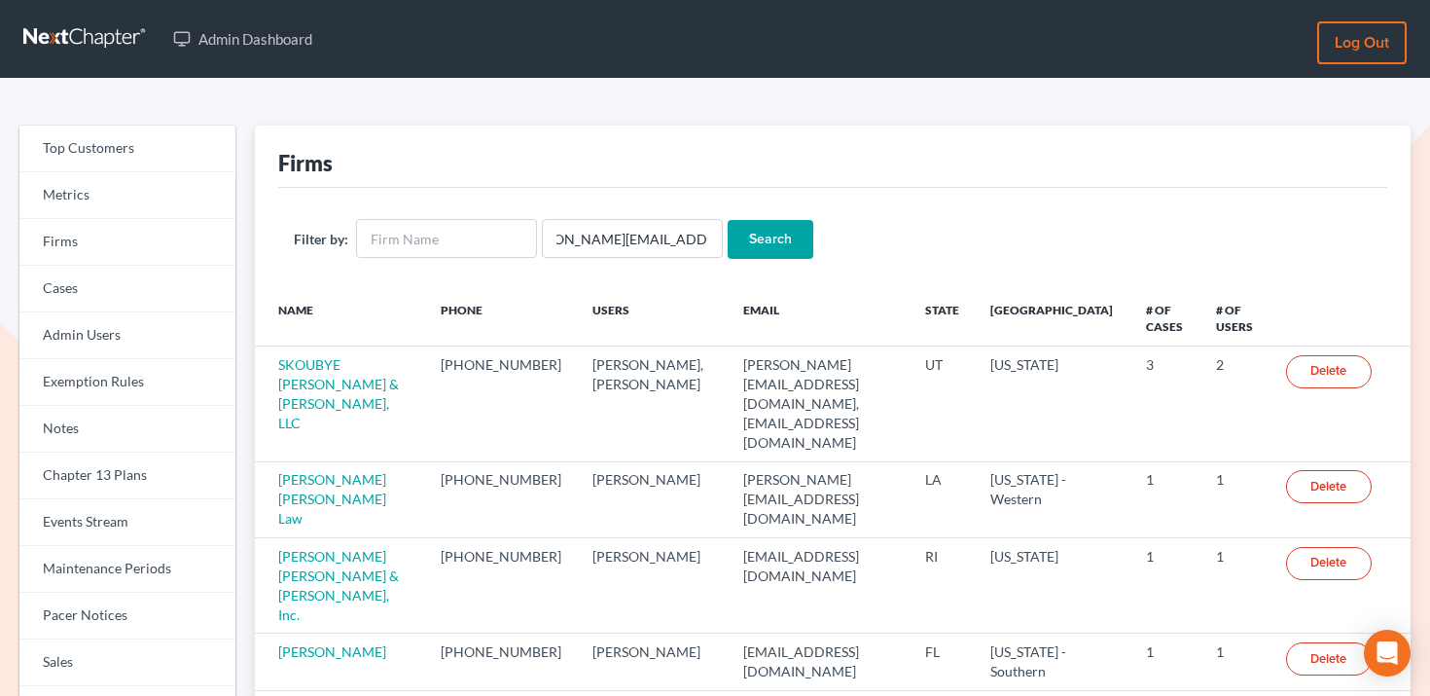
scroll to position [0, 0]
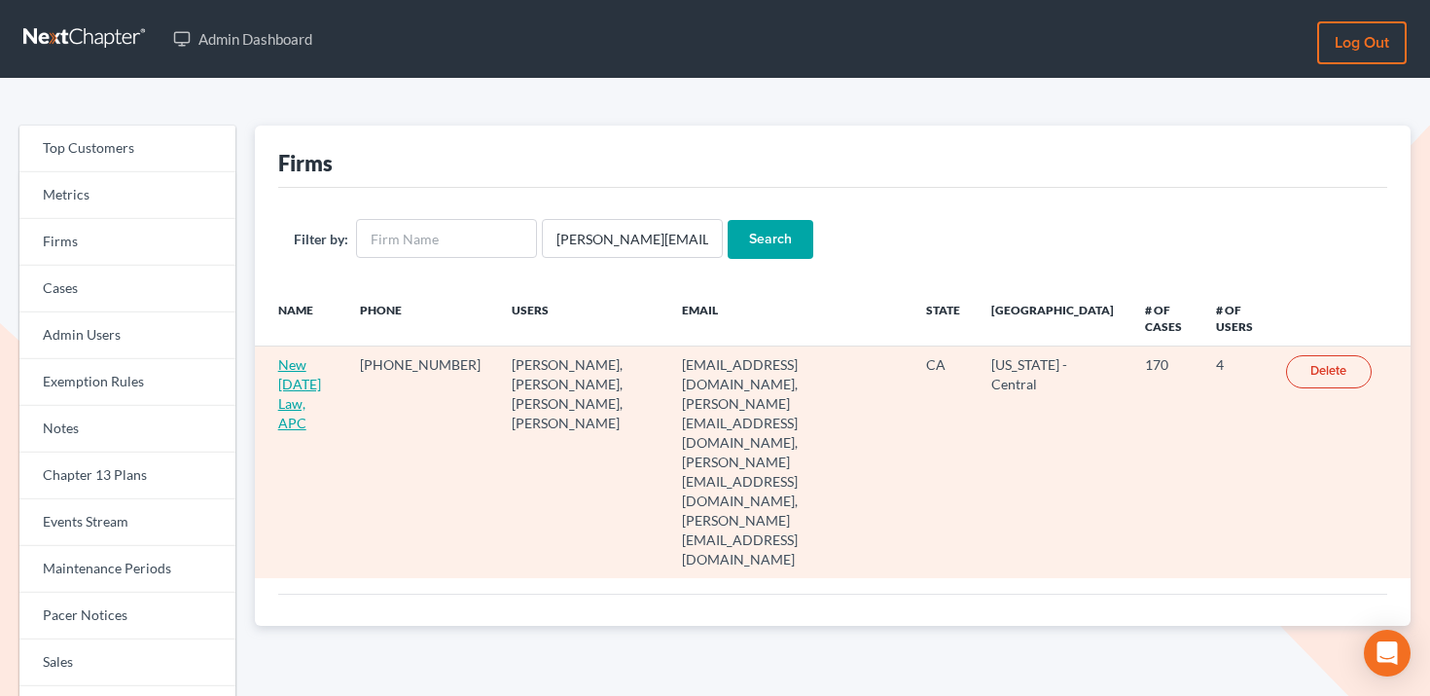
click at [321, 384] on link "New Tomorrow Law, APC" at bounding box center [299, 393] width 43 height 75
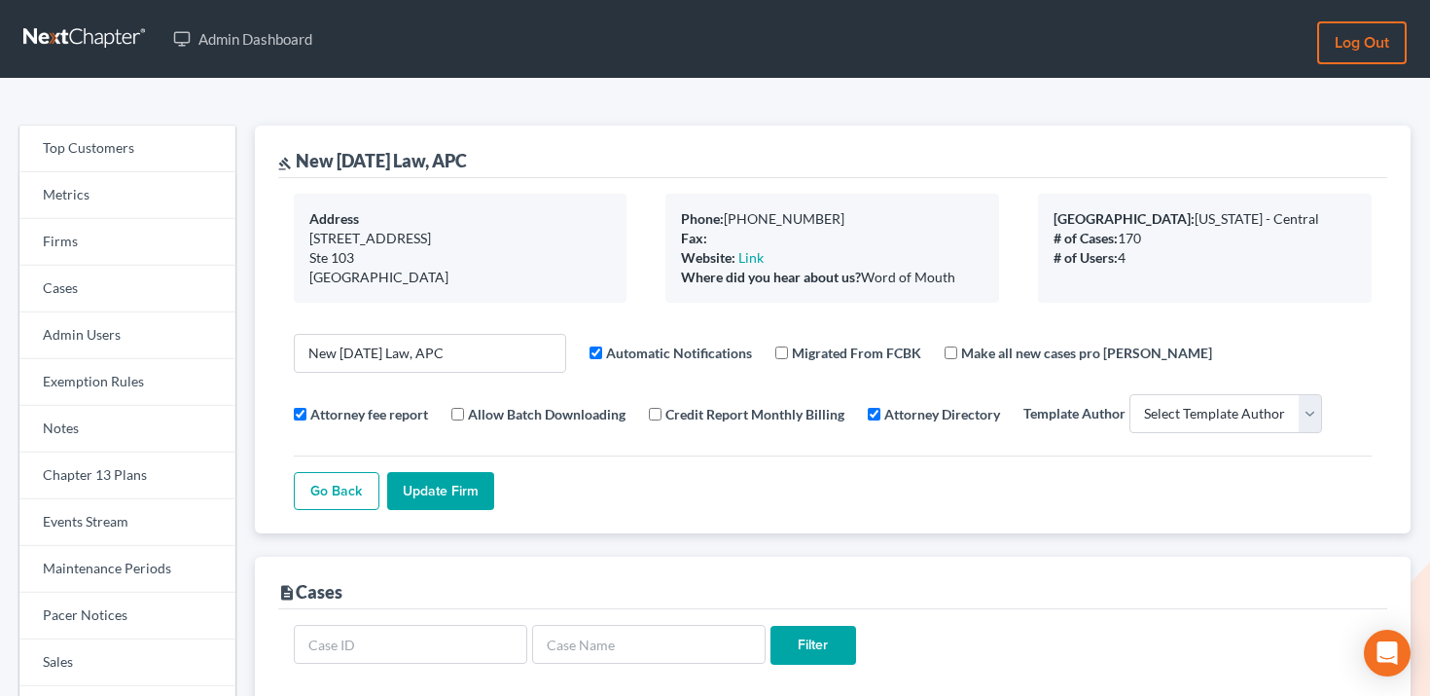
select select
click at [118, 530] on link "Events Stream" at bounding box center [127, 522] width 216 height 47
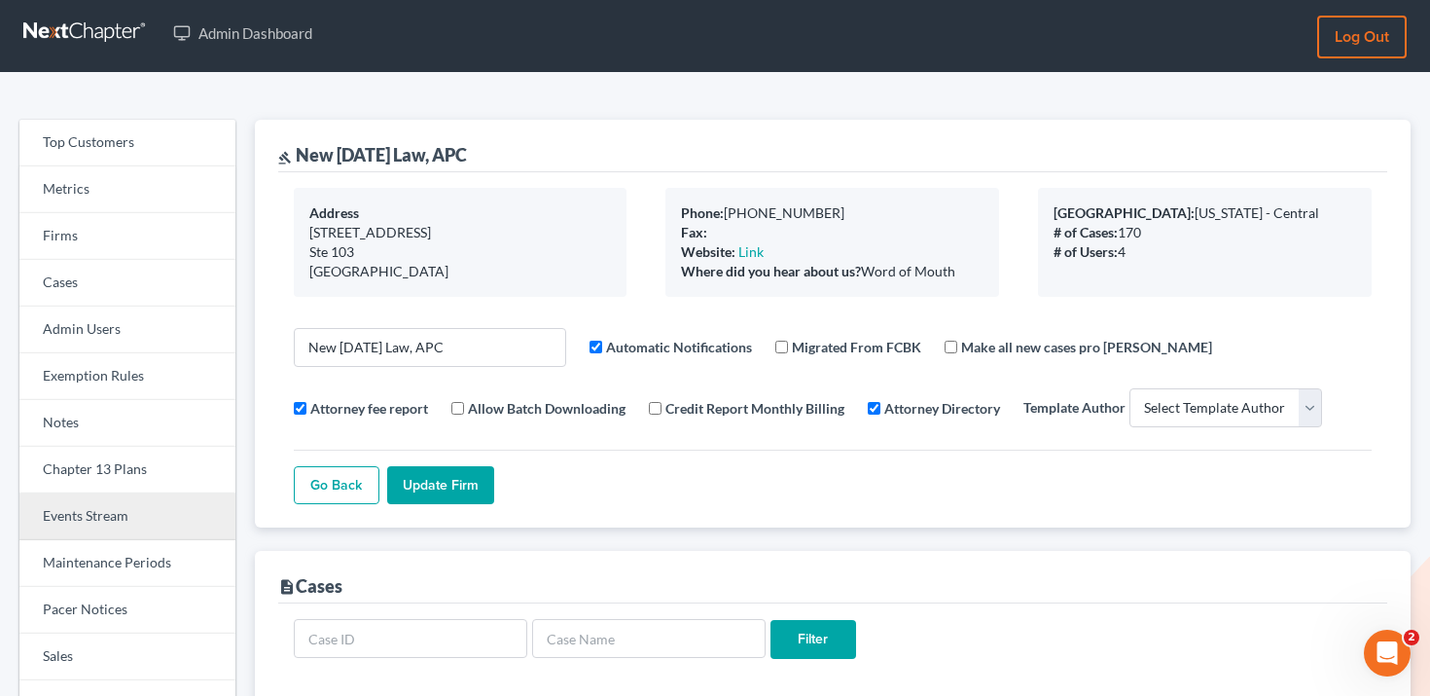
scroll to position [5, 0]
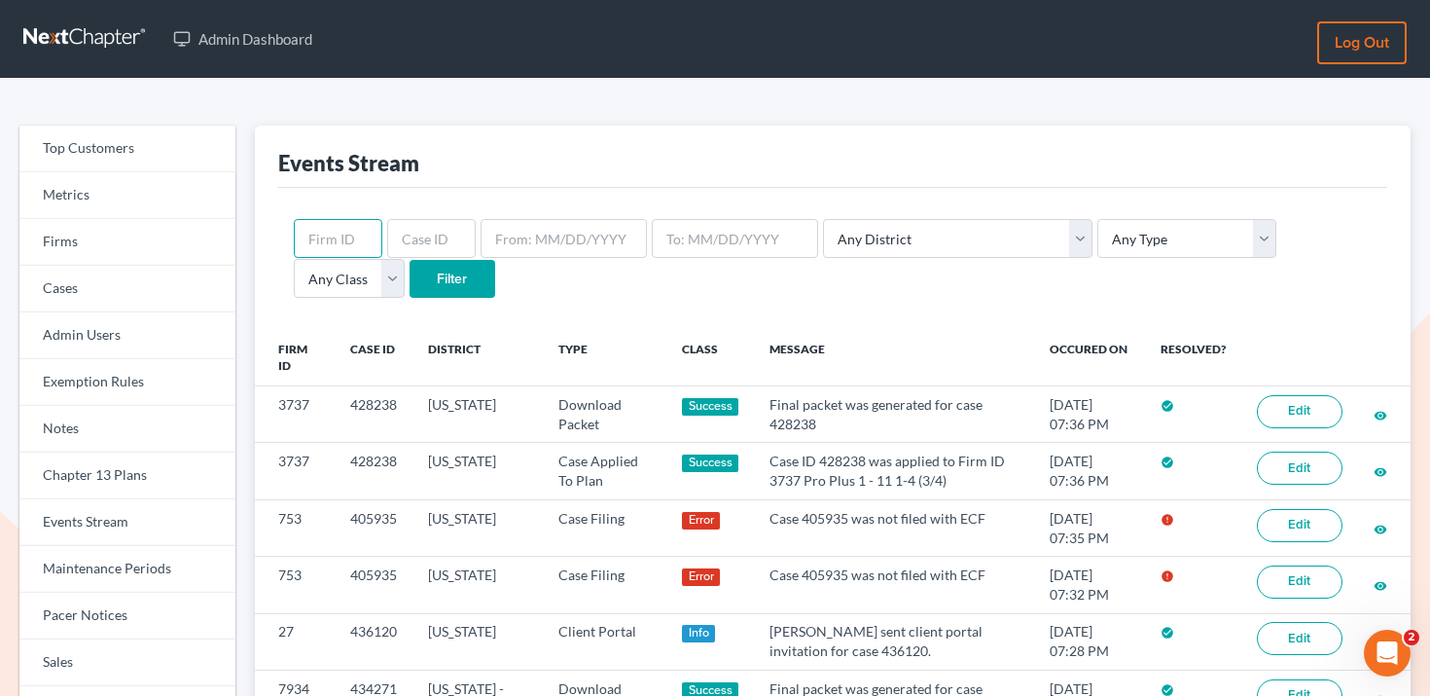
click at [330, 249] on input "text" at bounding box center [338, 238] width 89 height 39
paste input "6715"
type input "6715"
click at [410, 280] on input "Filter" at bounding box center [453, 279] width 86 height 39
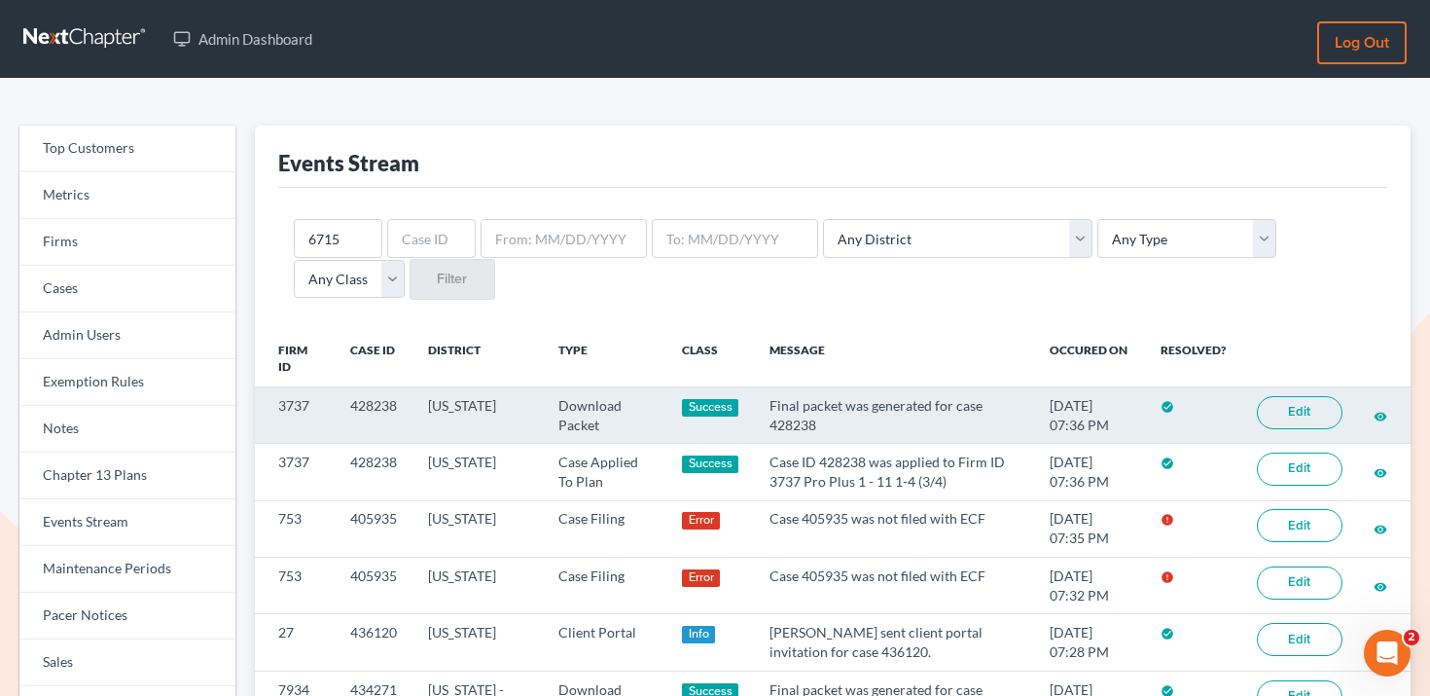
scroll to position [15, 0]
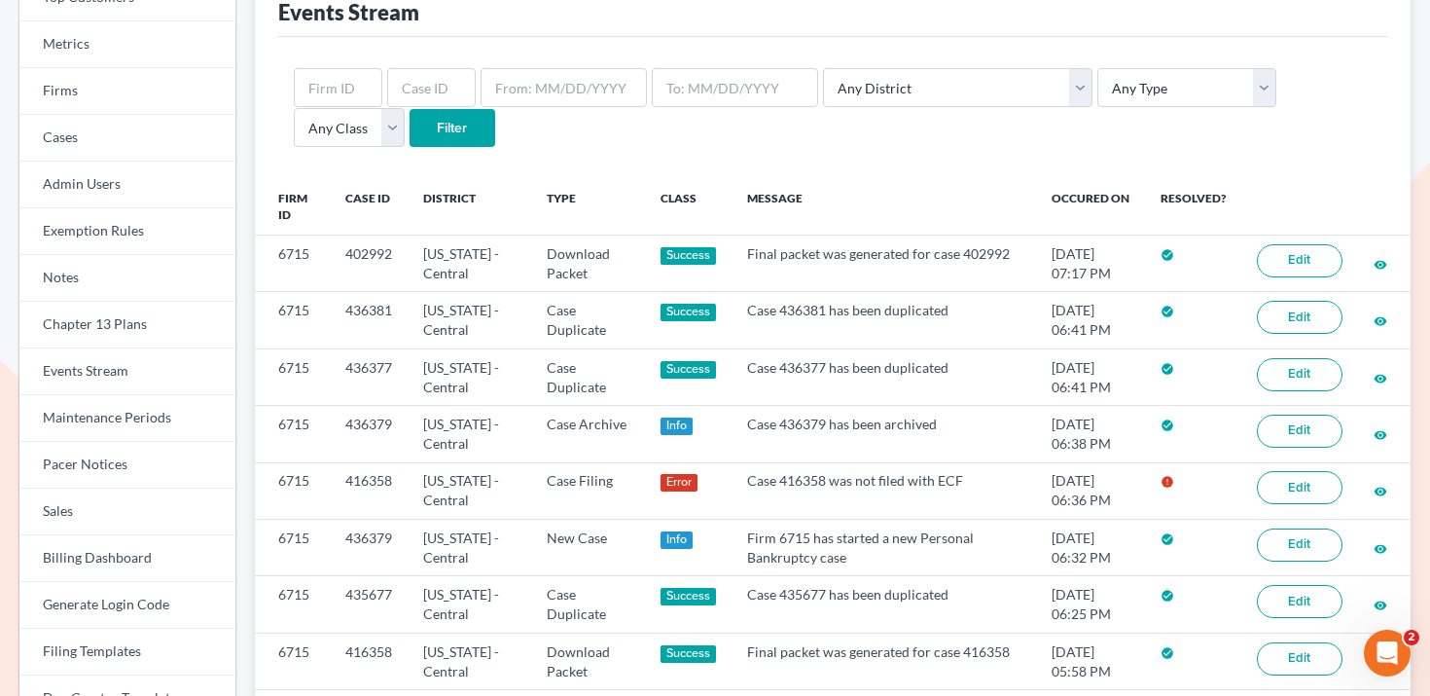
scroll to position [153, 0]
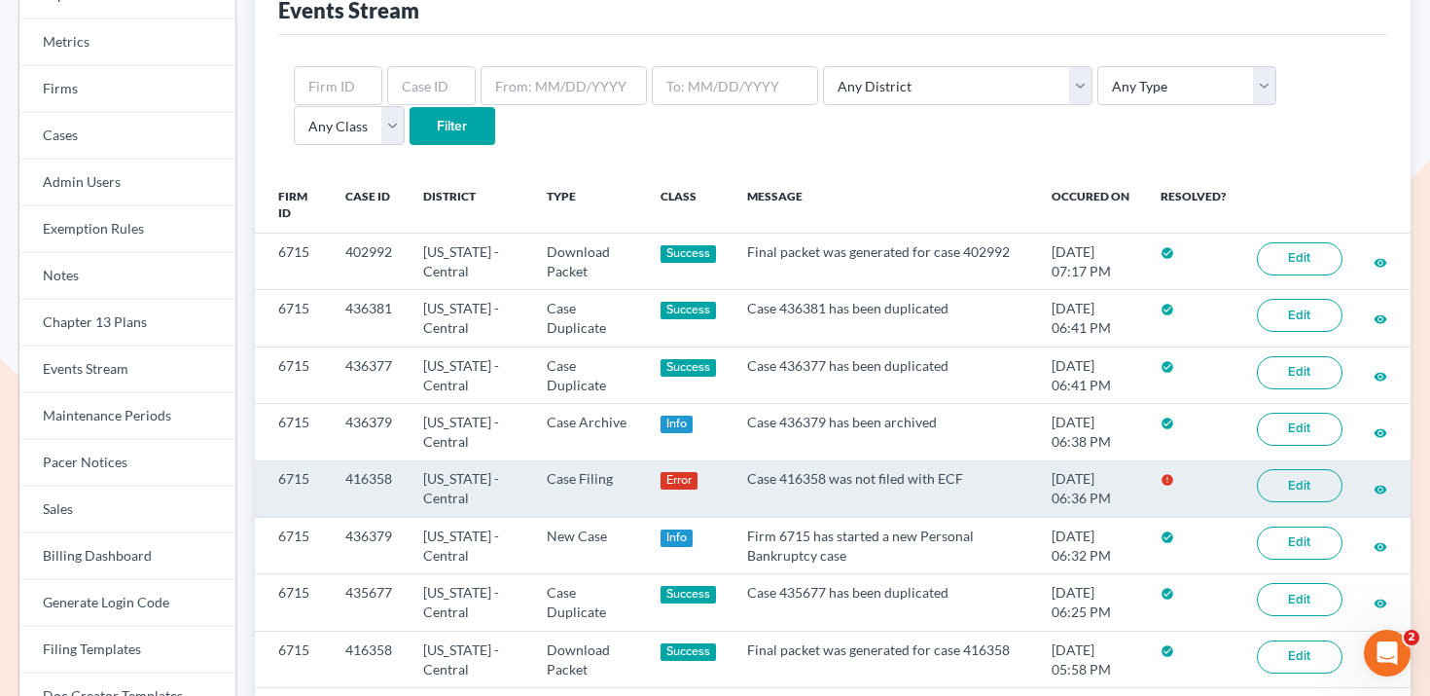
click at [1304, 490] on link "Edit" at bounding box center [1300, 485] width 86 height 33
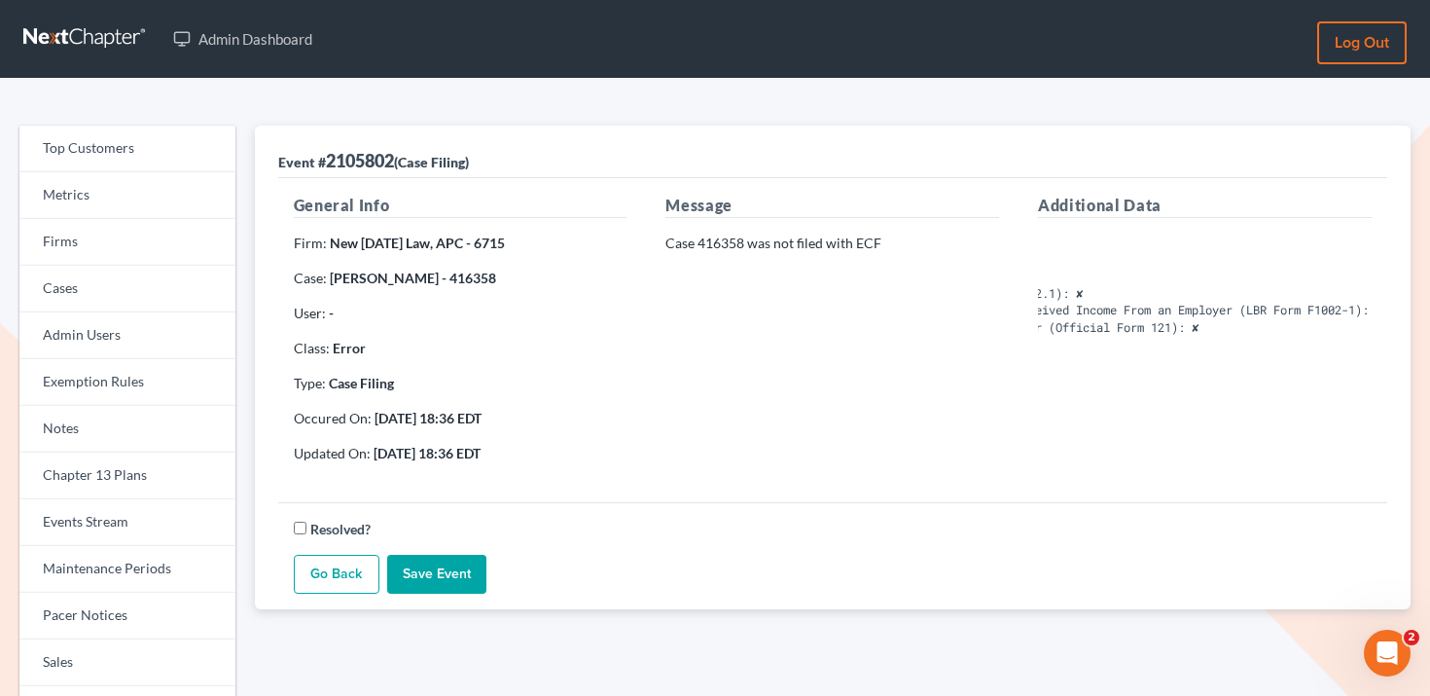
scroll to position [0, 331]
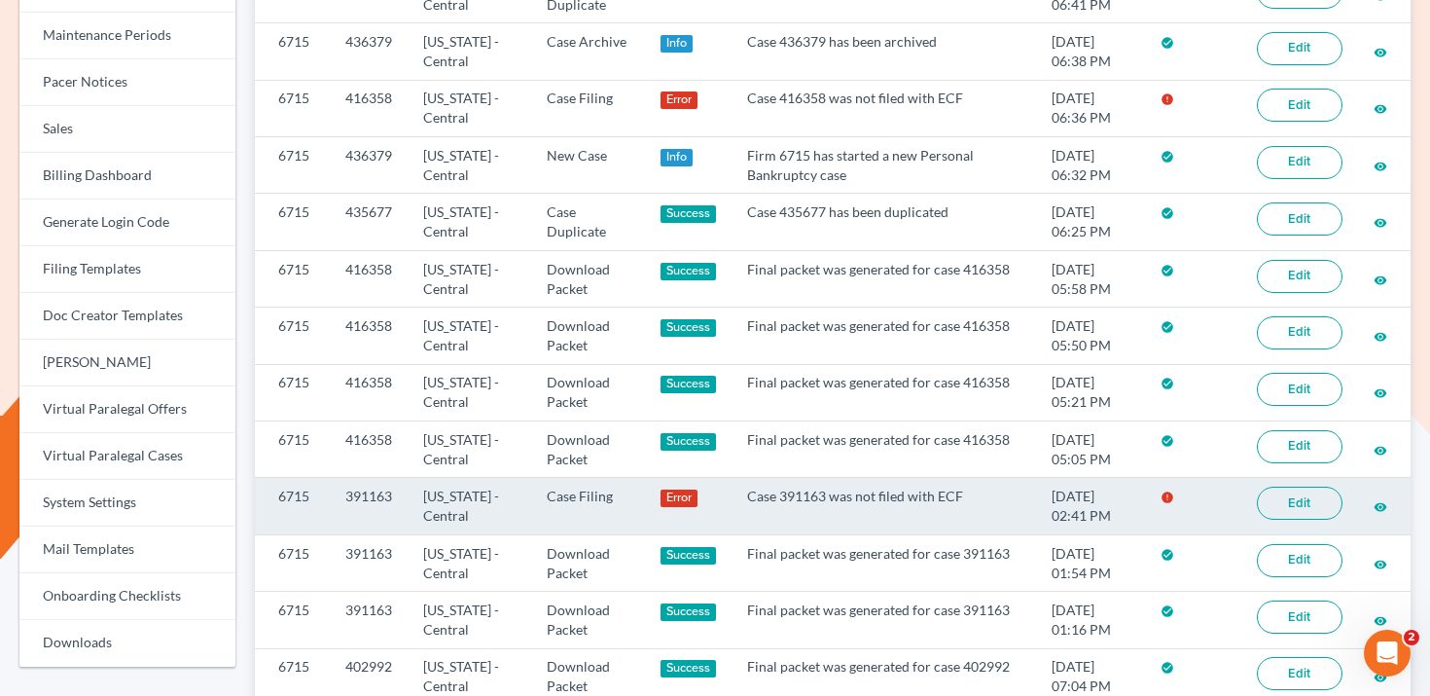
click at [1305, 497] on link "Edit" at bounding box center [1300, 502] width 86 height 33
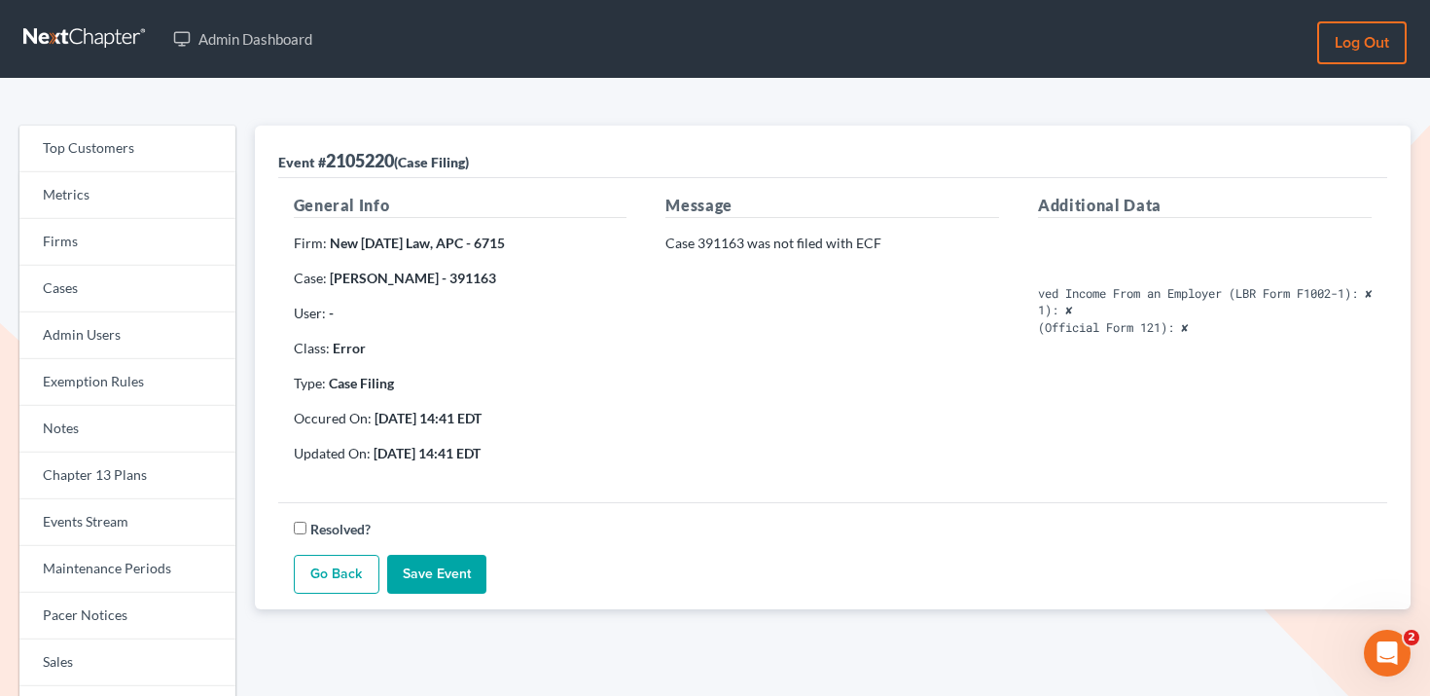
scroll to position [0, 331]
click at [119, 231] on link "Firms" at bounding box center [127, 242] width 216 height 47
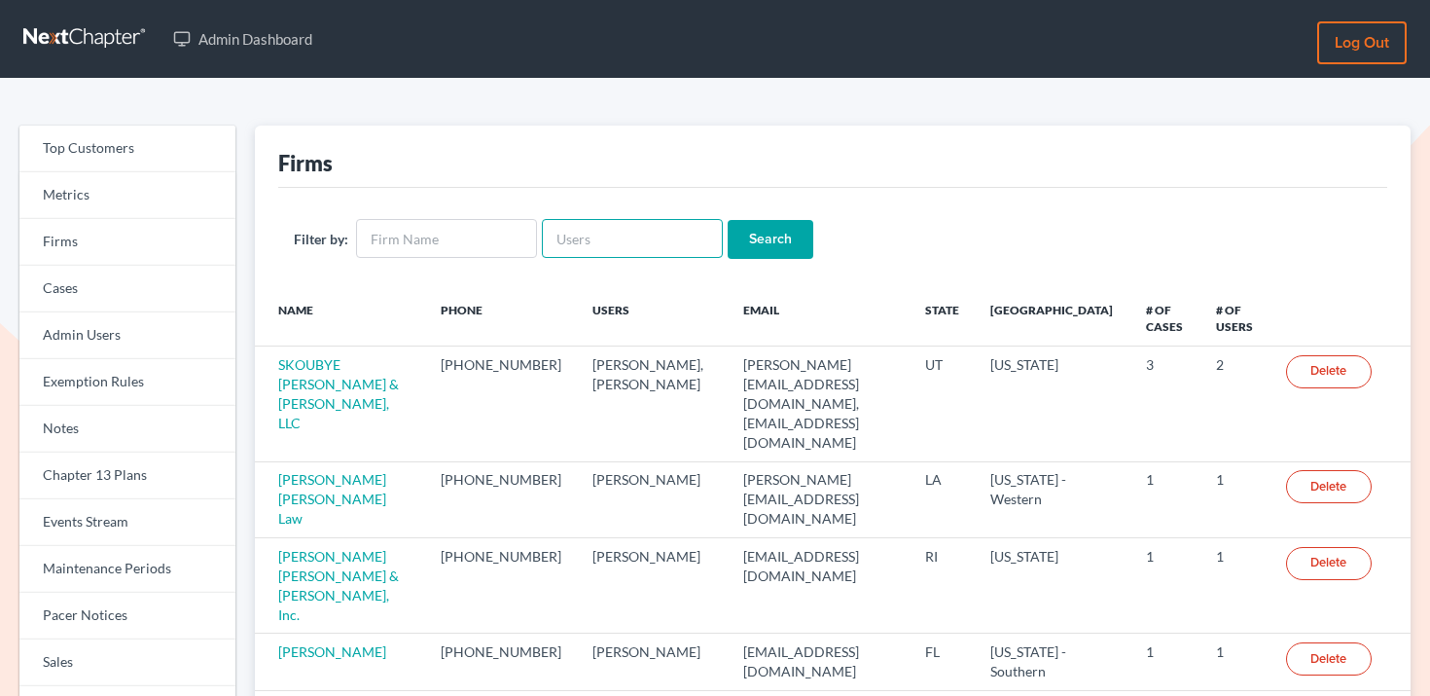
click at [599, 230] on input "text" at bounding box center [632, 238] width 181 height 39
paste input "sean@berkencloyes.com"
type input "sean@berkencloyes.com"
click at [728, 236] on input "Search" at bounding box center [771, 239] width 86 height 39
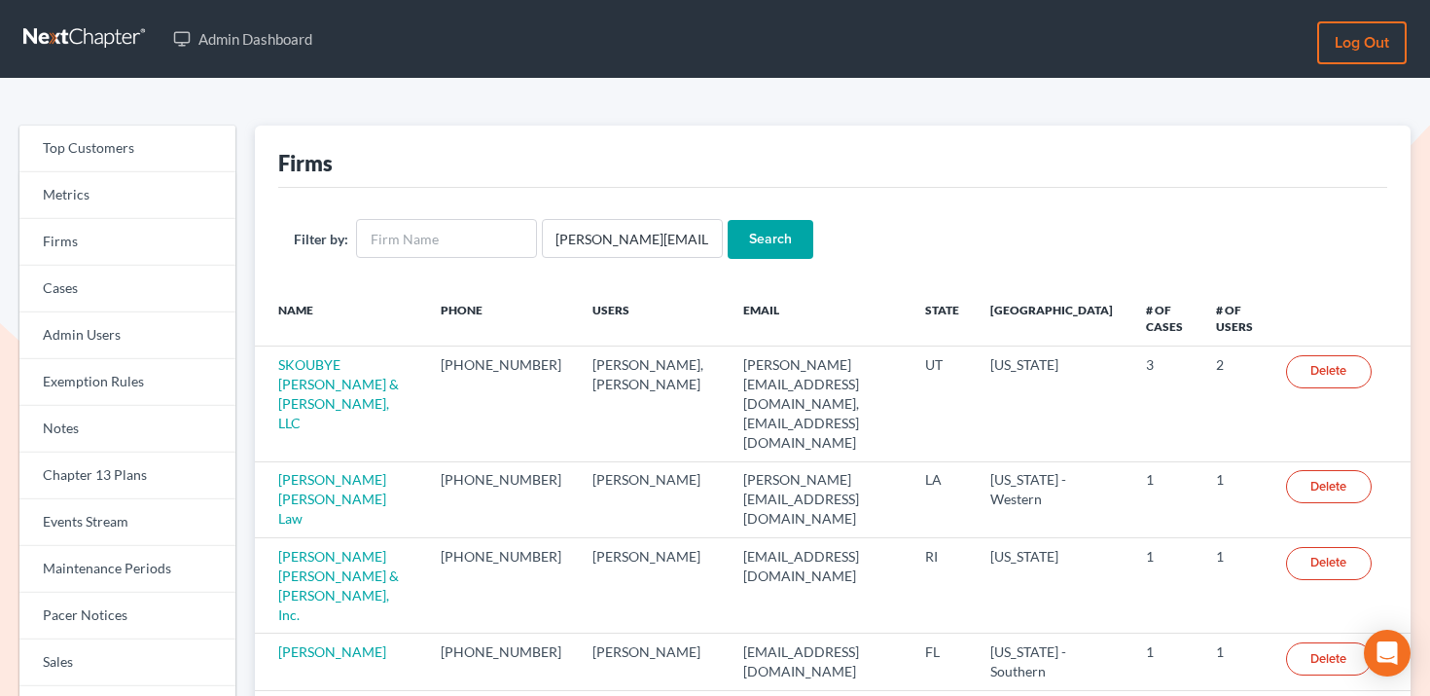
scroll to position [0, 0]
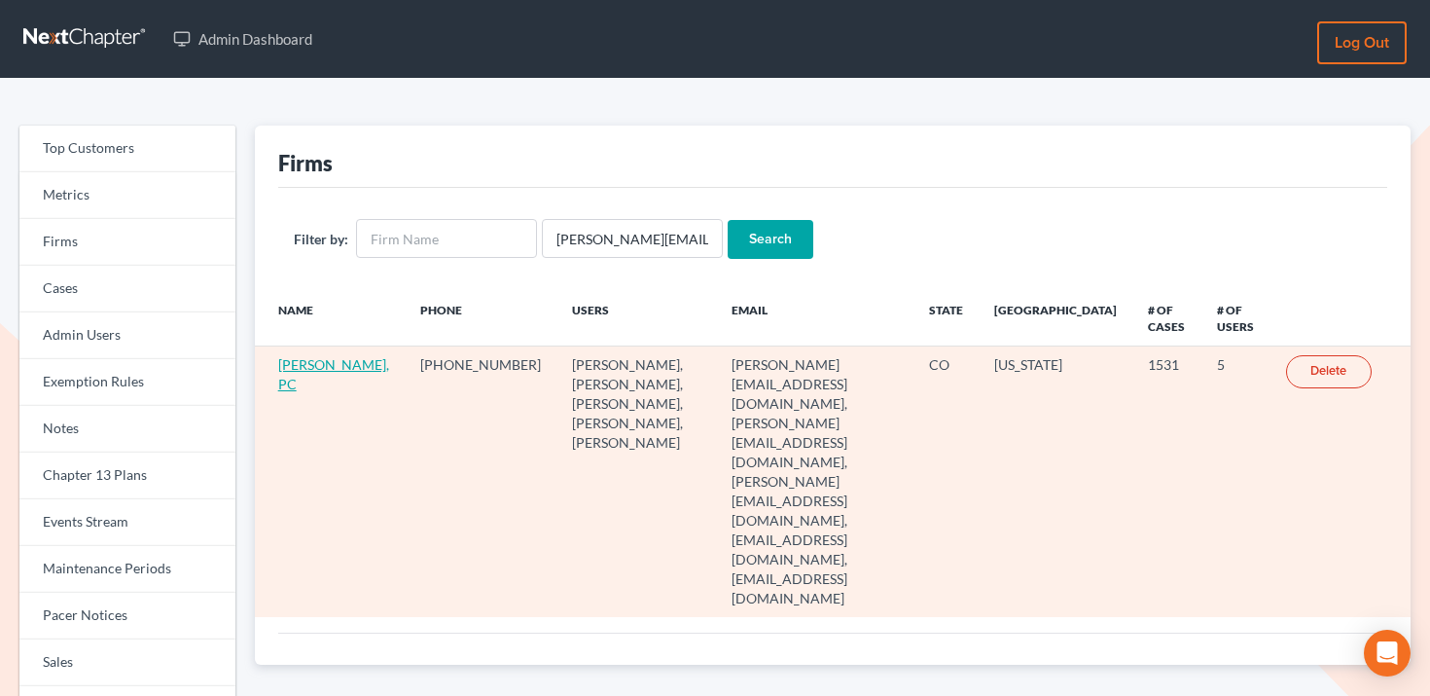
click at [305, 375] on link "Berken Cloyes, PC" at bounding box center [333, 374] width 111 height 36
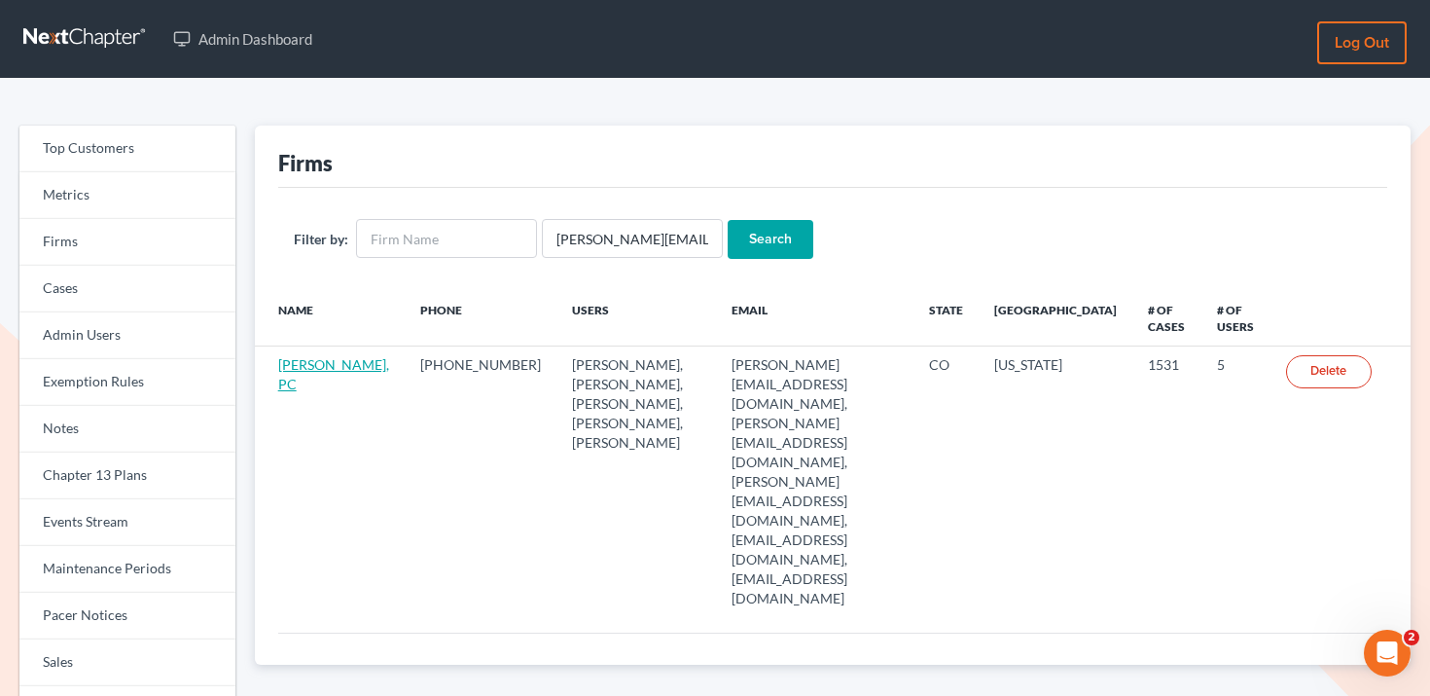
scroll to position [24, 0]
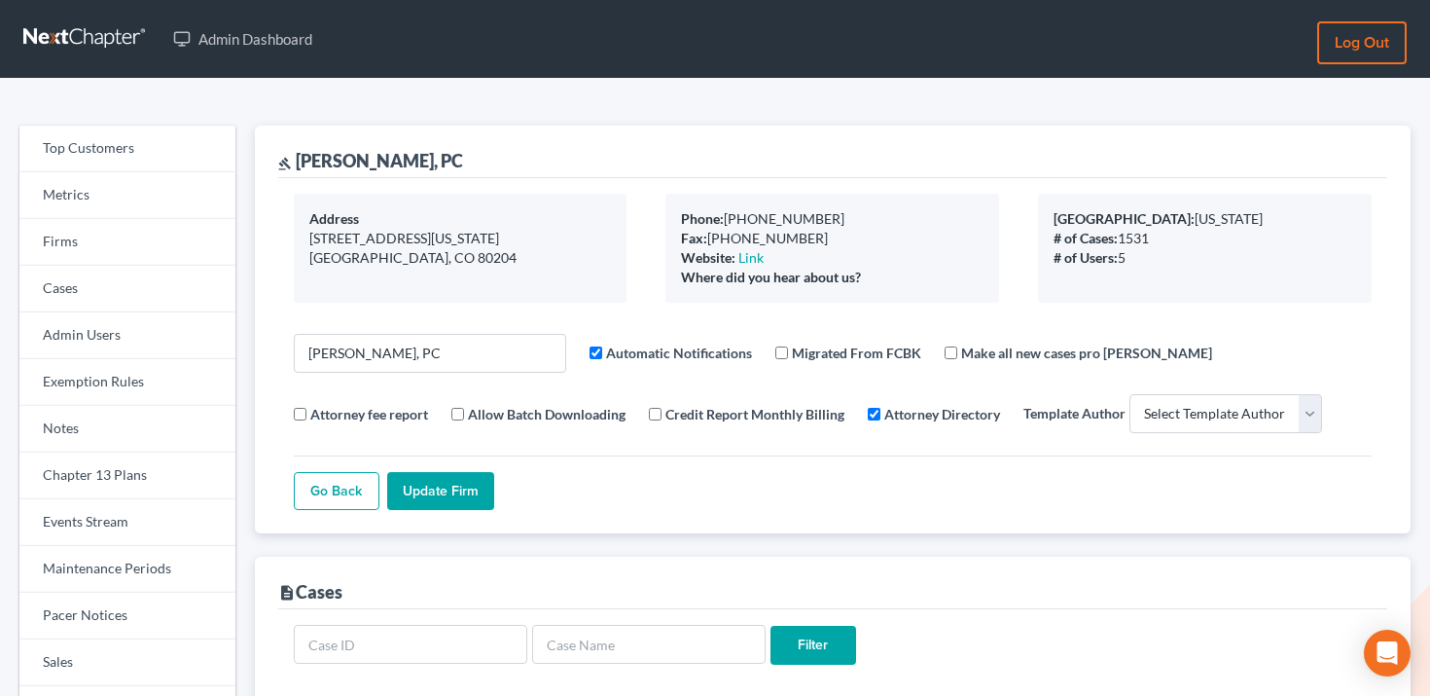
select select
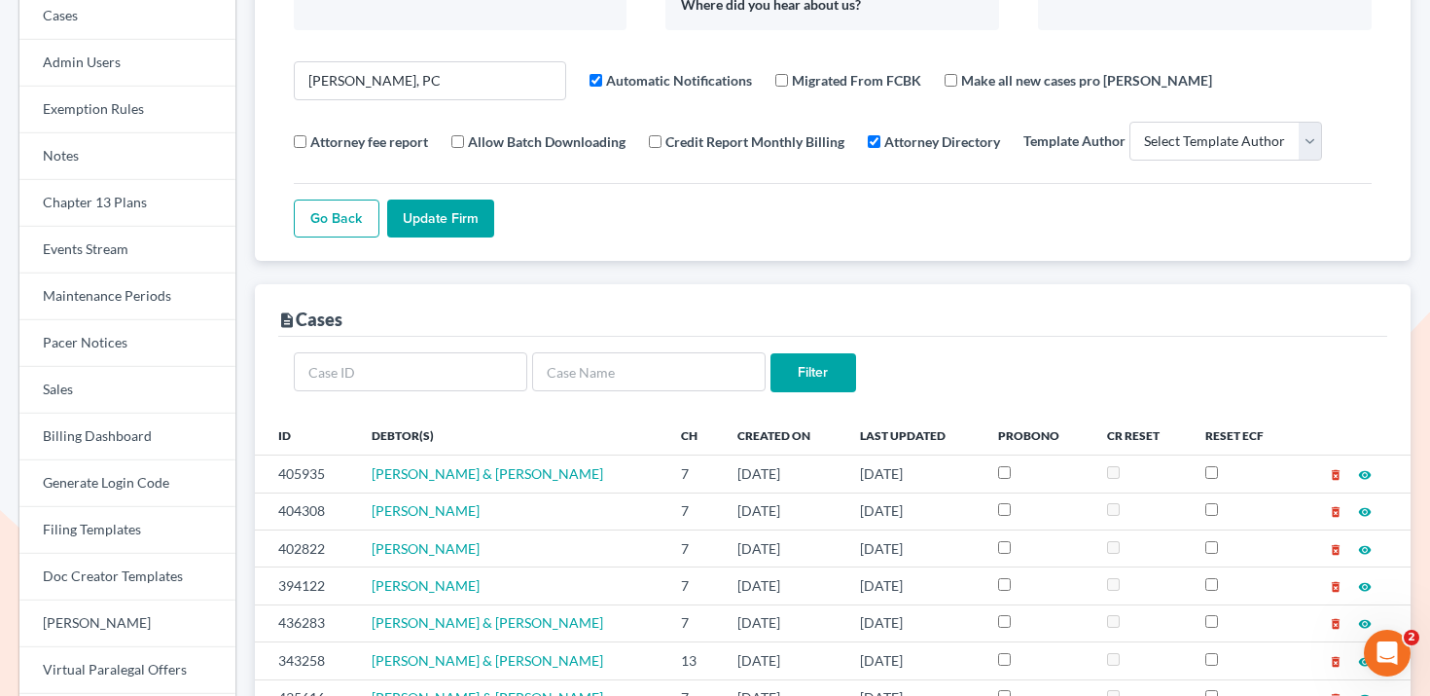
scroll to position [303, 0]
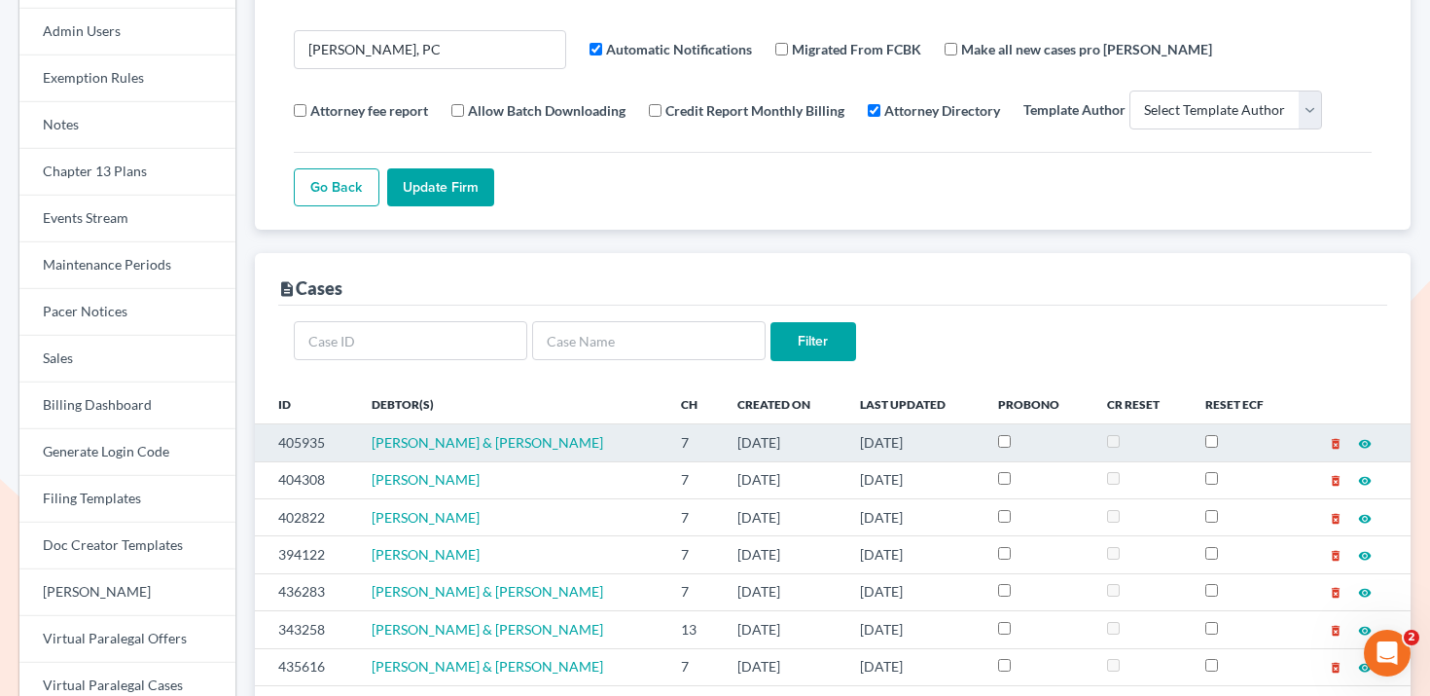
click at [314, 445] on td "405935" at bounding box center [305, 442] width 101 height 37
copy td "405935"
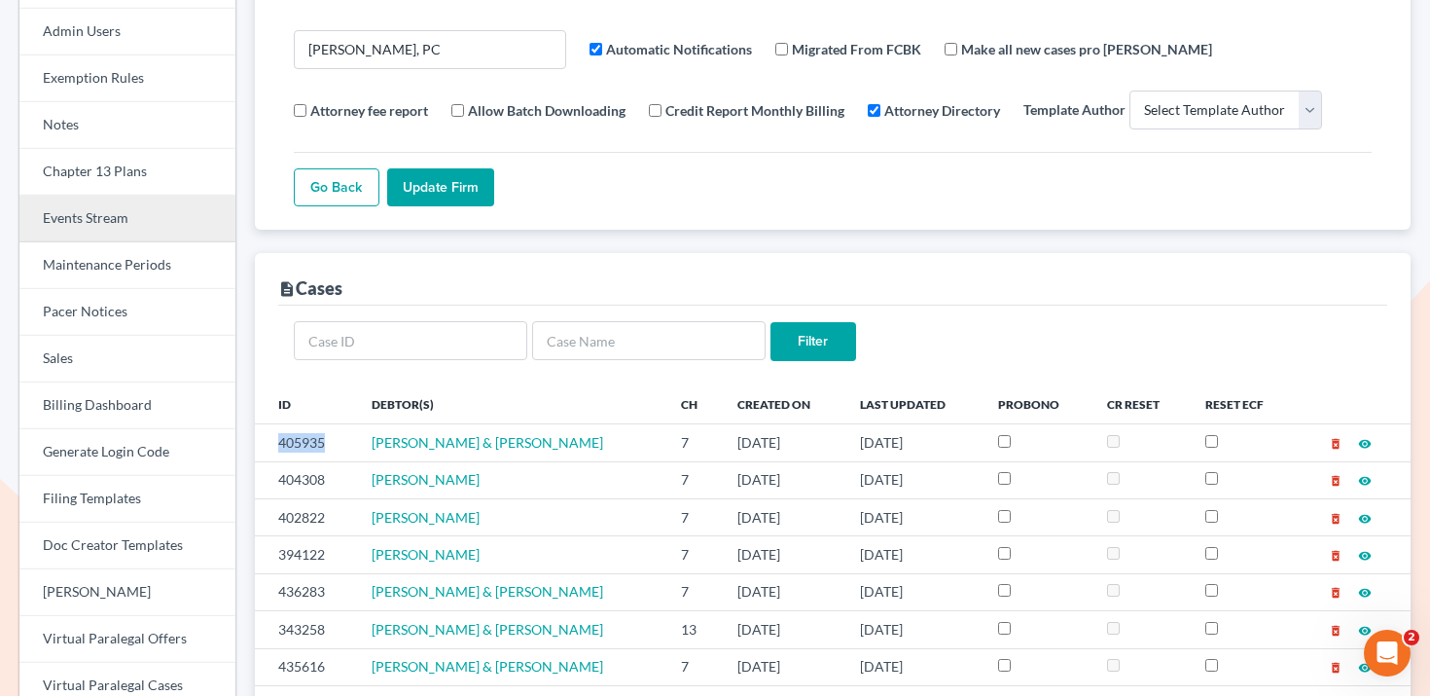
click at [138, 213] on link "Events Stream" at bounding box center [127, 219] width 216 height 47
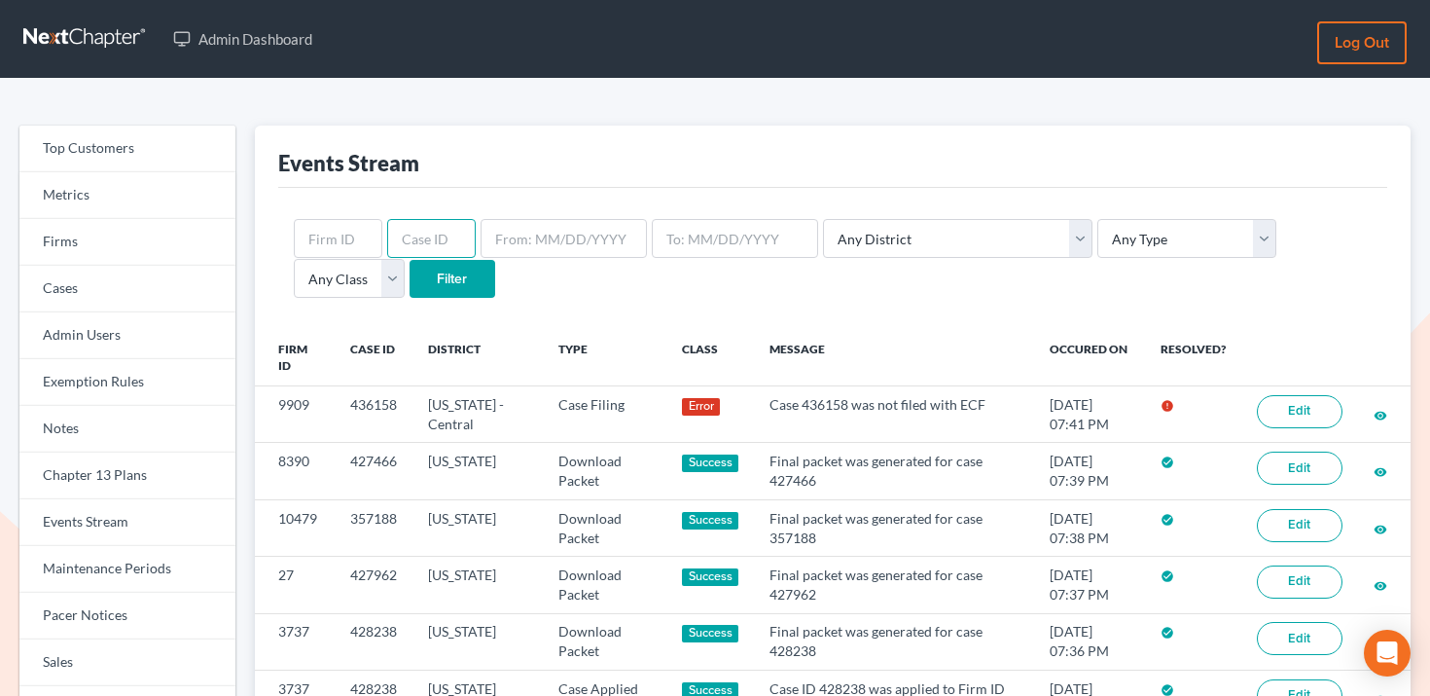
click at [434, 232] on input "text" at bounding box center [431, 238] width 89 height 39
paste input "405935"
type input "405935"
click at [410, 287] on input "Filter" at bounding box center [453, 279] width 86 height 39
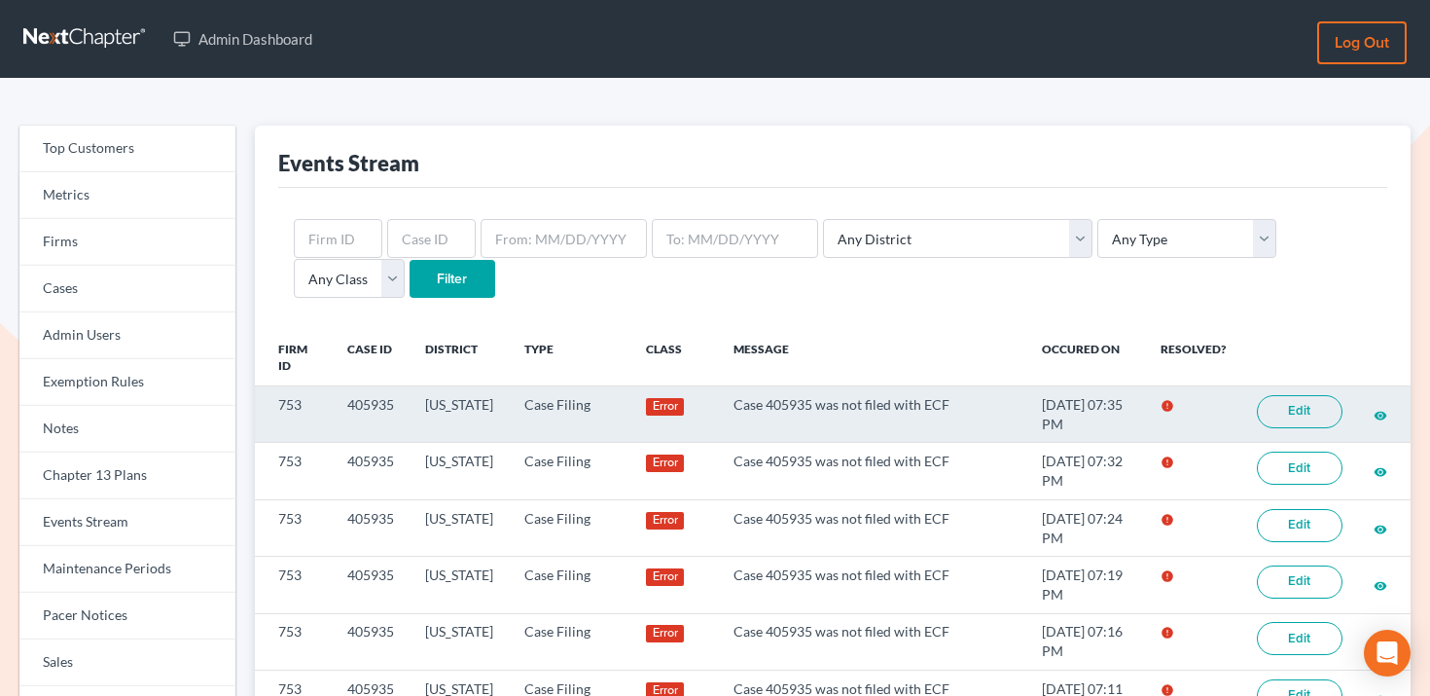
click at [1311, 419] on link "Edit" at bounding box center [1300, 411] width 86 height 33
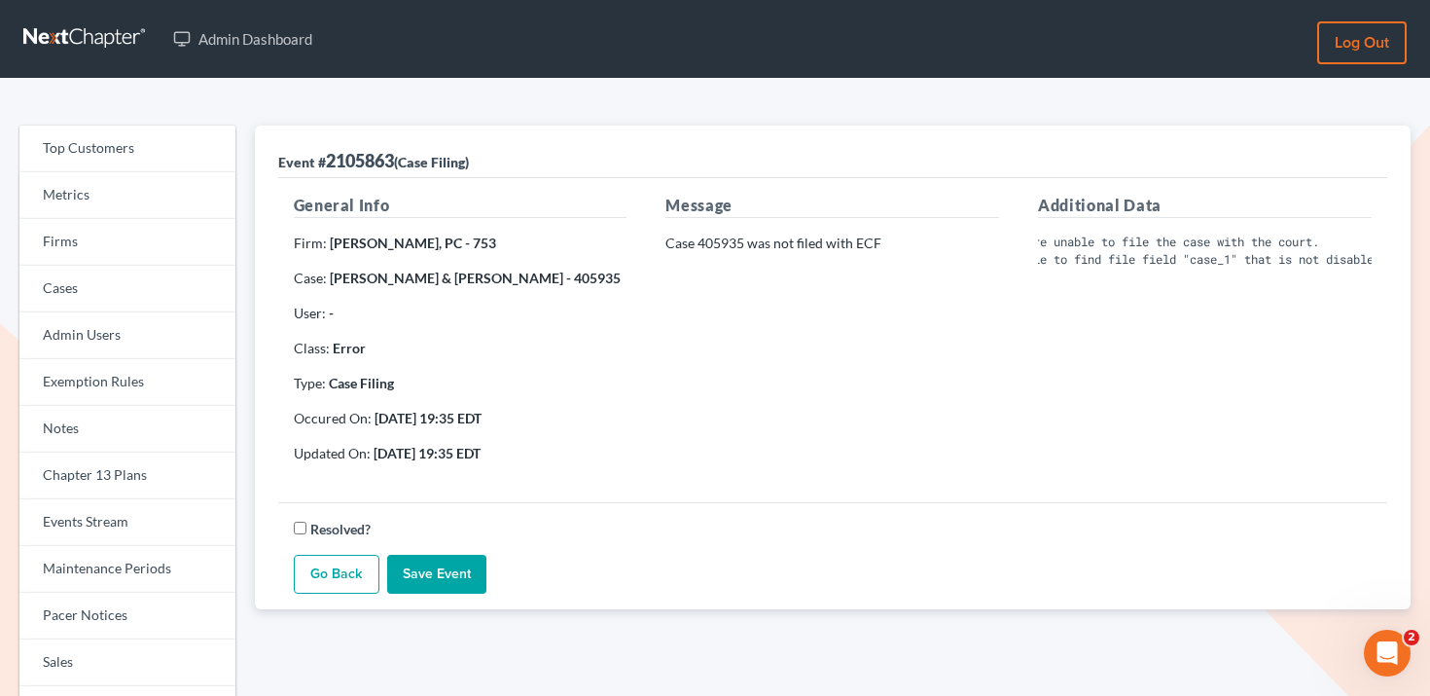
scroll to position [0, 59]
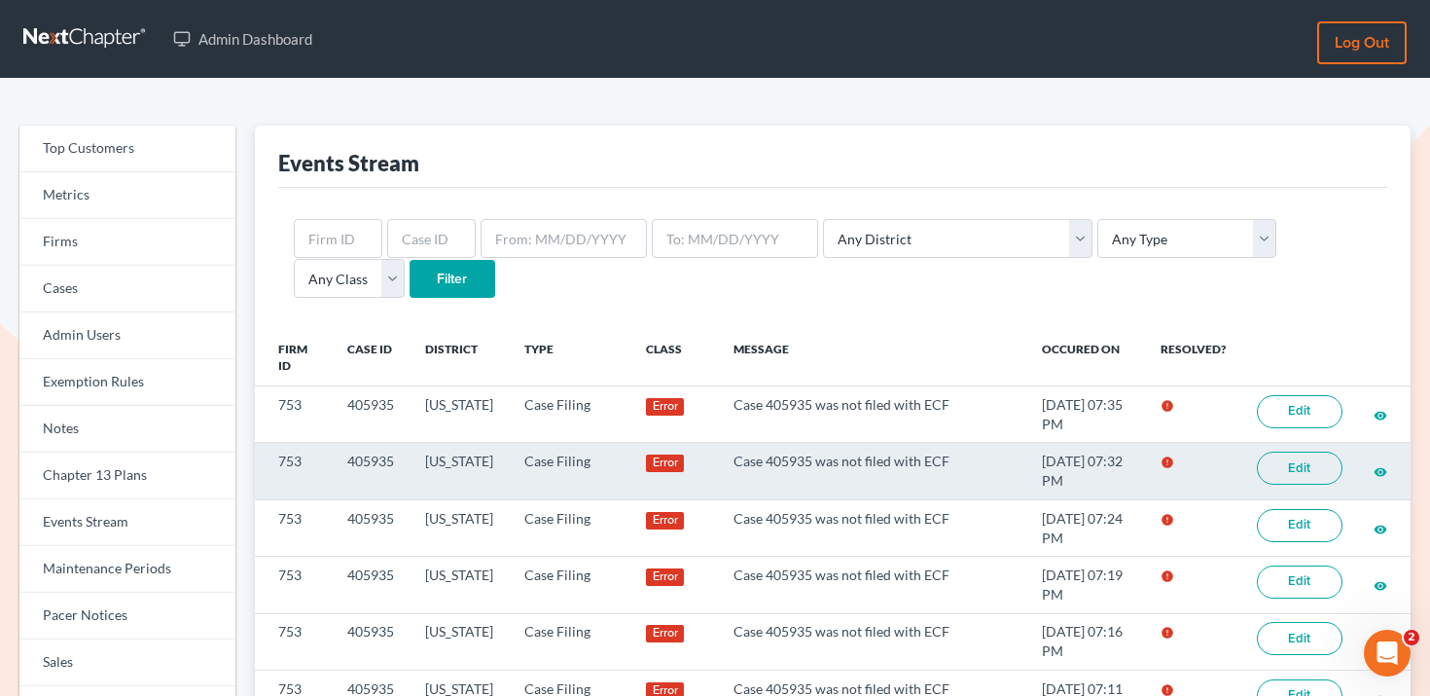
click at [1295, 463] on link "Edit" at bounding box center [1300, 467] width 86 height 33
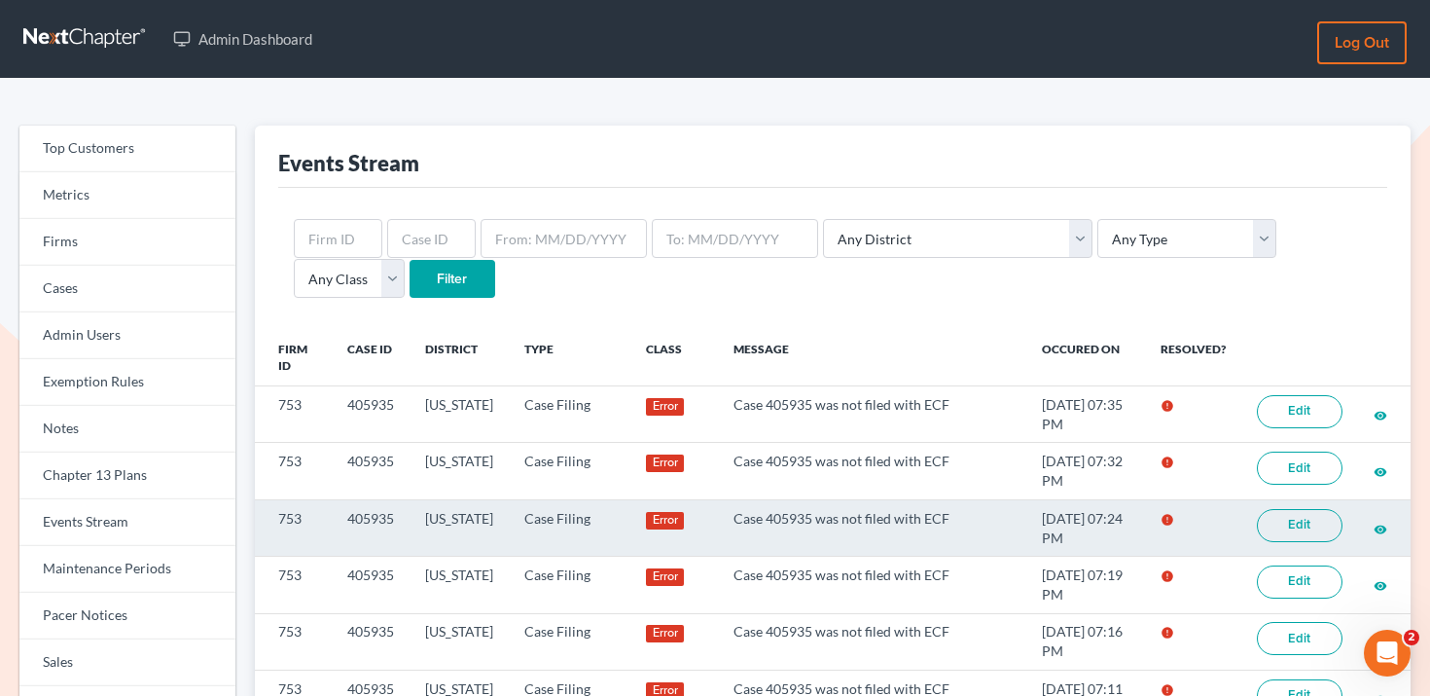
click at [1317, 514] on link "Edit" at bounding box center [1300, 525] width 86 height 33
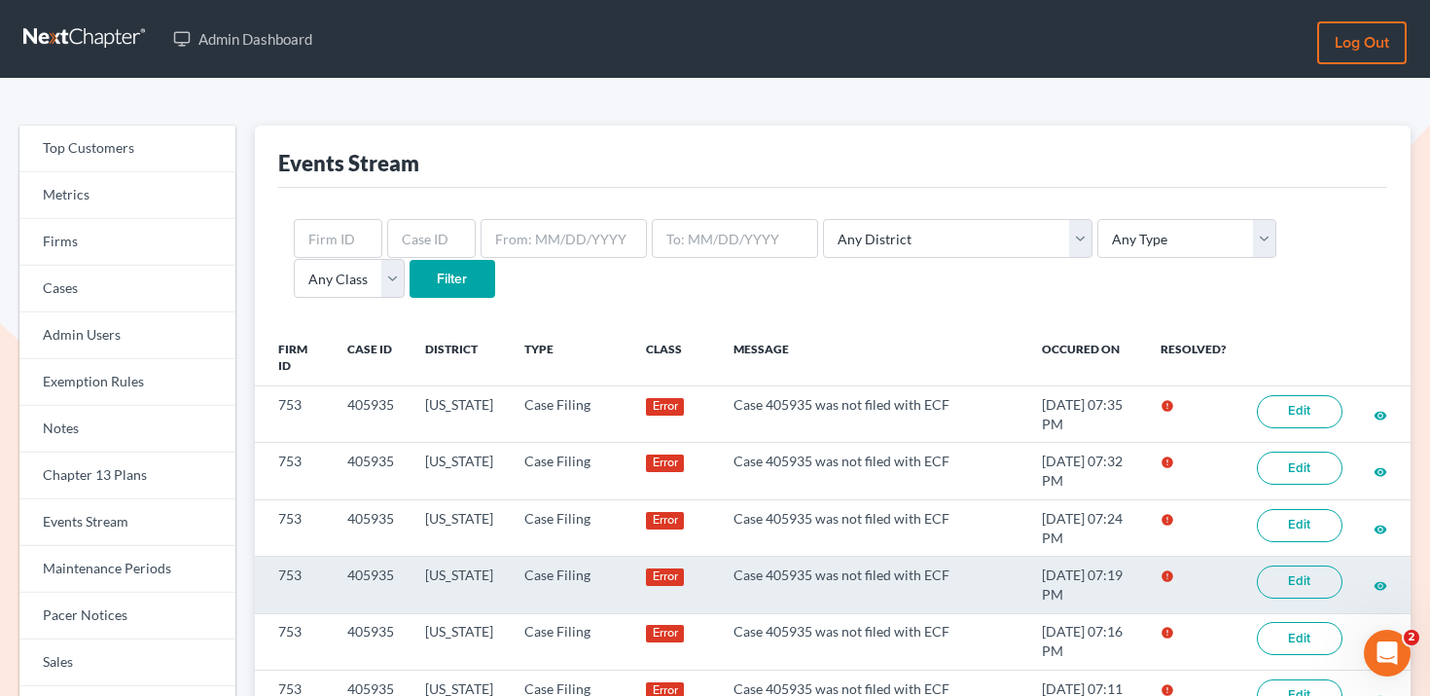
click at [1312, 590] on link "Edit" at bounding box center [1300, 581] width 86 height 33
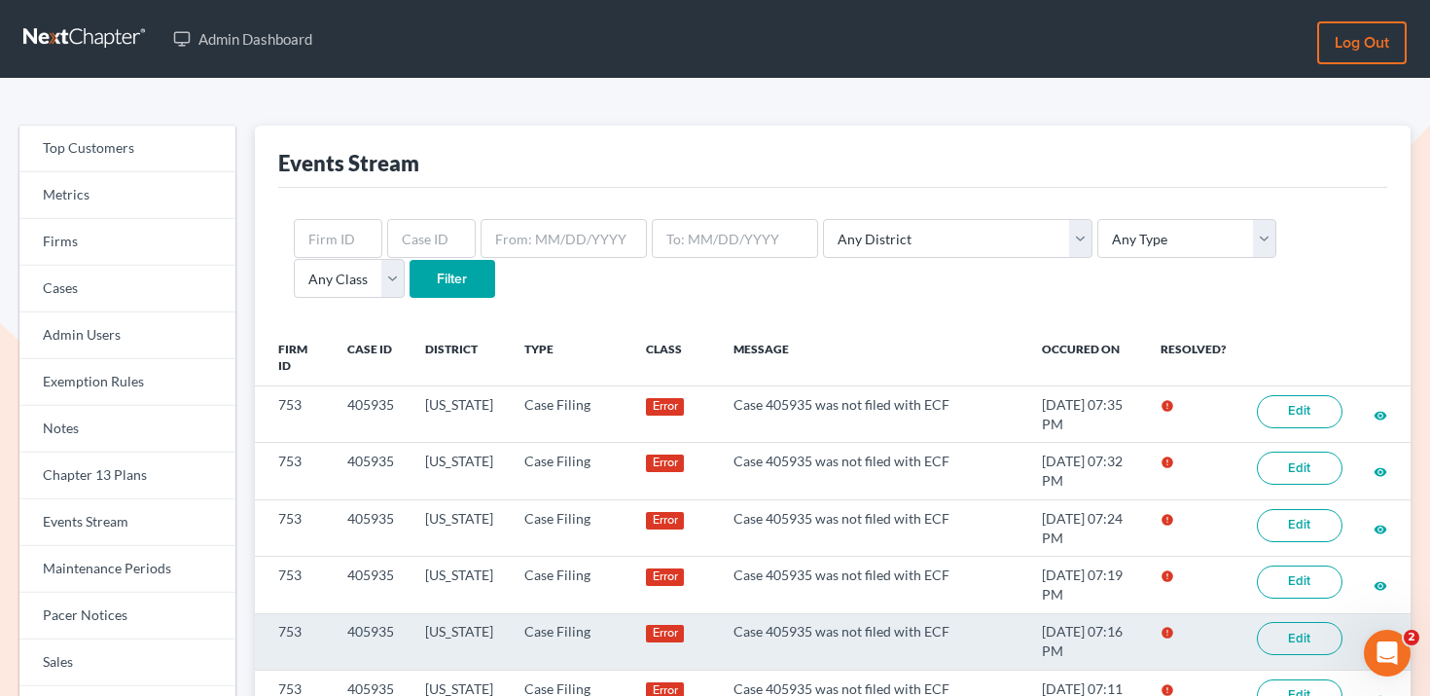
click at [1311, 634] on link "Edit" at bounding box center [1300, 638] width 86 height 33
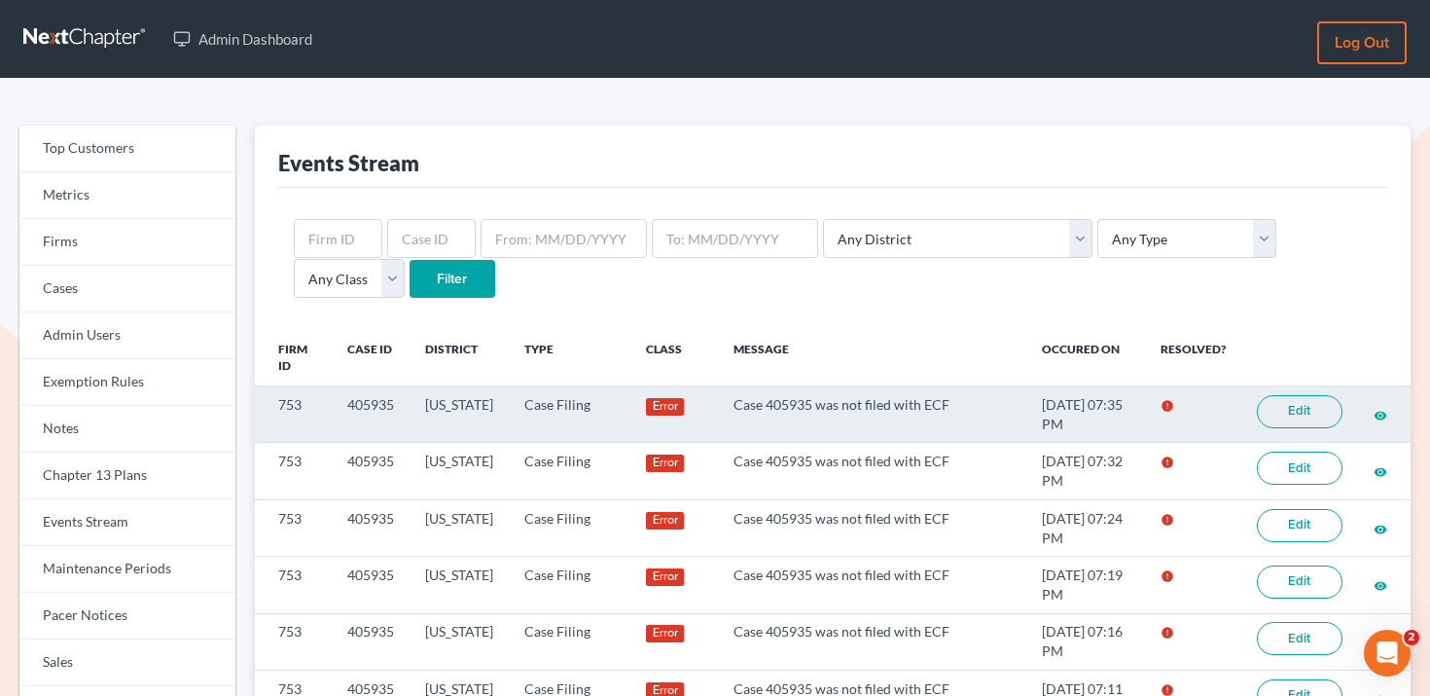
click at [376, 404] on td "405935" at bounding box center [371, 414] width 78 height 56
copy td "405935"
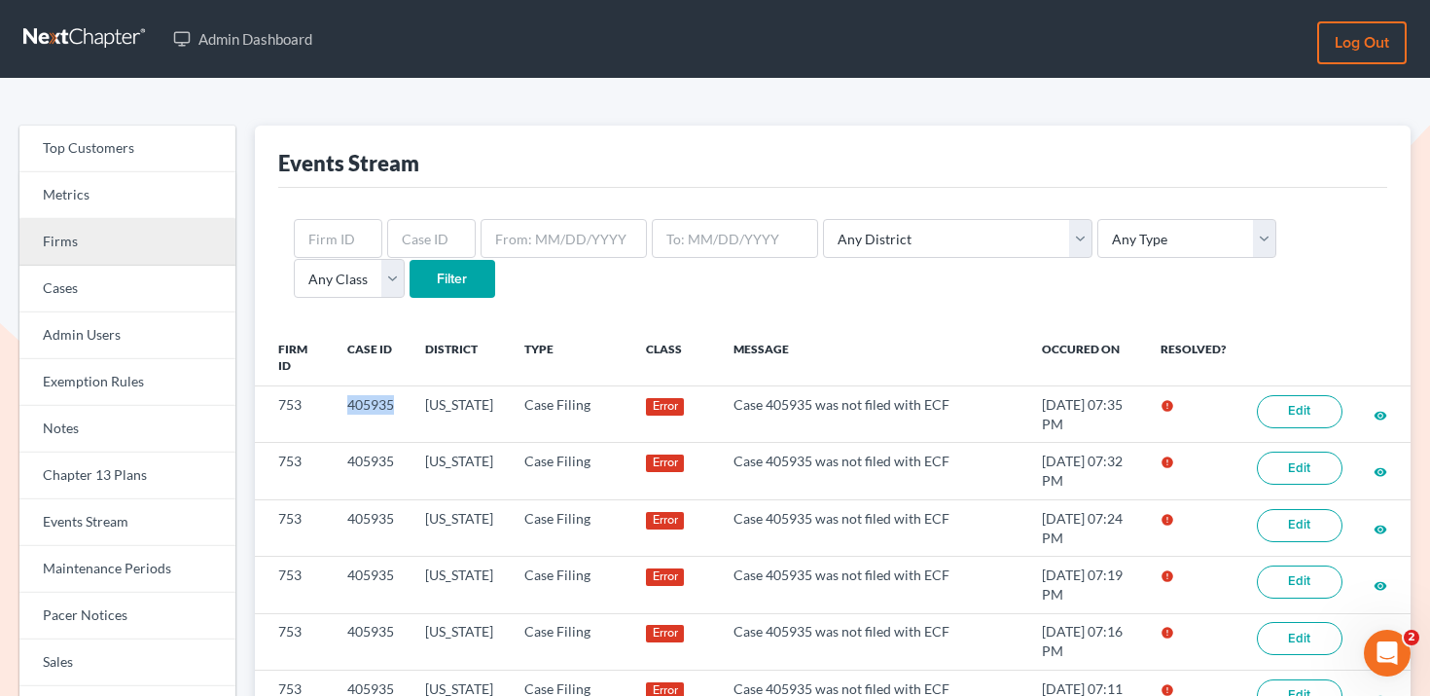
click at [159, 245] on link "Firms" at bounding box center [127, 242] width 216 height 47
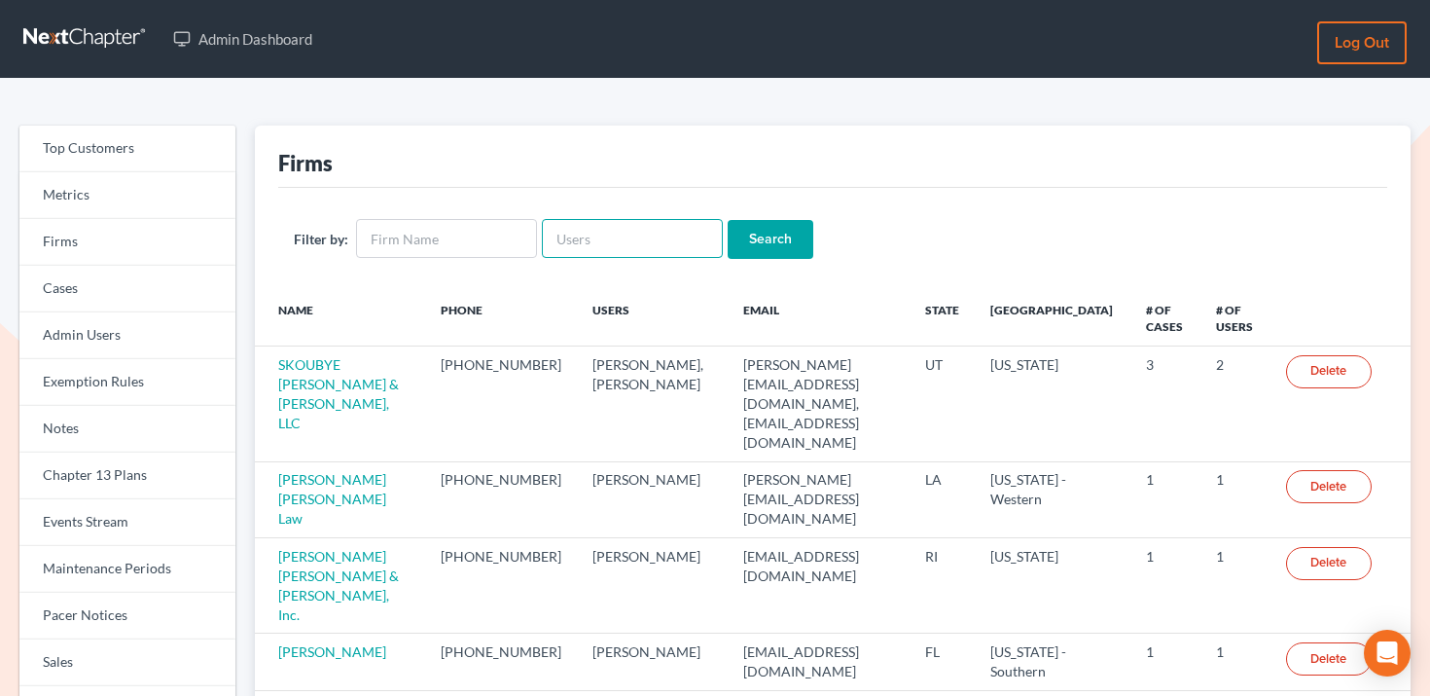
click at [587, 246] on input "text" at bounding box center [632, 238] width 181 height 39
paste input "[PERSON_NAME][EMAIL_ADDRESS][DOMAIN_NAME]"
type input "[PERSON_NAME][EMAIL_ADDRESS][DOMAIN_NAME]"
click at [749, 242] on input "Search" at bounding box center [771, 239] width 86 height 39
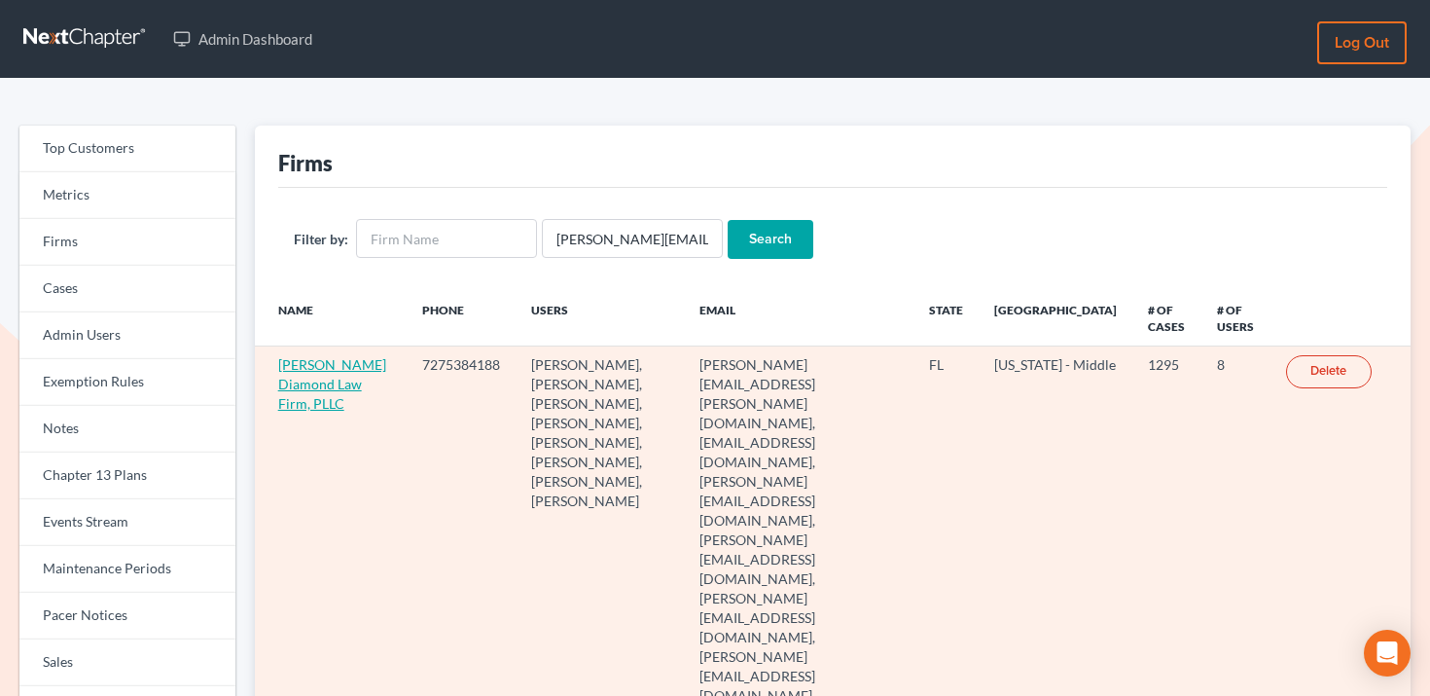
click at [309, 378] on link "Ziegler Diamond Law Firm, PLLC" at bounding box center [332, 383] width 108 height 55
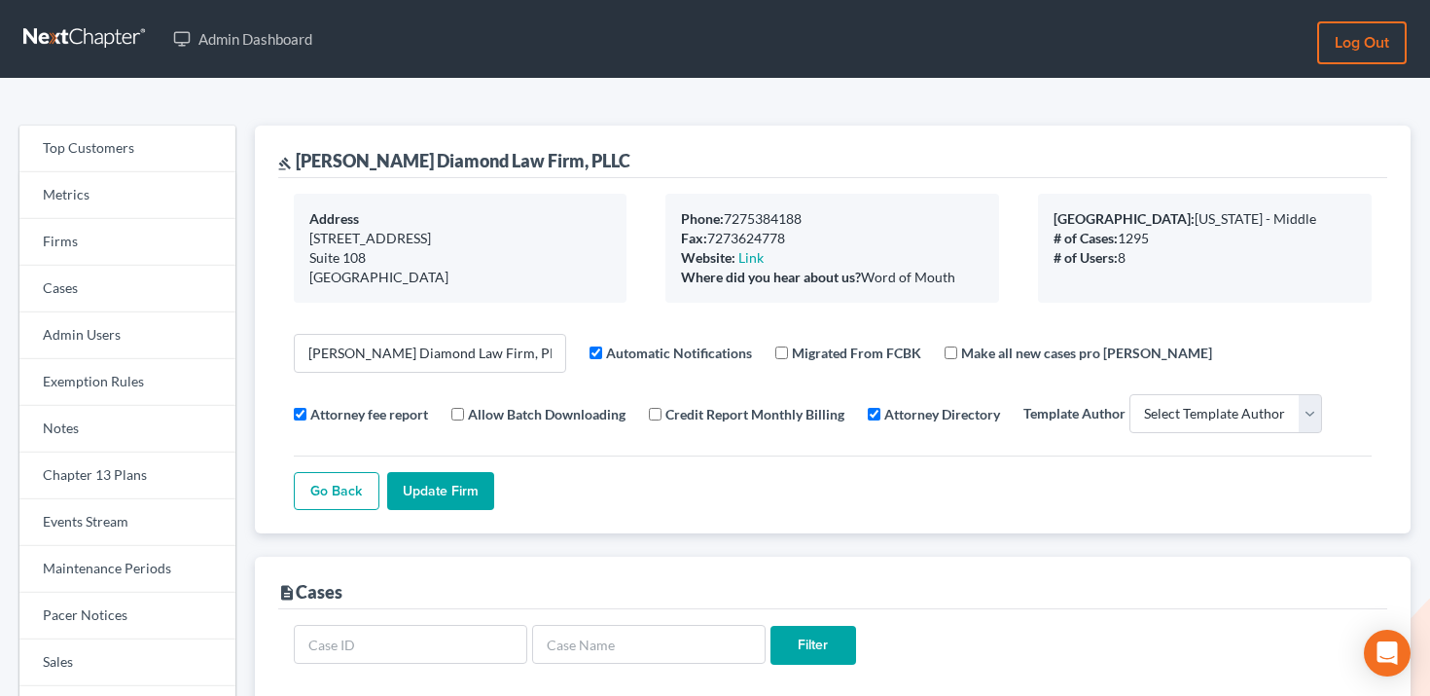
select select
click at [124, 518] on link "Events Stream" at bounding box center [127, 522] width 216 height 47
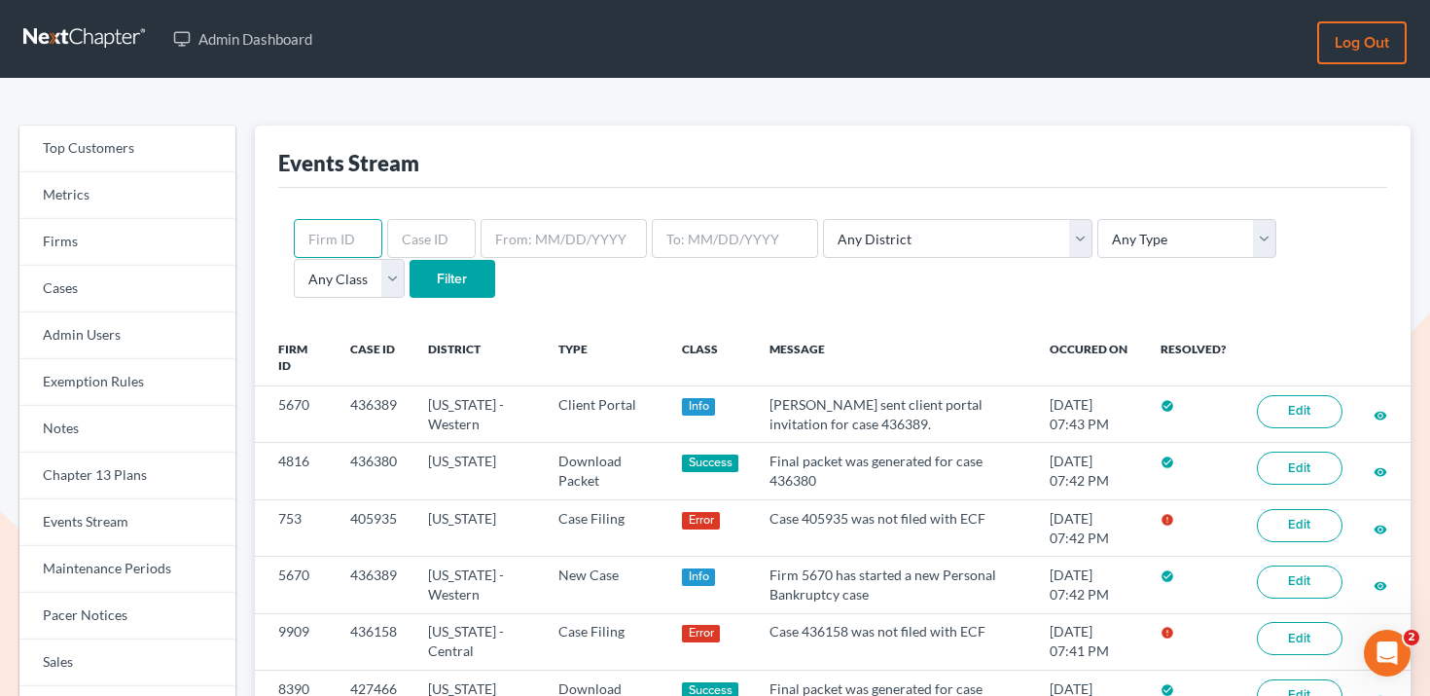
click at [352, 235] on input "text" at bounding box center [338, 238] width 89 height 39
paste input "6530"
type input "6530"
click at [410, 267] on input "Filter" at bounding box center [453, 279] width 86 height 39
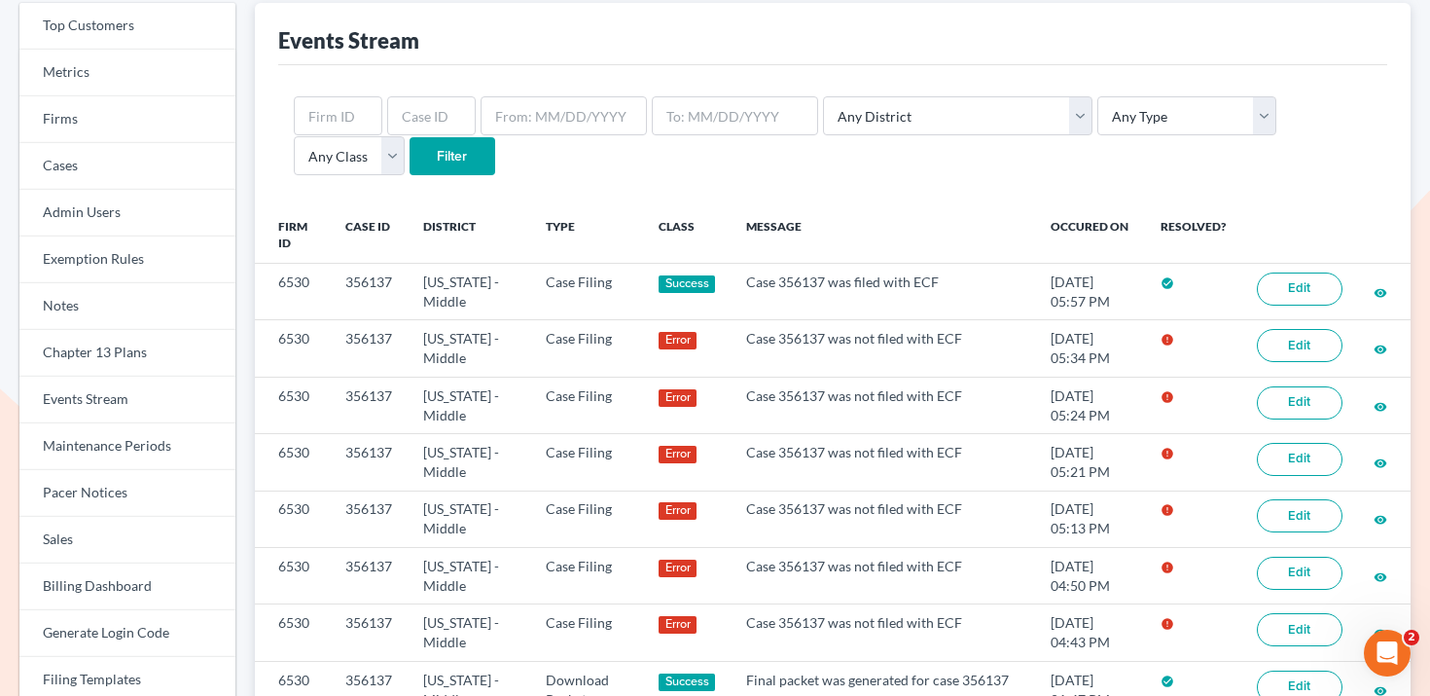
scroll to position [163, 0]
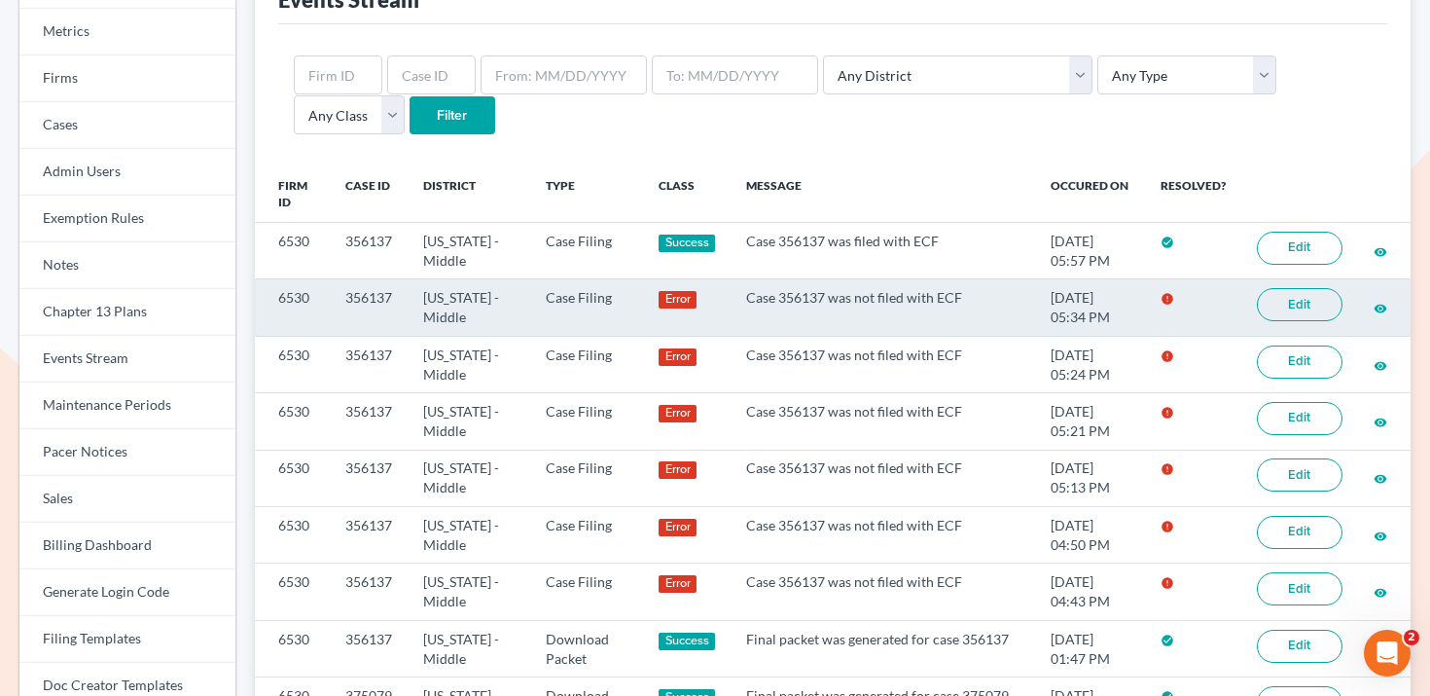
click at [1324, 304] on link "Edit" at bounding box center [1300, 304] width 86 height 33
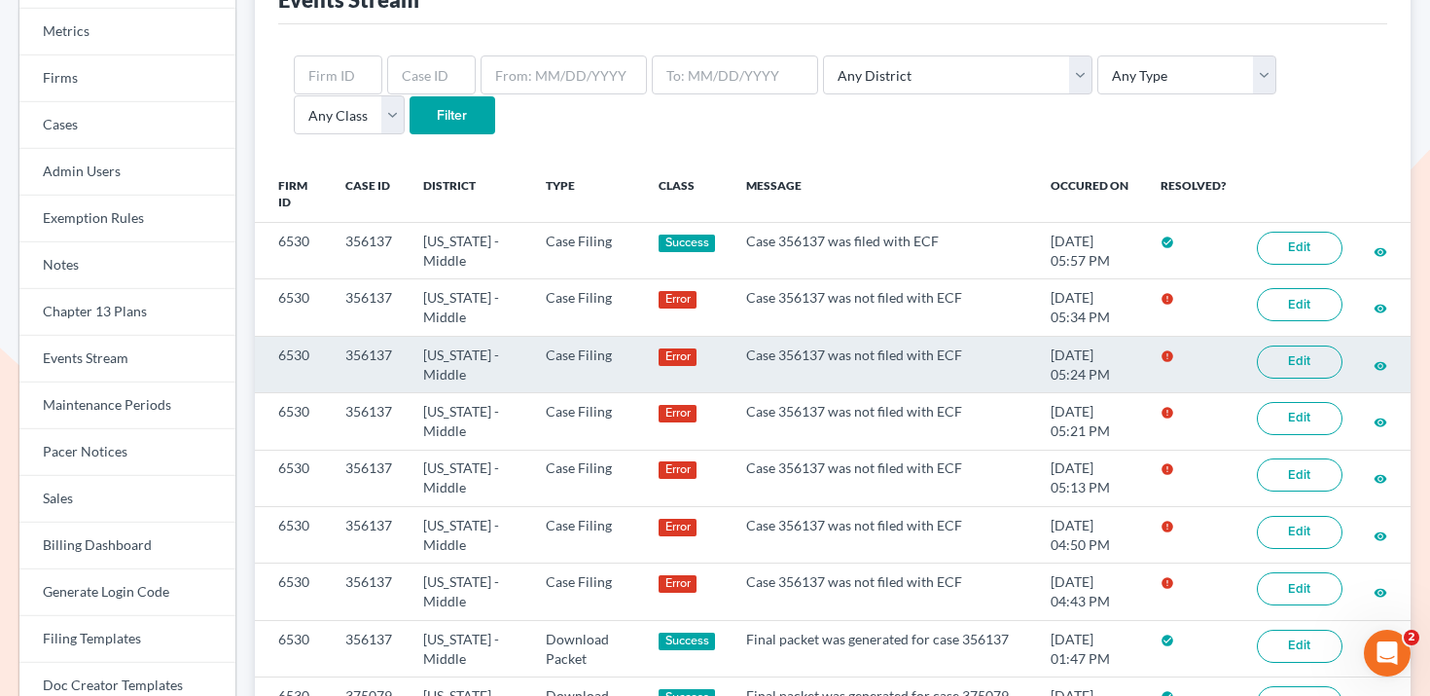
click at [1266, 371] on link "Edit" at bounding box center [1300, 361] width 86 height 33
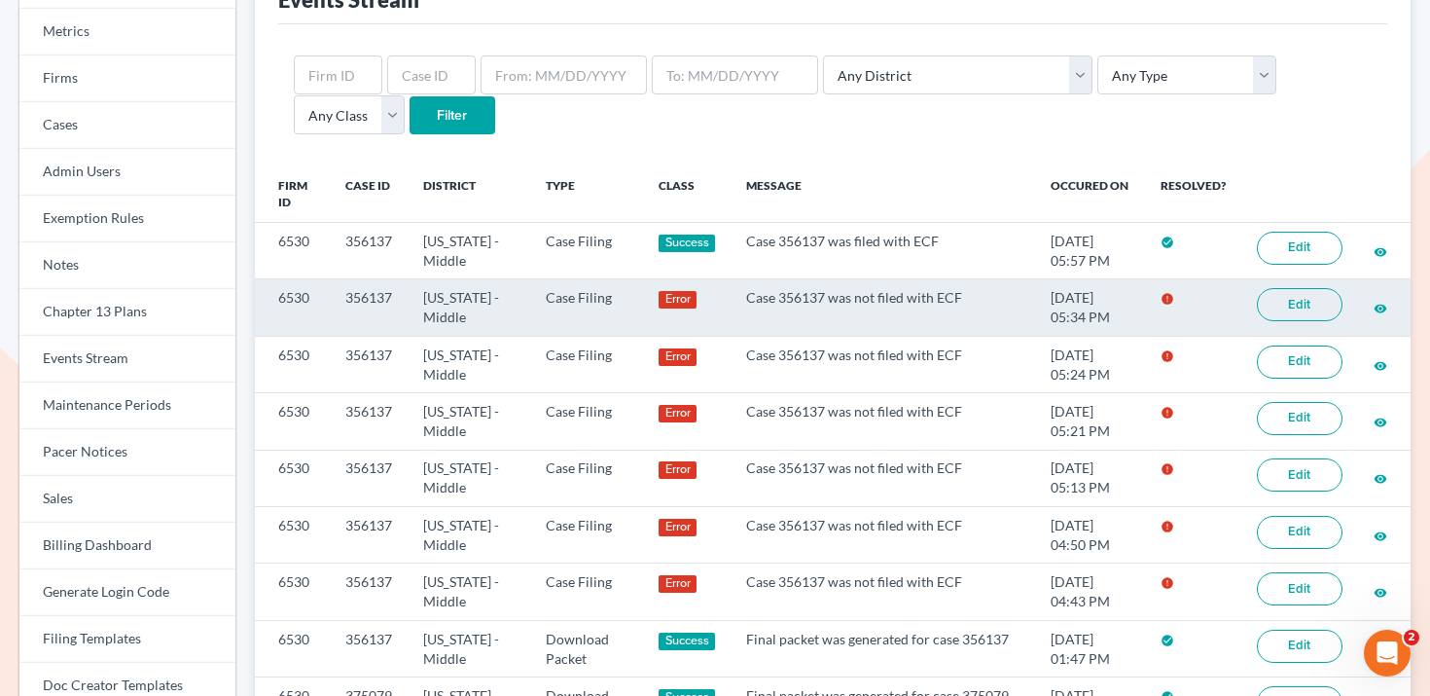
click at [387, 294] on td "356137" at bounding box center [369, 307] width 78 height 56
copy td "356137"
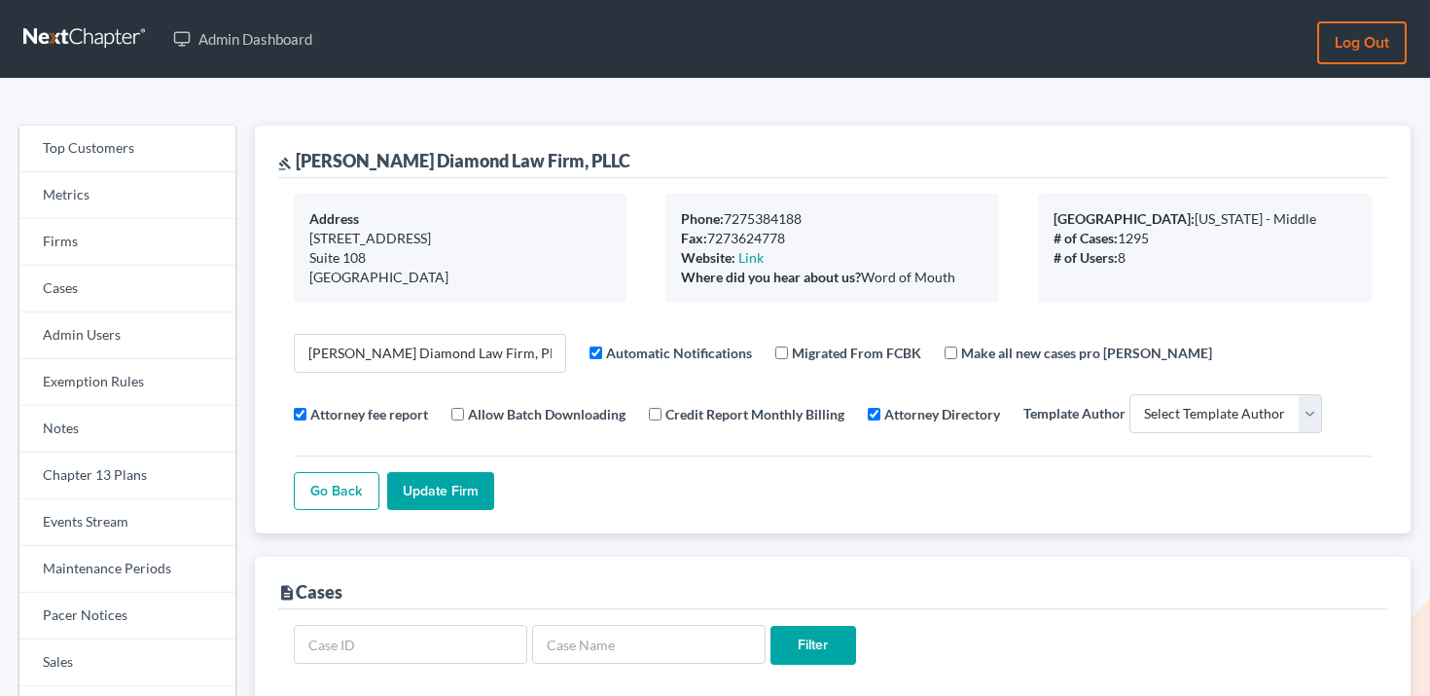
select select
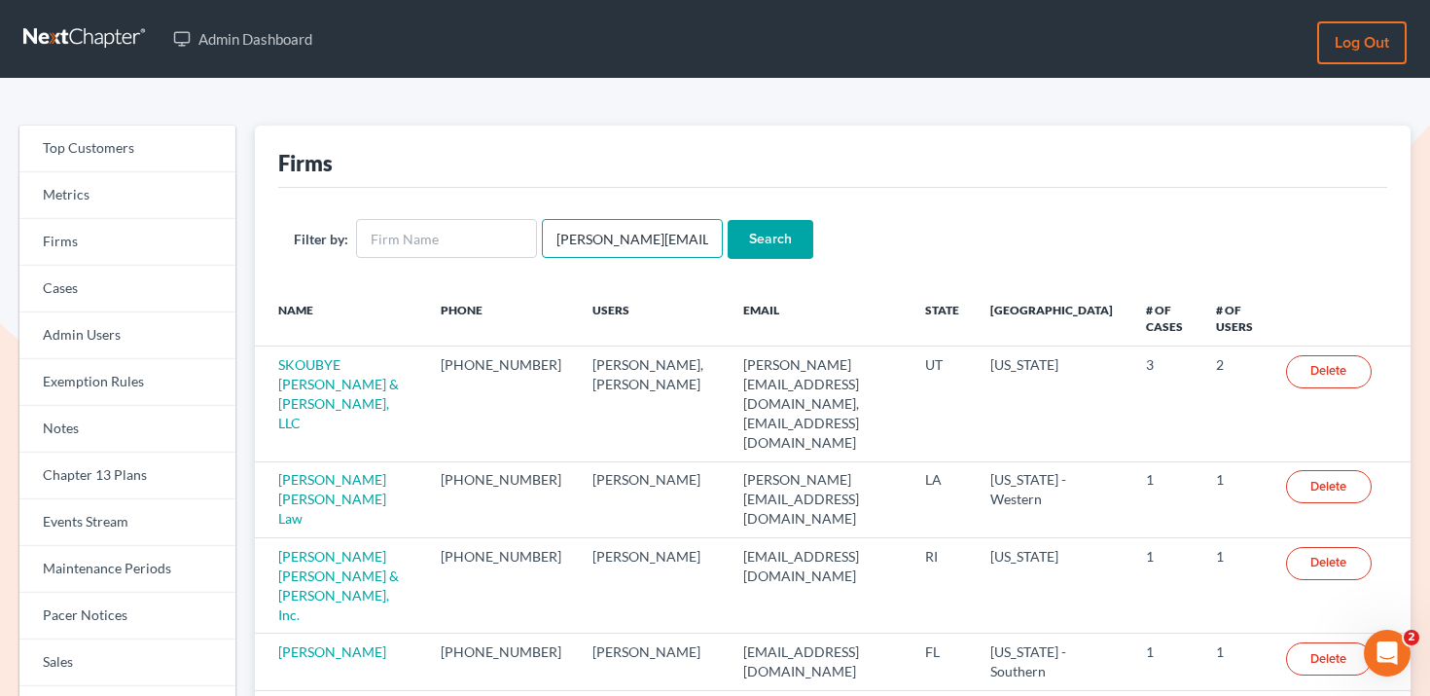
click at [585, 238] on input "jamie@attorneydebtfighters.com" at bounding box center [632, 238] width 181 height 39
paste input "sean@berkencloye"
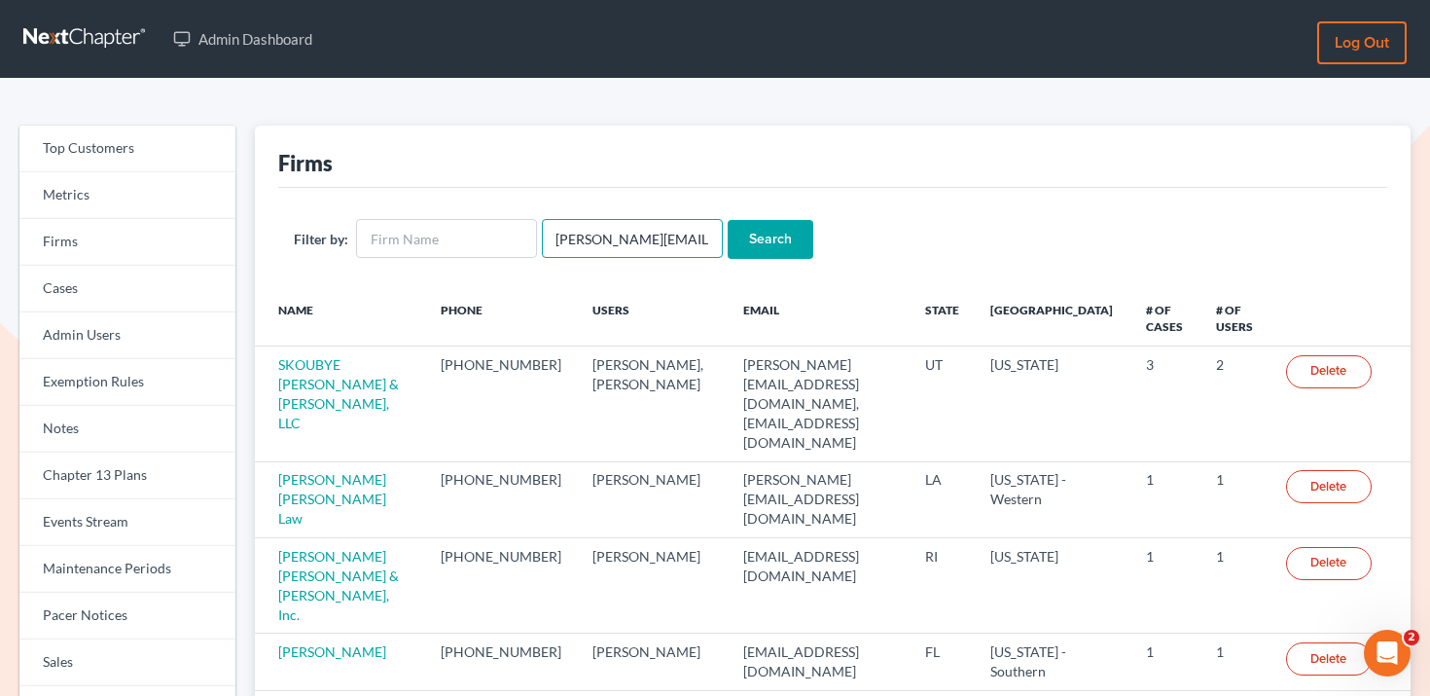
type input "[PERSON_NAME][EMAIL_ADDRESS][DOMAIN_NAME]"
click at [728, 220] on input "Search" at bounding box center [771, 239] width 86 height 39
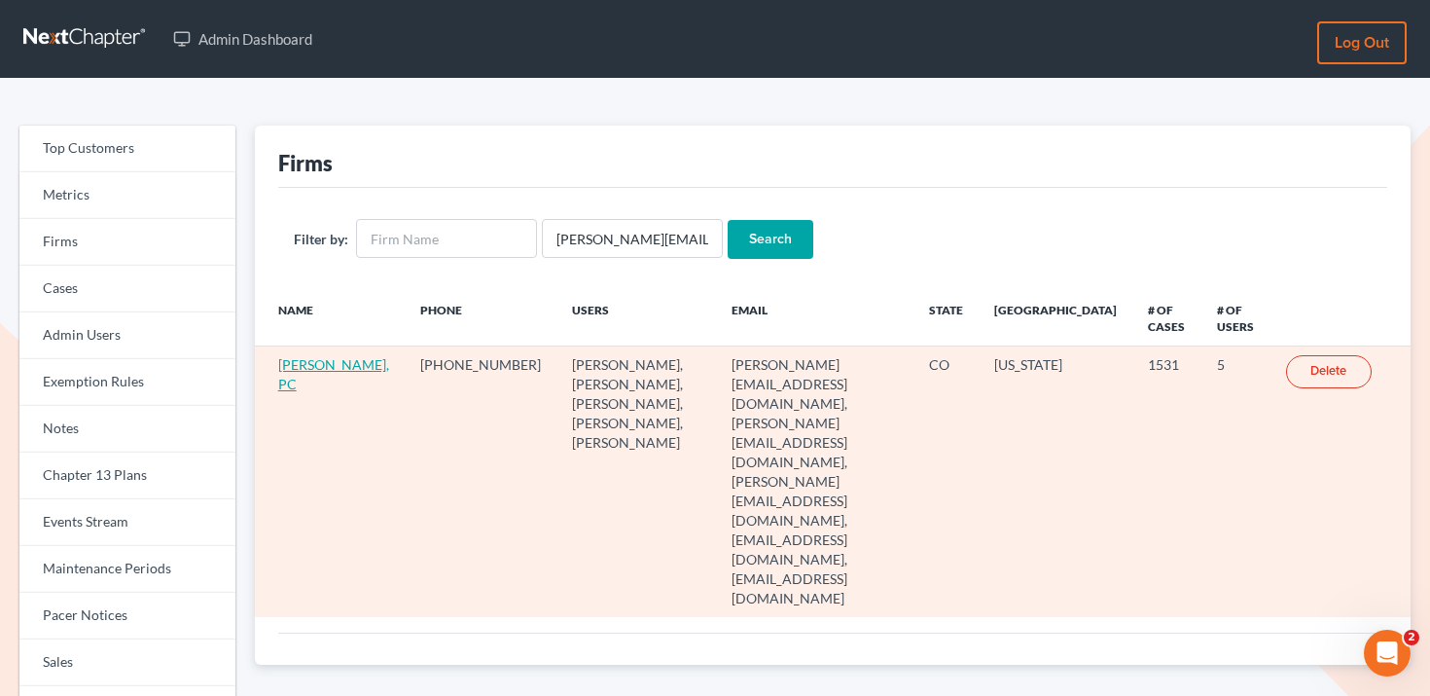
click at [282, 371] on link "[PERSON_NAME], PC" at bounding box center [333, 374] width 111 height 36
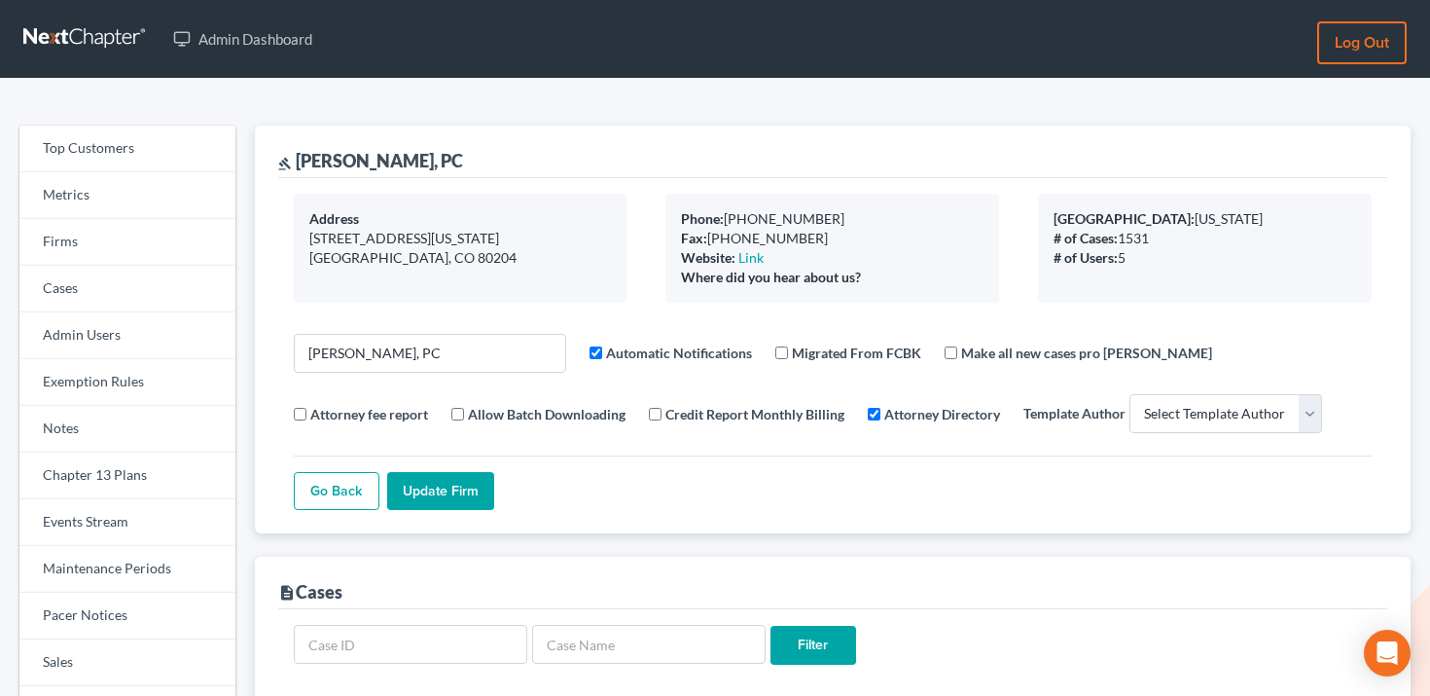
select select
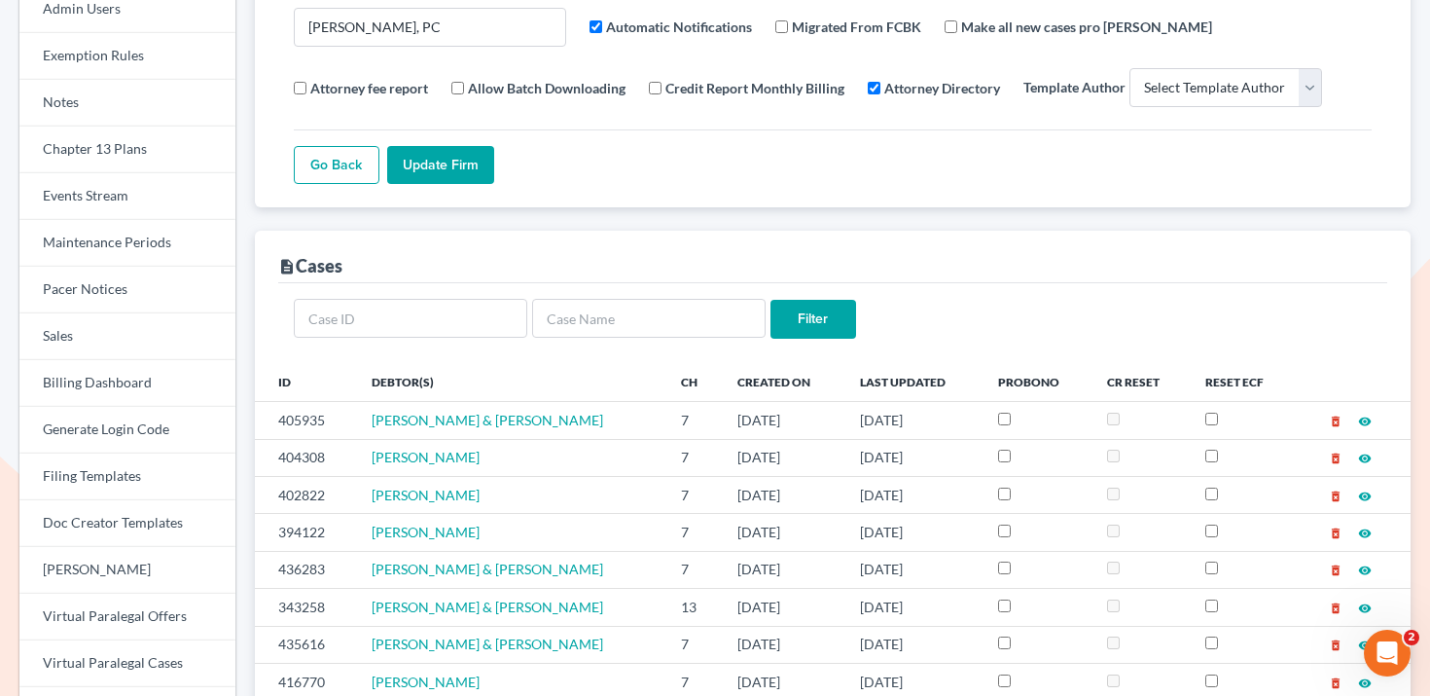
scroll to position [328, 0]
